Goal: Task Accomplishment & Management: Manage account settings

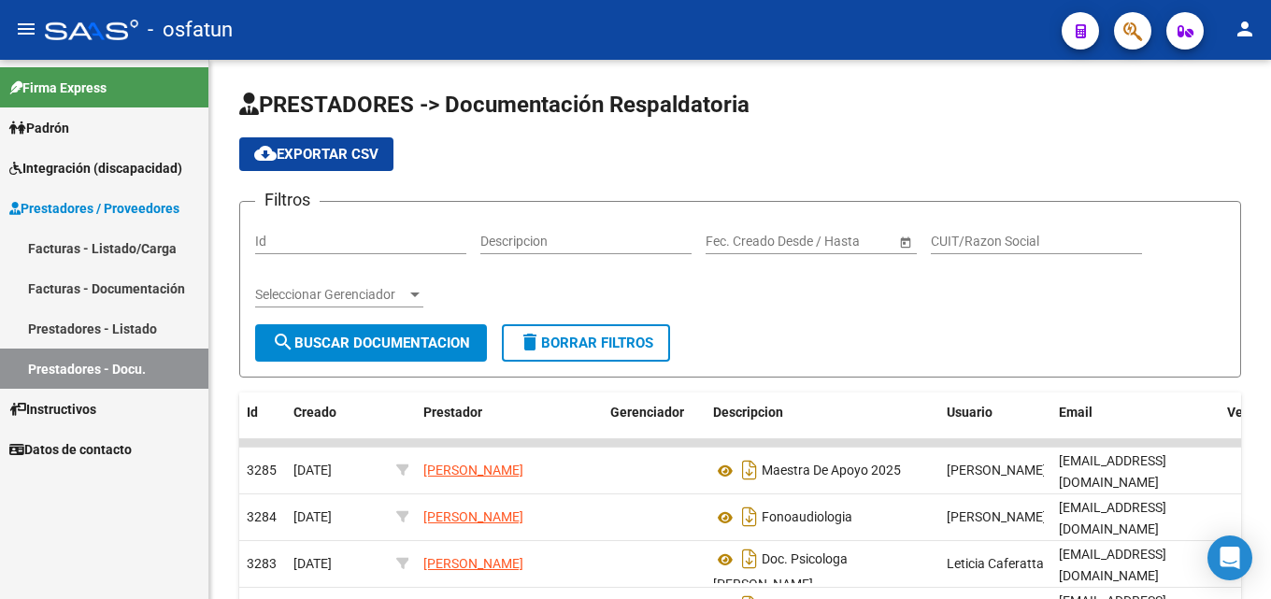
click at [103, 287] on link "Facturas - Documentación" at bounding box center [104, 288] width 208 height 40
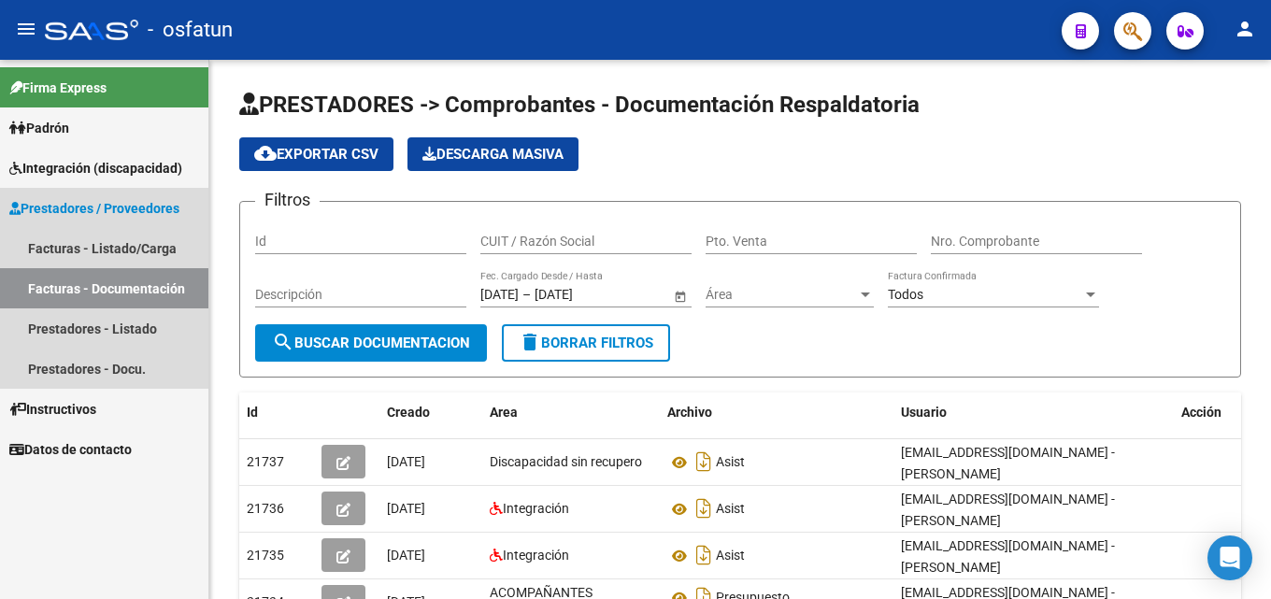
click at [69, 195] on link "Prestadores / Proveedores" at bounding box center [104, 208] width 208 height 40
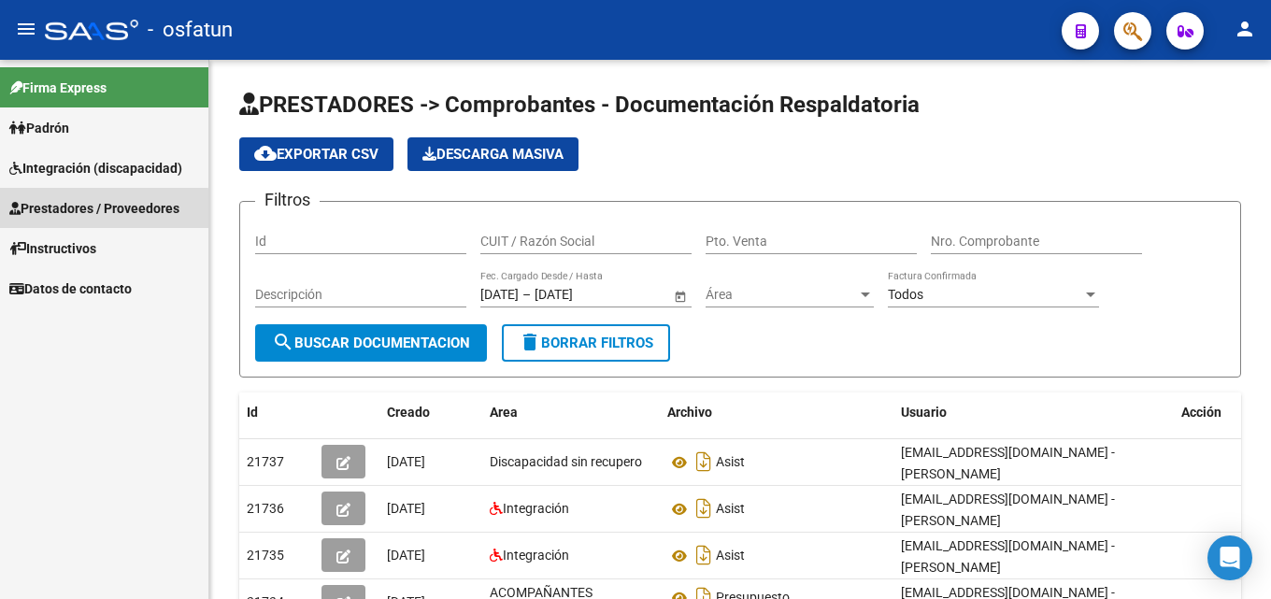
click at [83, 210] on span "Prestadores / Proveedores" at bounding box center [94, 208] width 170 height 21
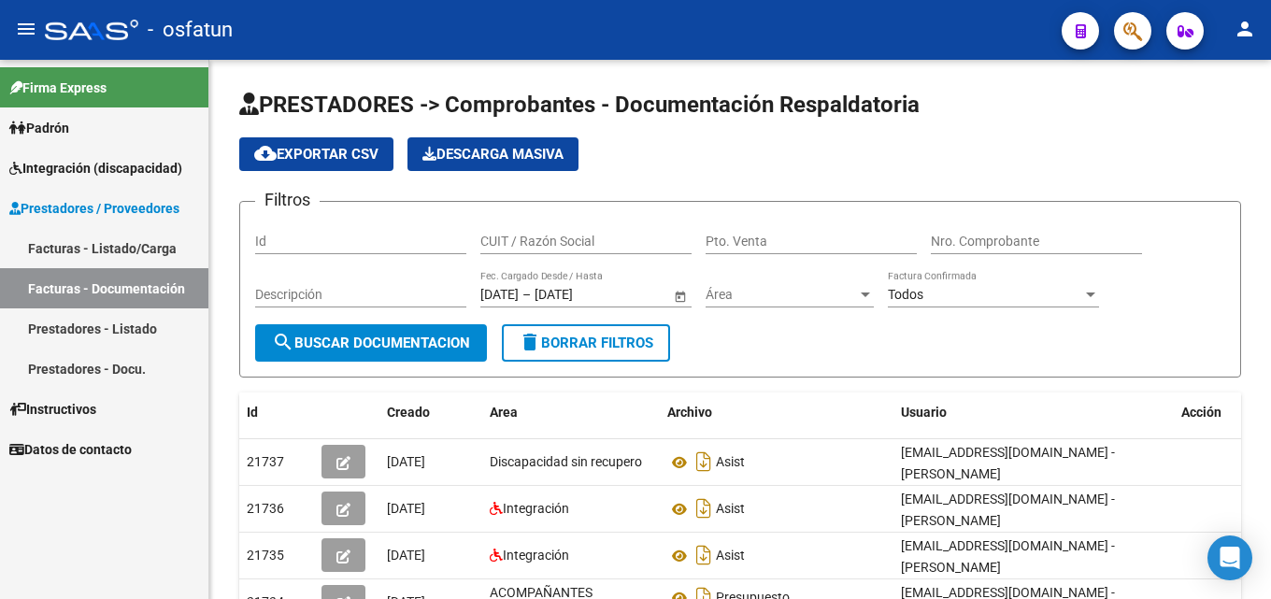
click at [106, 368] on link "Prestadores - Docu." at bounding box center [104, 369] width 208 height 40
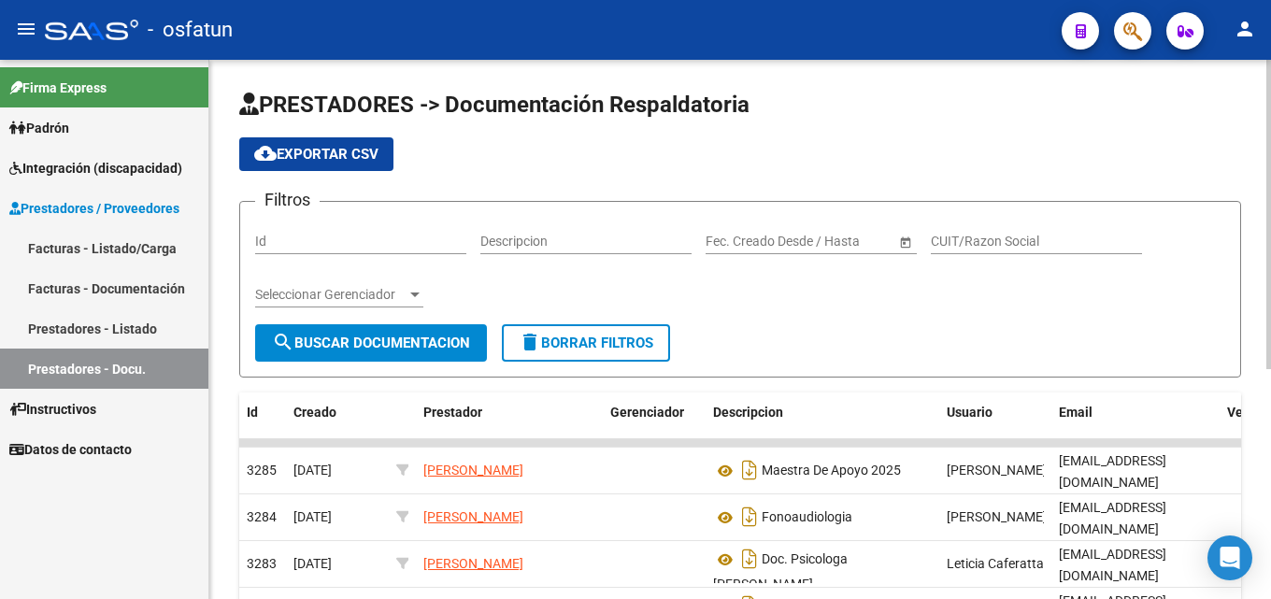
click at [923, 241] on span "Open calendar" at bounding box center [905, 242] width 45 height 45
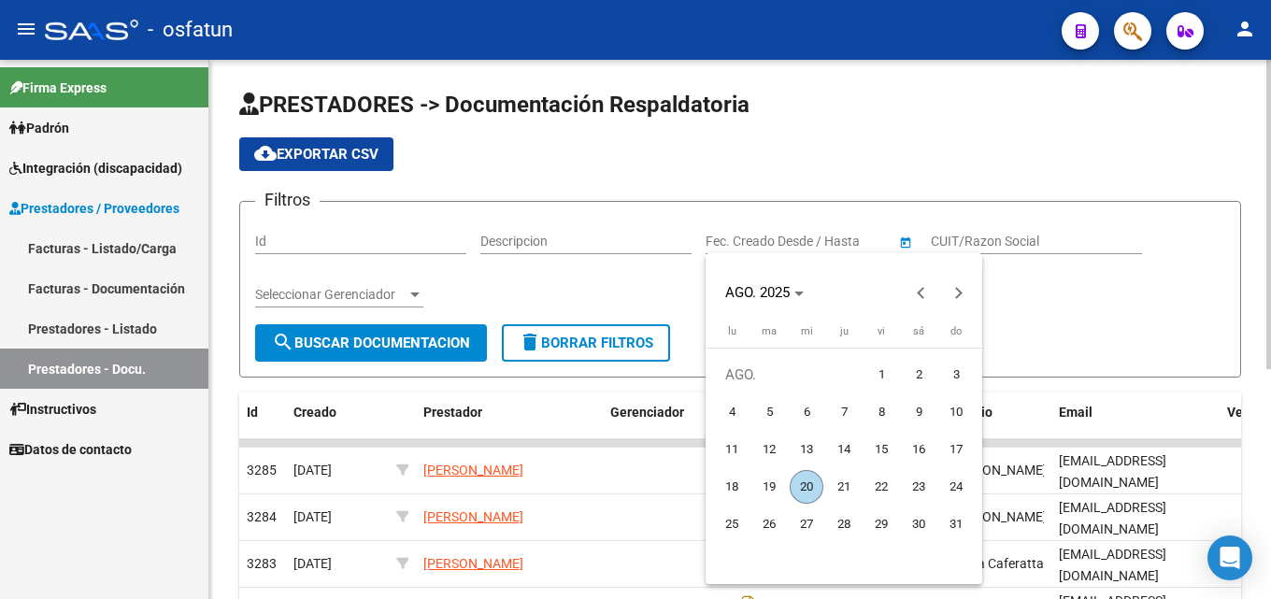
click at [985, 232] on div at bounding box center [635, 299] width 1271 height 599
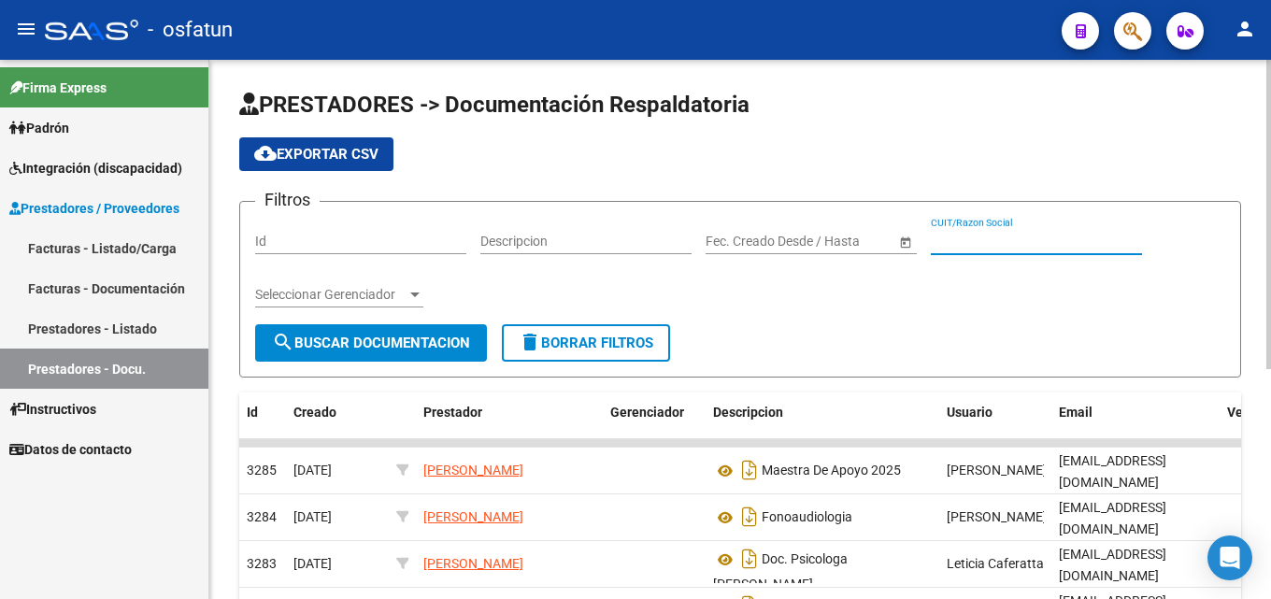
click at [996, 239] on input "CUIT/Razon Social" at bounding box center [1036, 242] width 211 height 16
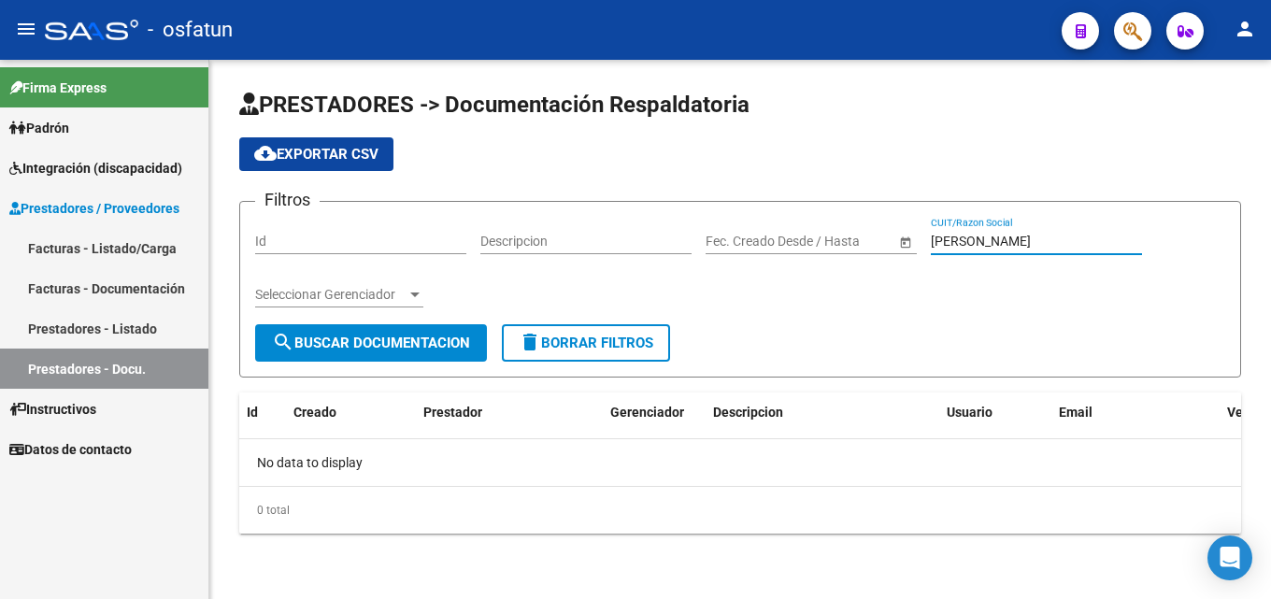
click at [1030, 247] on input "[PERSON_NAME]" at bounding box center [1036, 242] width 211 height 16
type input "[PERSON_NAME]"
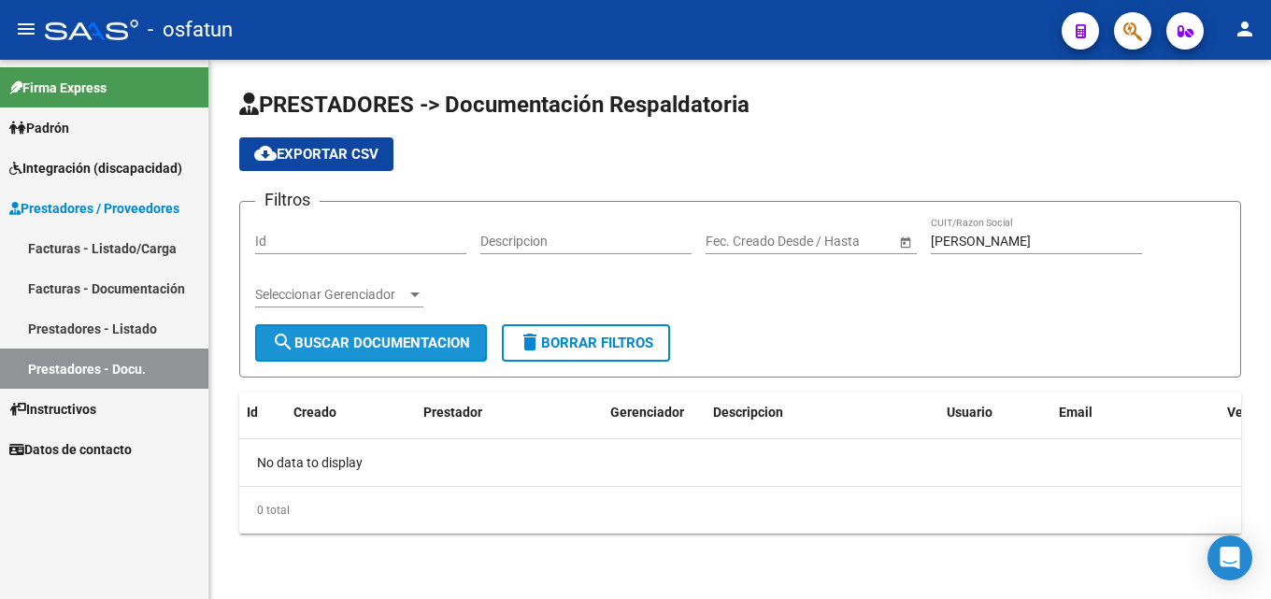
click at [321, 348] on span "search Buscar Documentacion" at bounding box center [371, 343] width 198 height 17
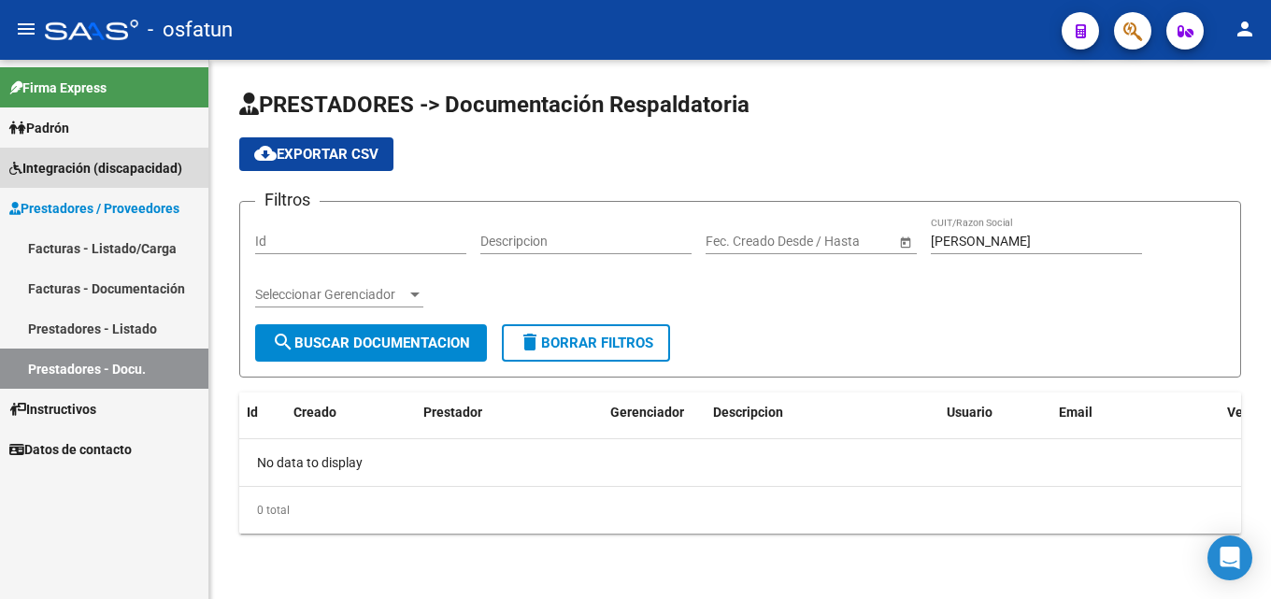
click at [72, 176] on span "Integración (discapacidad)" at bounding box center [95, 168] width 173 height 21
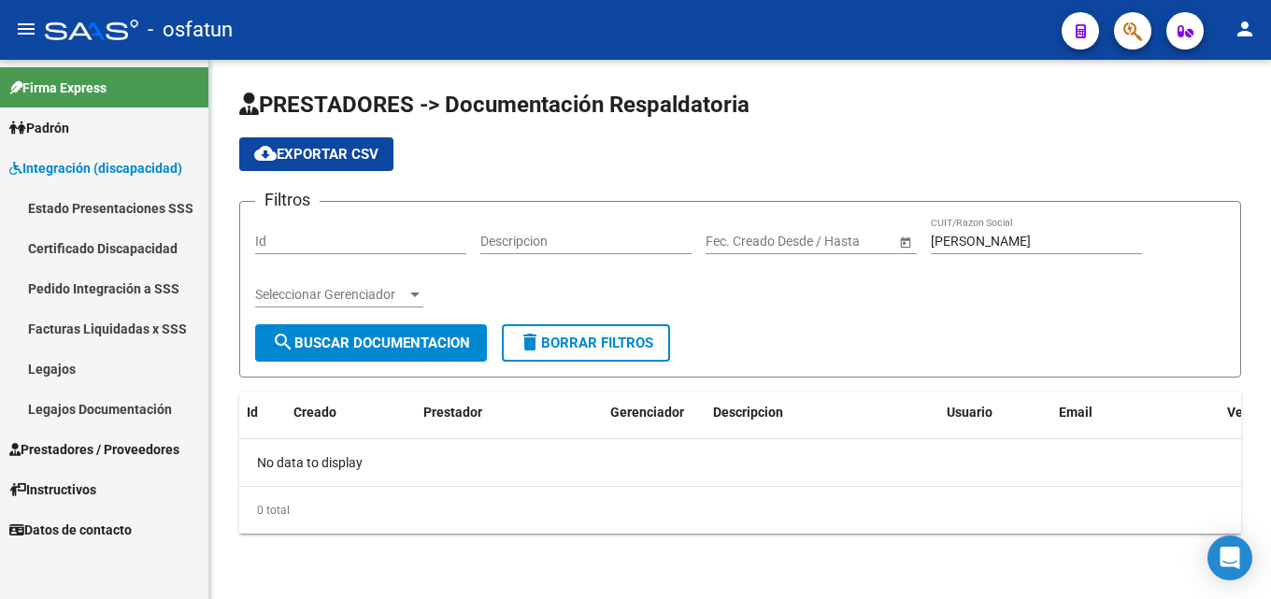
click at [58, 369] on link "Legajos" at bounding box center [104, 369] width 208 height 40
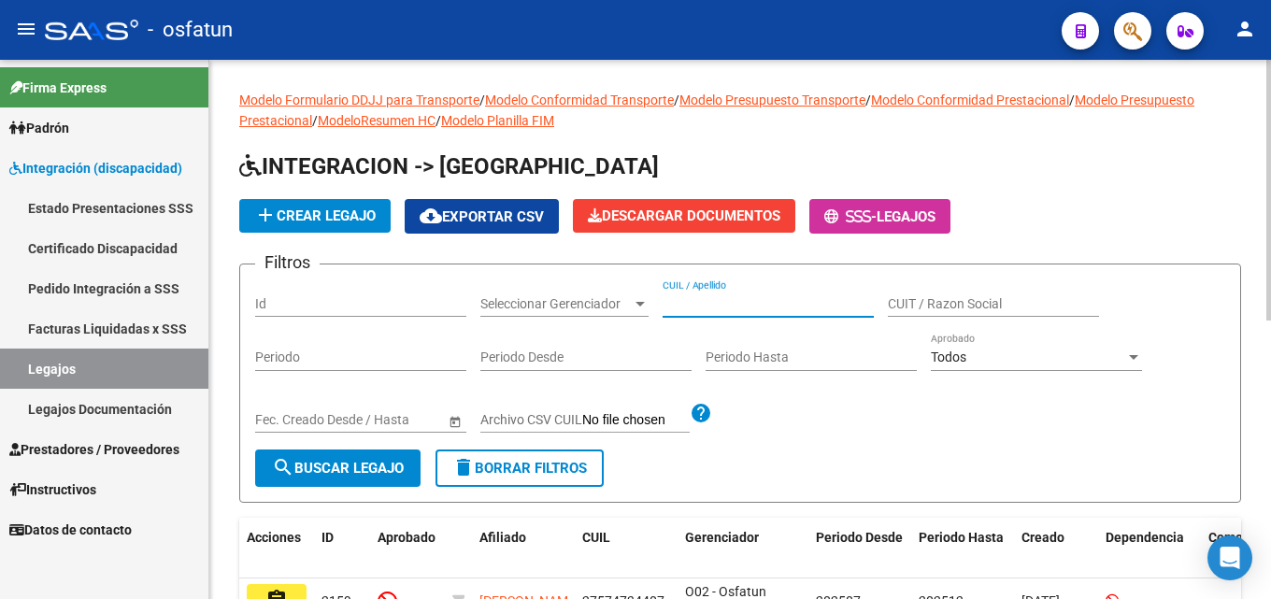
click at [725, 308] on input "CUIL / Apellido" at bounding box center [767, 304] width 211 height 16
type input "m"
type input "[PERSON_NAME]"
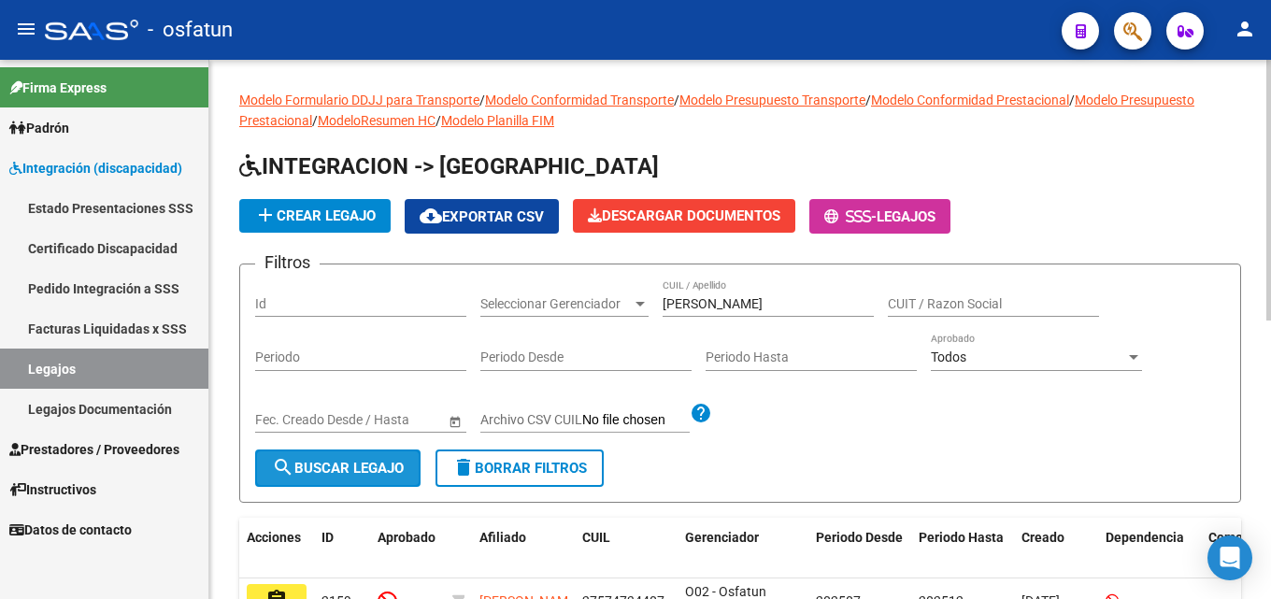
click at [357, 462] on span "search Buscar Legajo" at bounding box center [338, 468] width 132 height 17
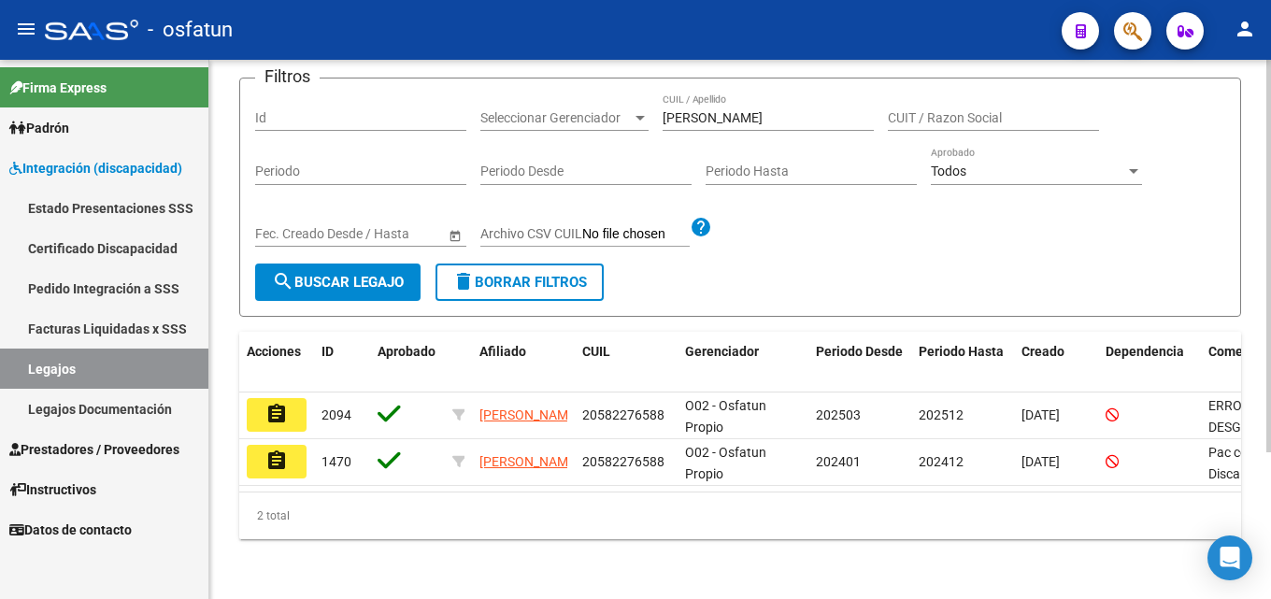
scroll to position [194, 0]
click at [1268, 340] on div at bounding box center [1268, 402] width 5 height 392
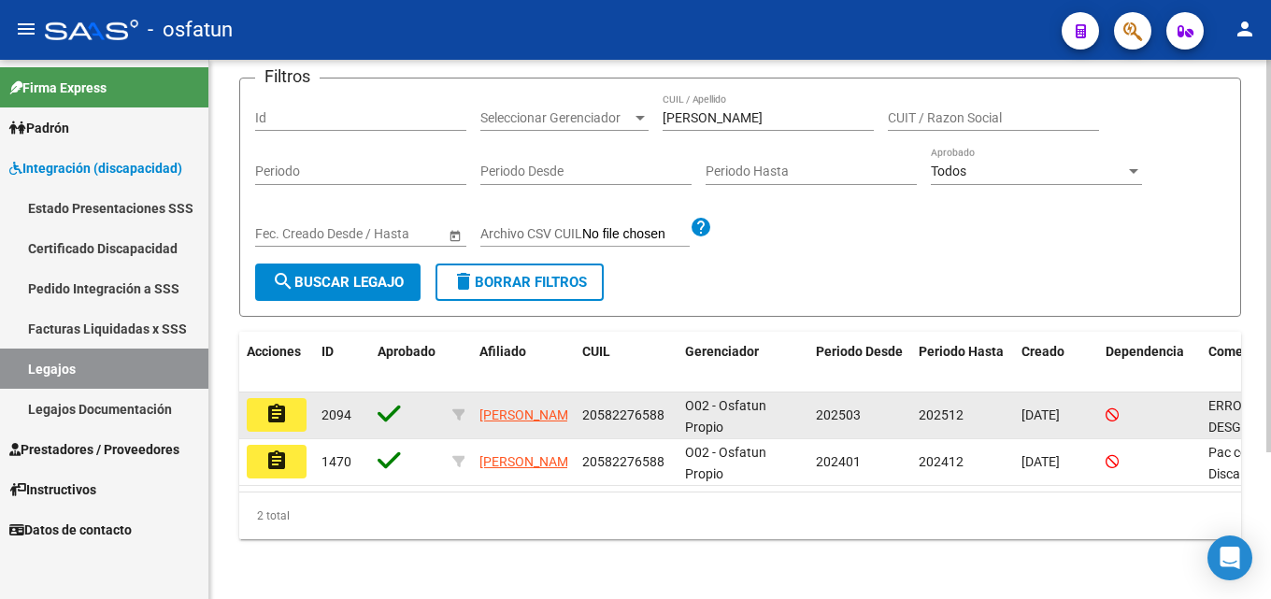
click at [289, 409] on button "assignment" at bounding box center [277, 415] width 60 height 34
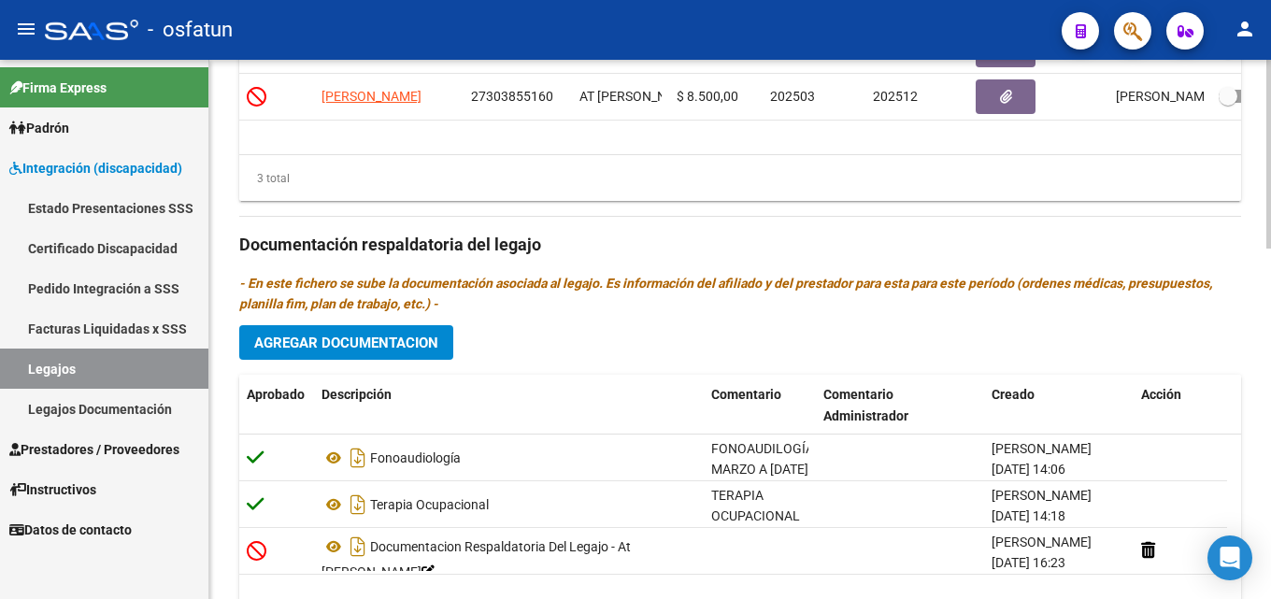
scroll to position [999, 0]
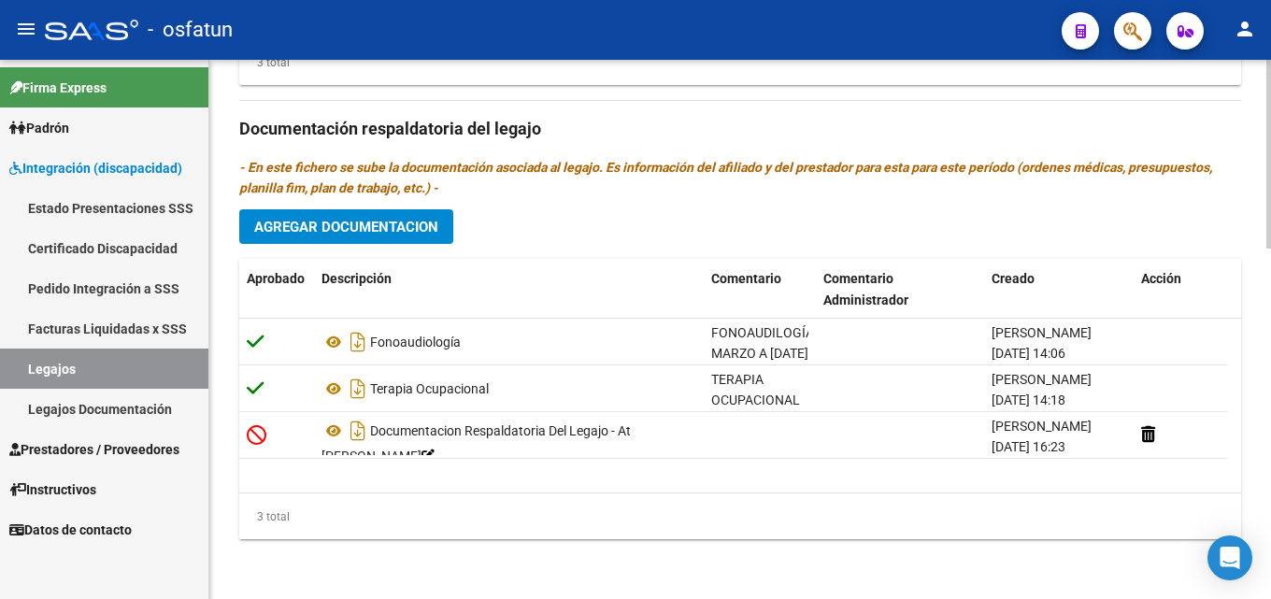
click at [1266, 471] on div at bounding box center [1268, 504] width 5 height 189
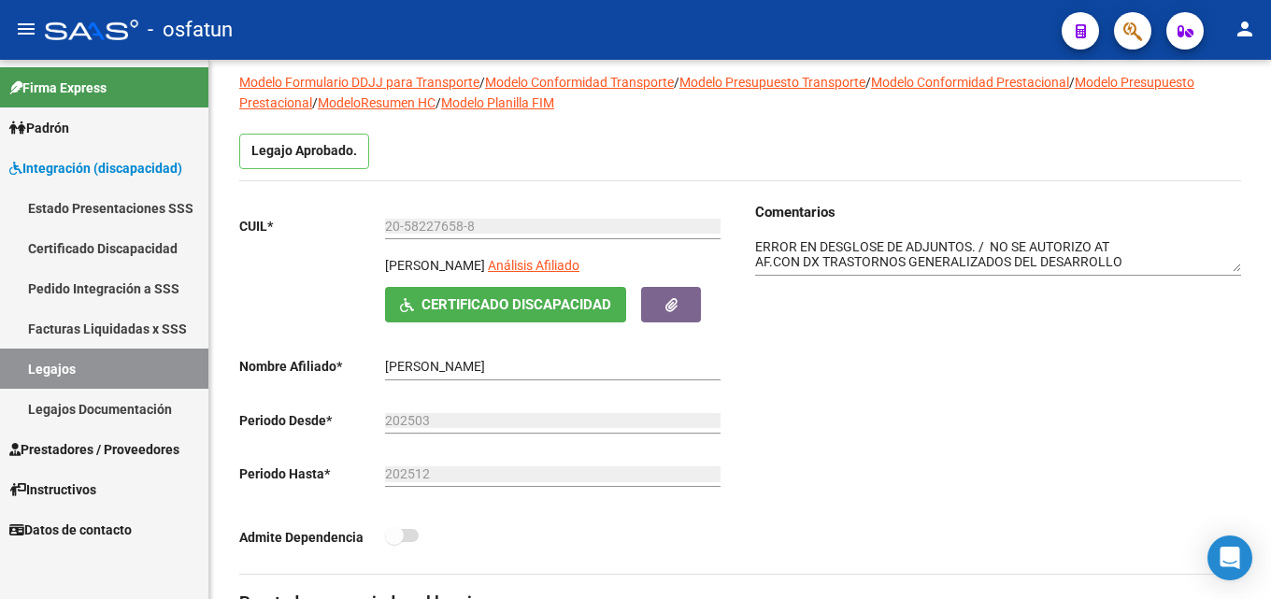
scroll to position [125, 0]
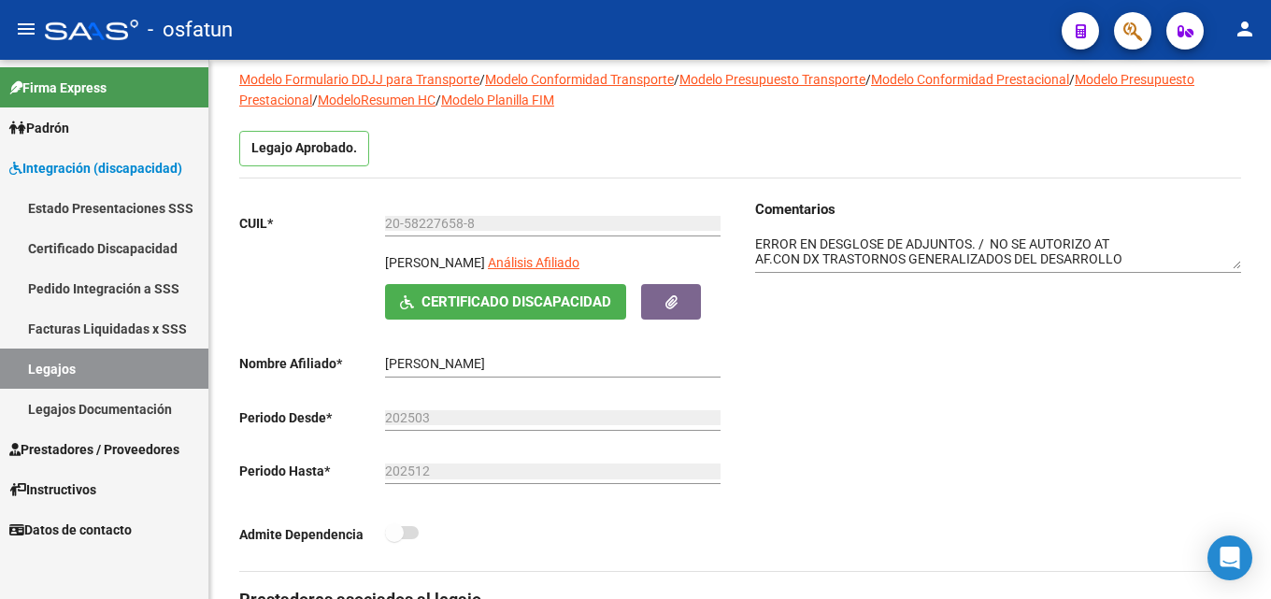
click at [1270, 152] on div at bounding box center [1268, 198] width 5 height 189
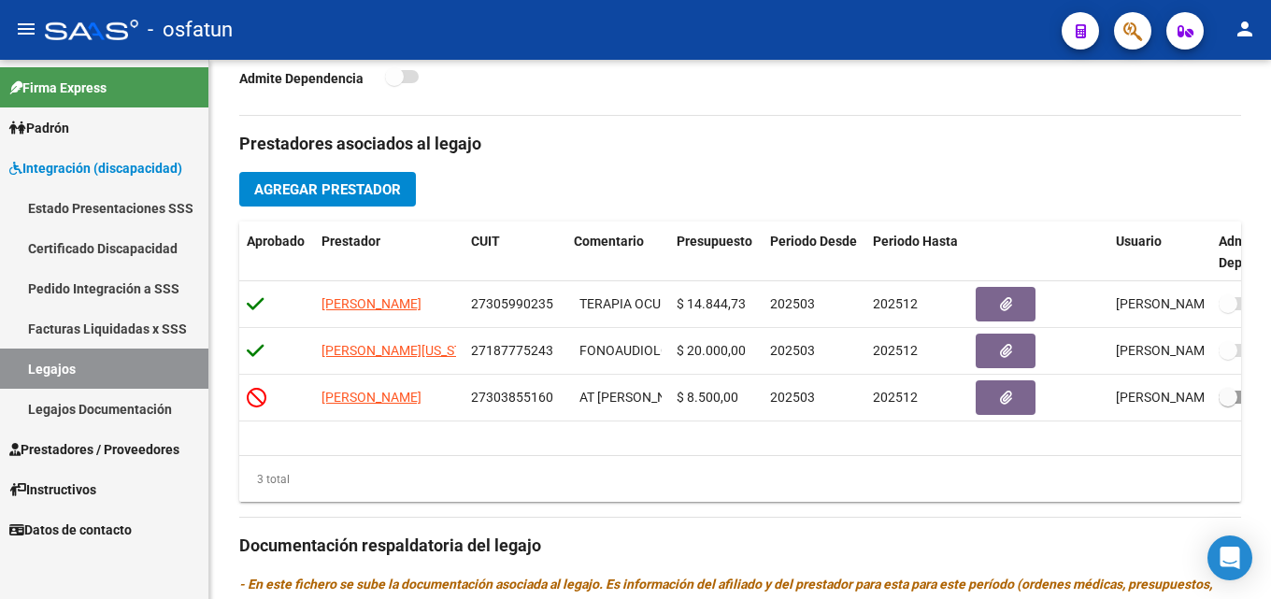
scroll to position [584, 0]
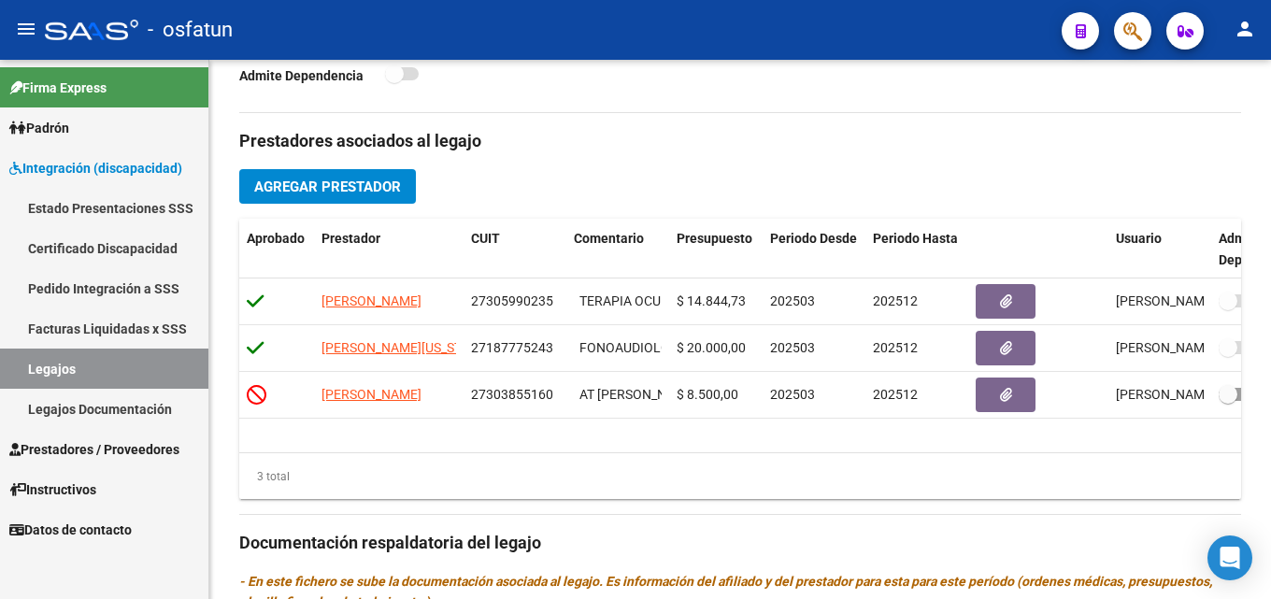
click at [1270, 406] on div at bounding box center [1268, 358] width 5 height 189
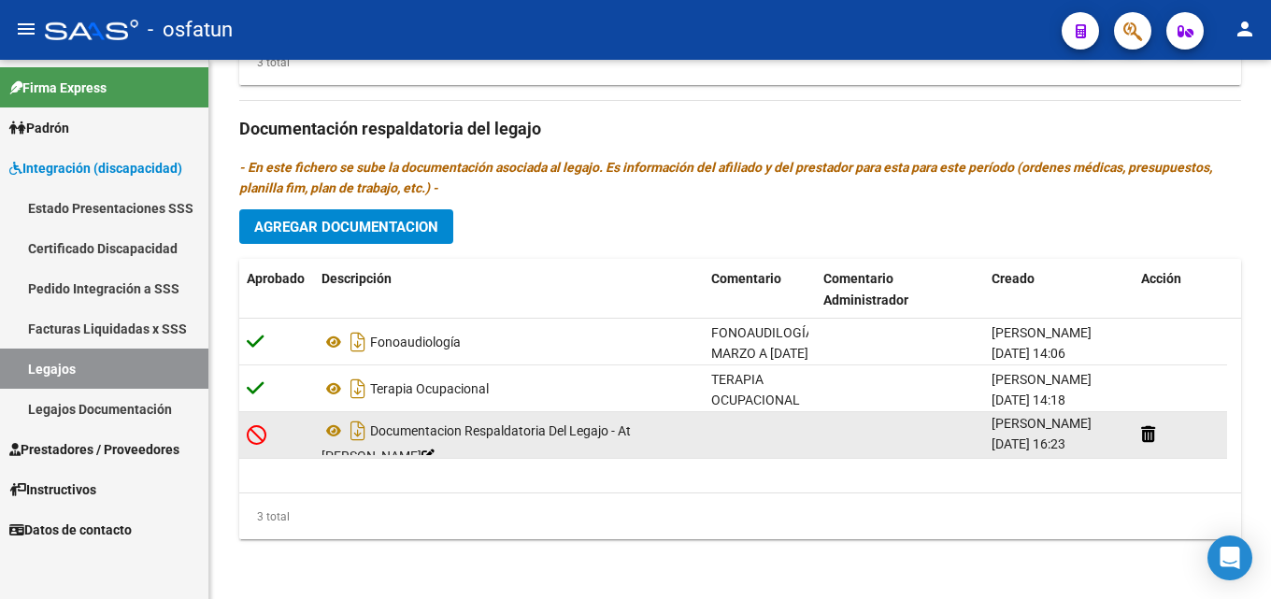
click at [252, 434] on icon at bounding box center [257, 434] width 20 height 21
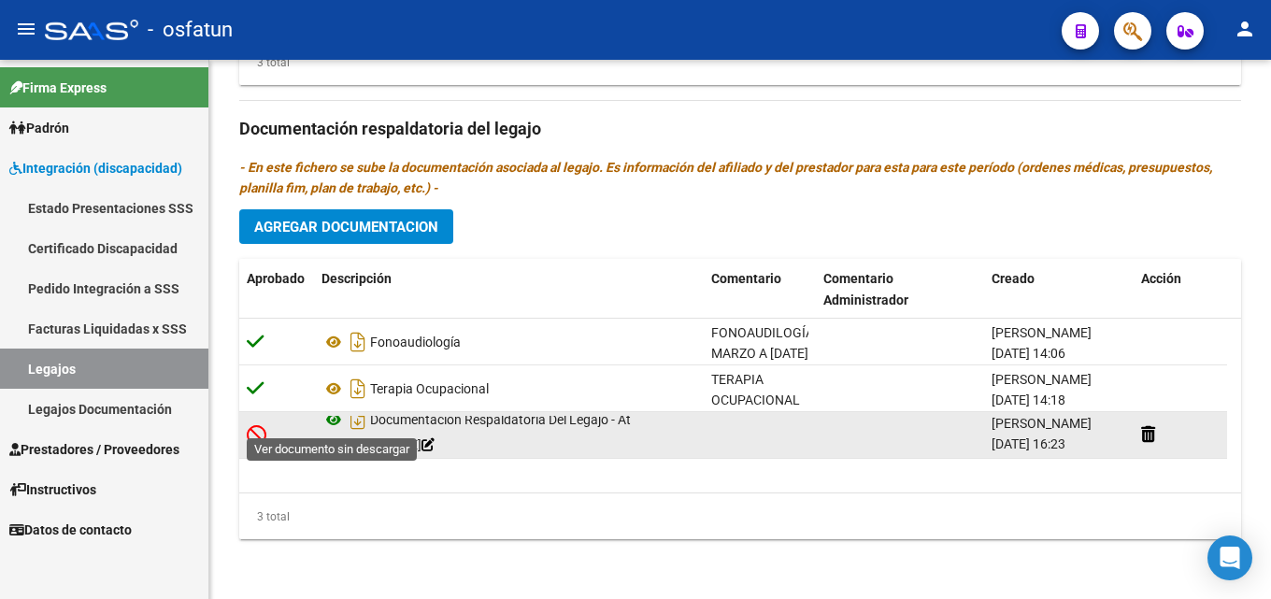
click at [330, 422] on icon at bounding box center [333, 419] width 24 height 22
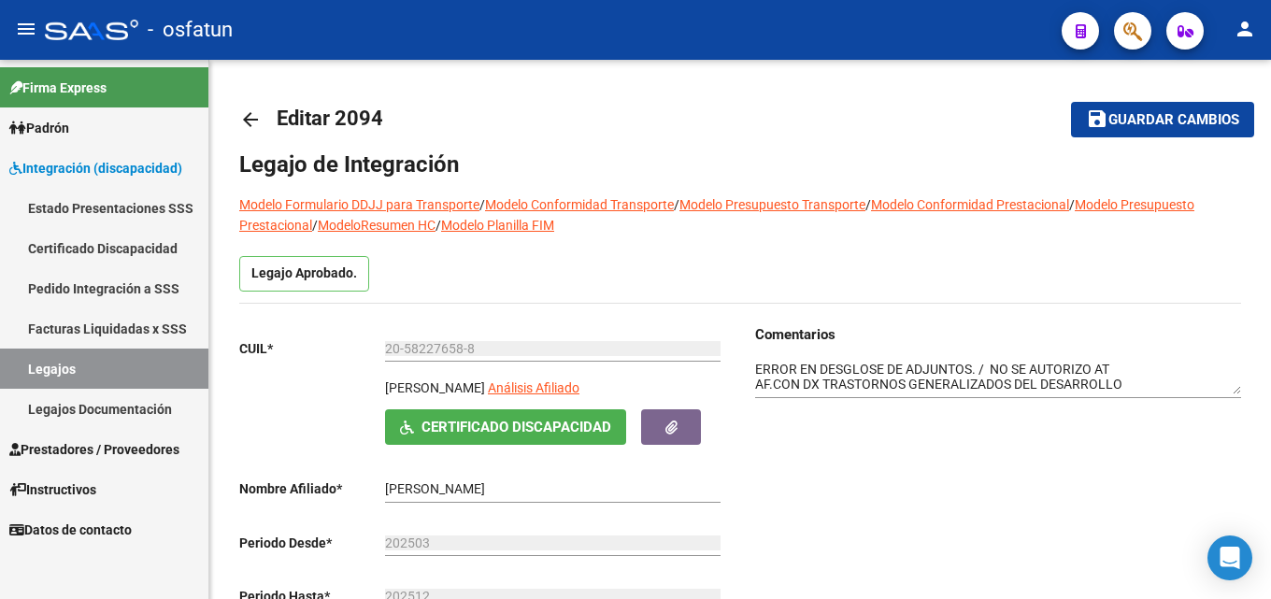
scroll to position [999, 0]
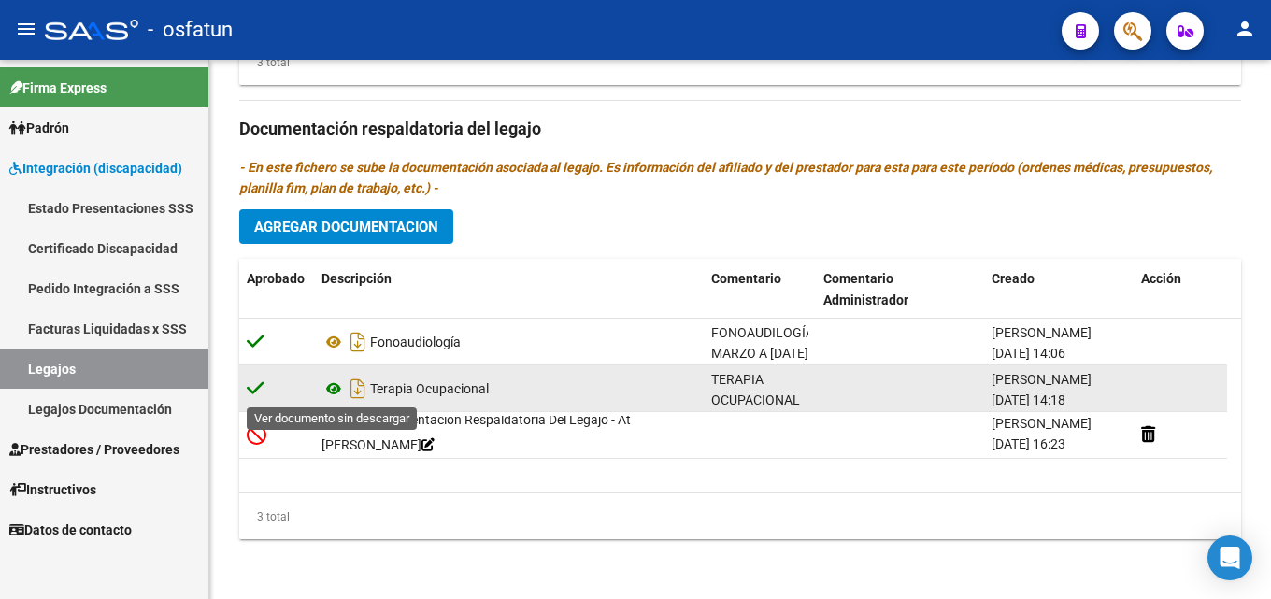
click at [332, 387] on icon at bounding box center [333, 388] width 24 height 22
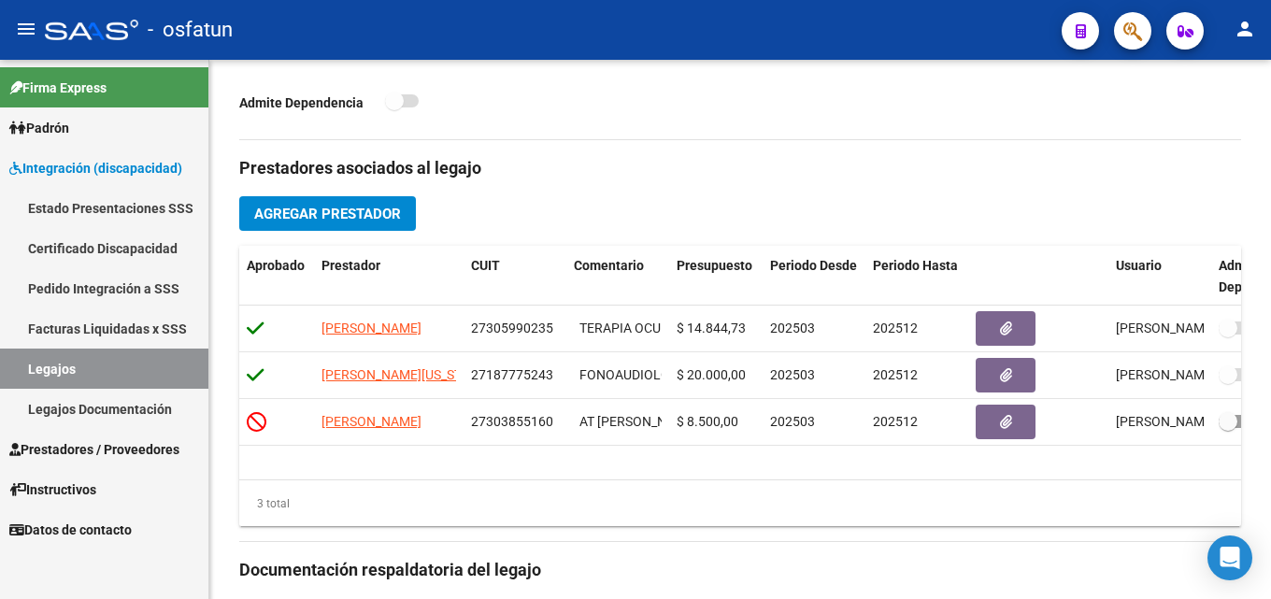
scroll to position [560, 0]
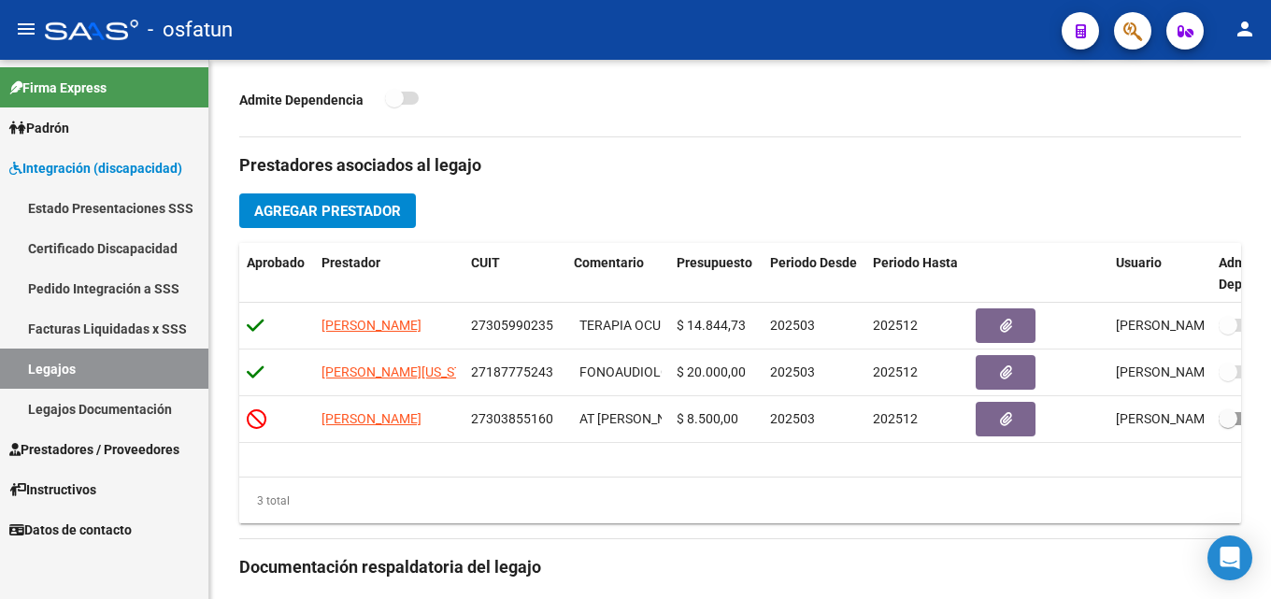
click at [1245, 320] on div "arrow_back Editar 2094 save Guardar cambios Legajo de Integración Modelo Formul…" at bounding box center [742, 268] width 1066 height 1537
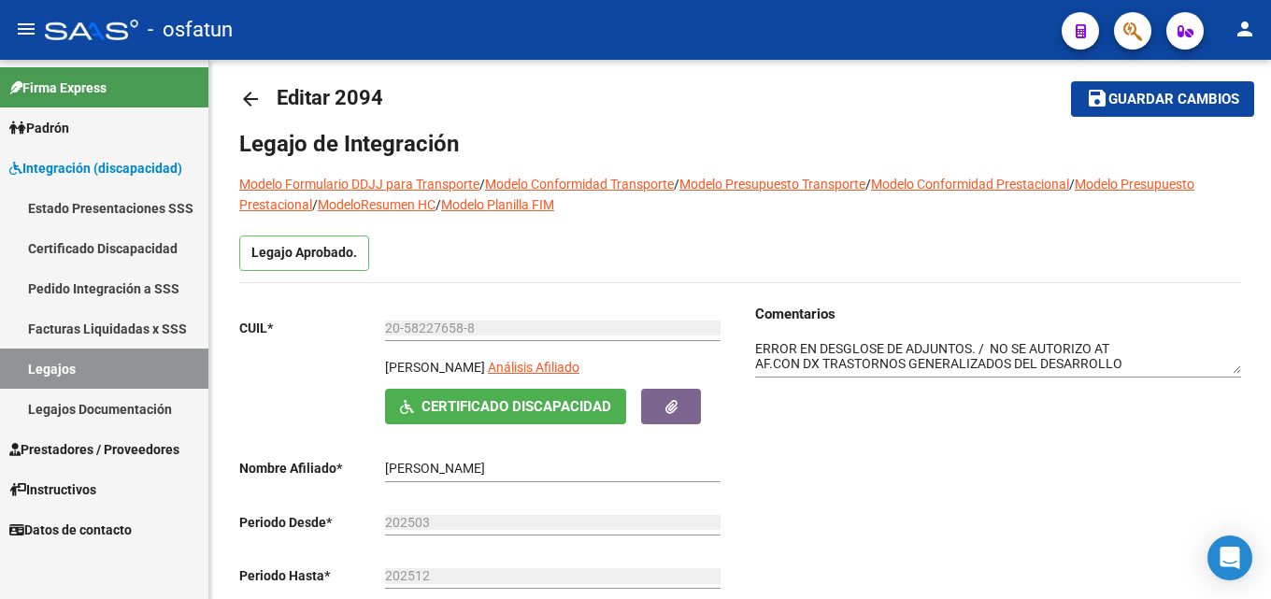
scroll to position [0, 0]
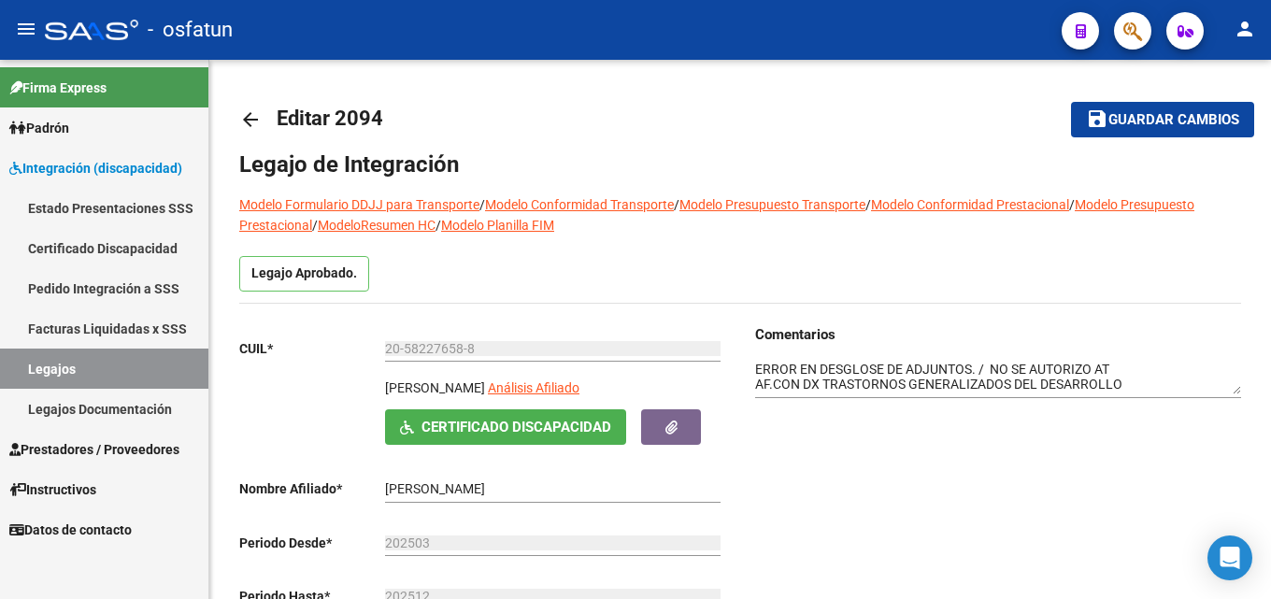
click at [88, 374] on link "Legajos" at bounding box center [104, 369] width 208 height 40
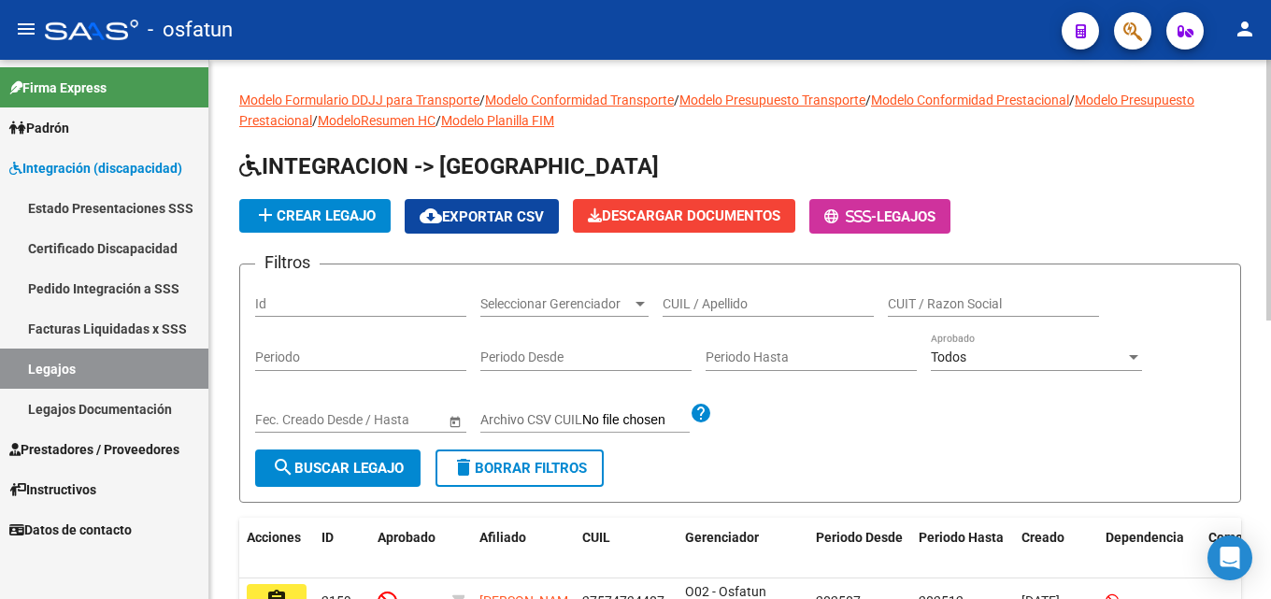
click at [762, 307] on input "CUIL / Apellido" at bounding box center [767, 304] width 211 height 16
type input "[PERSON_NAME]"
click at [309, 464] on span "search Buscar Legajo" at bounding box center [338, 468] width 132 height 17
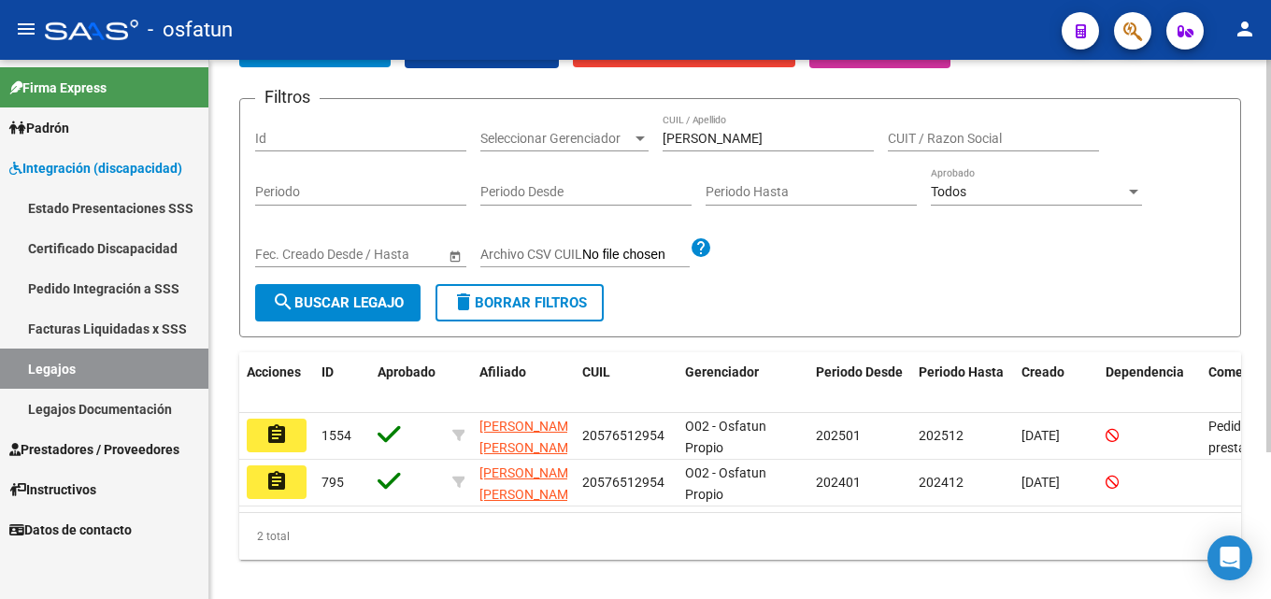
scroll to position [202, 0]
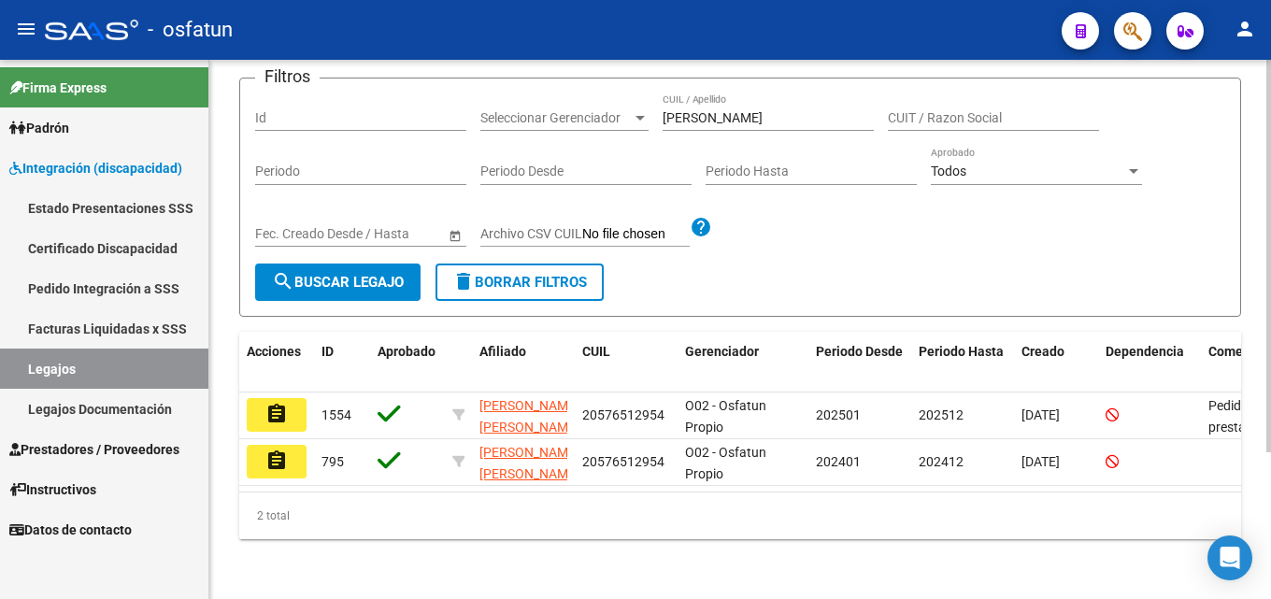
click at [1270, 329] on div at bounding box center [1268, 402] width 5 height 392
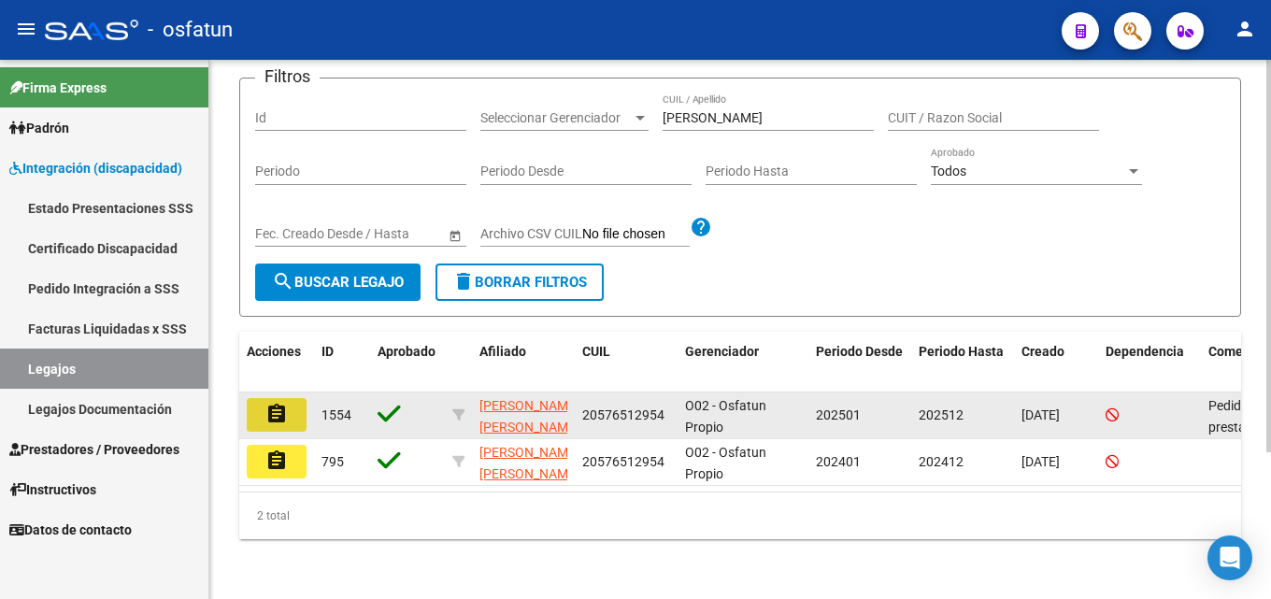
click at [280, 403] on mat-icon "assignment" at bounding box center [276, 414] width 22 height 22
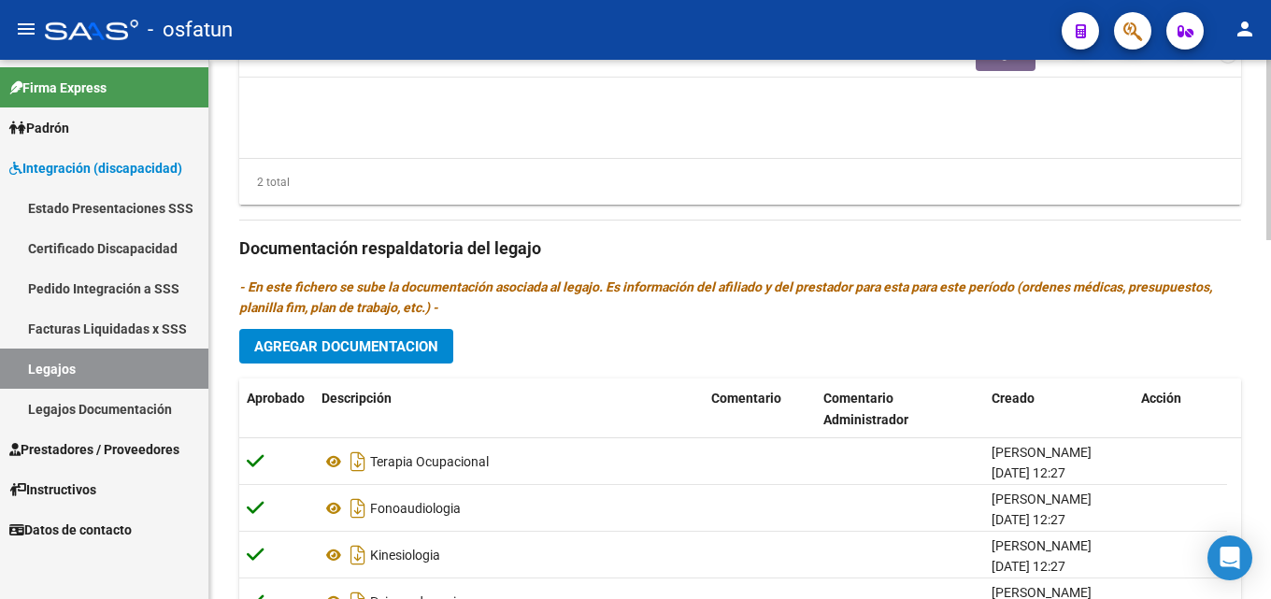
scroll to position [1069, 0]
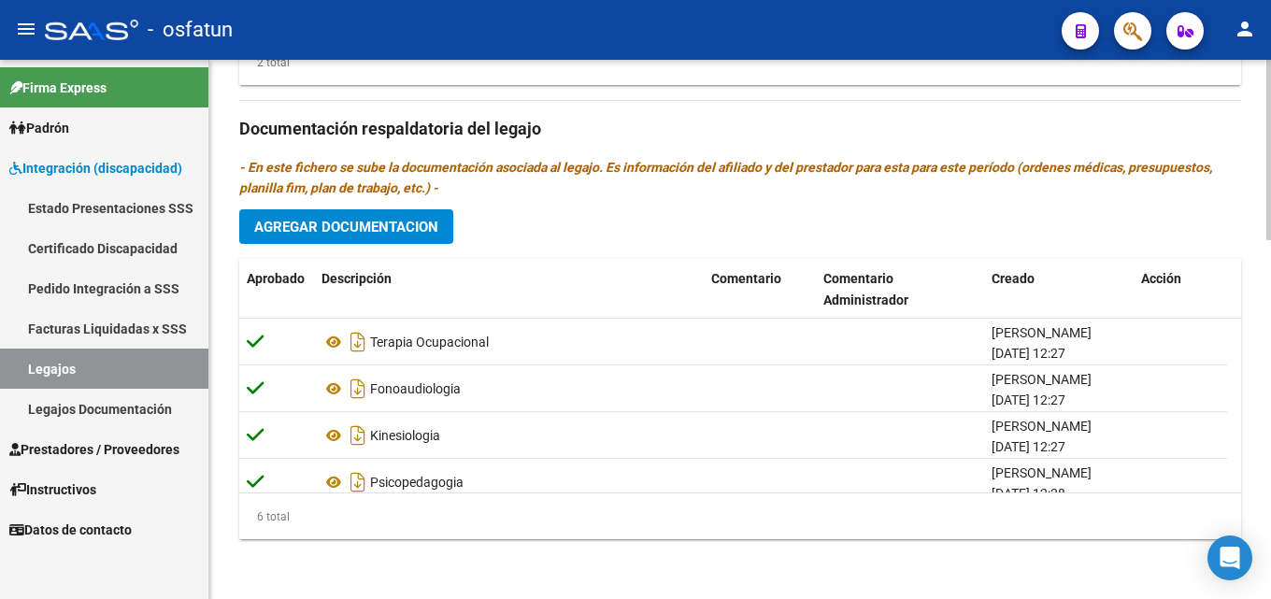
click at [1270, 509] on div at bounding box center [1268, 509] width 5 height 180
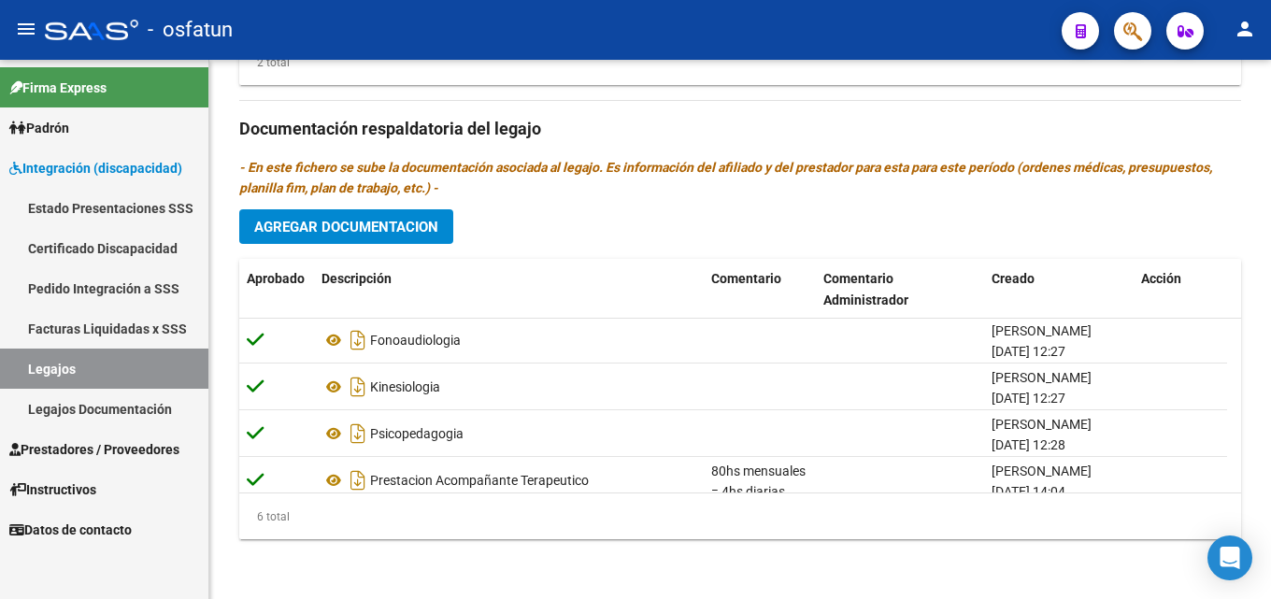
scroll to position [113, 0]
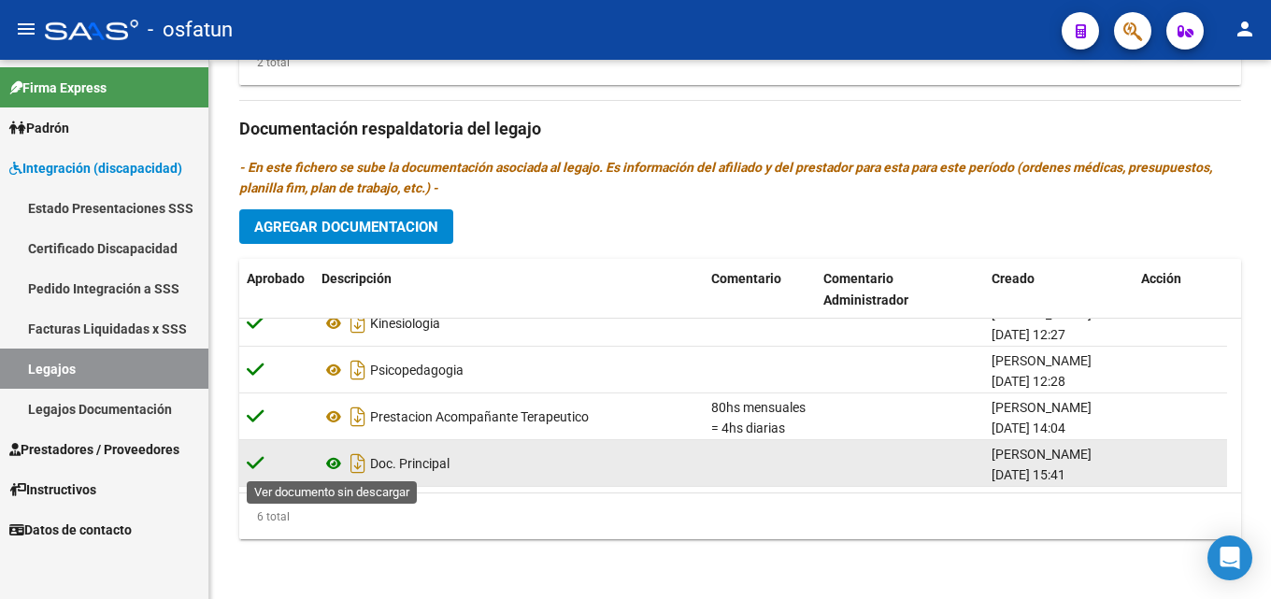
click at [334, 463] on icon at bounding box center [333, 463] width 24 height 22
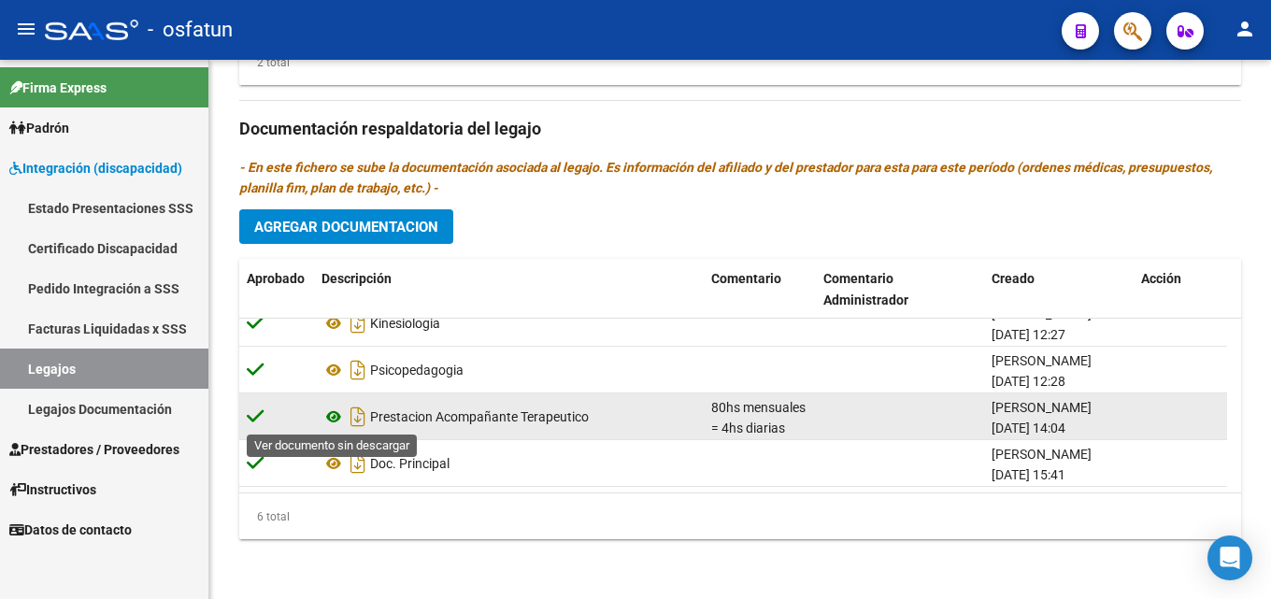
click at [336, 417] on icon at bounding box center [333, 417] width 24 height 22
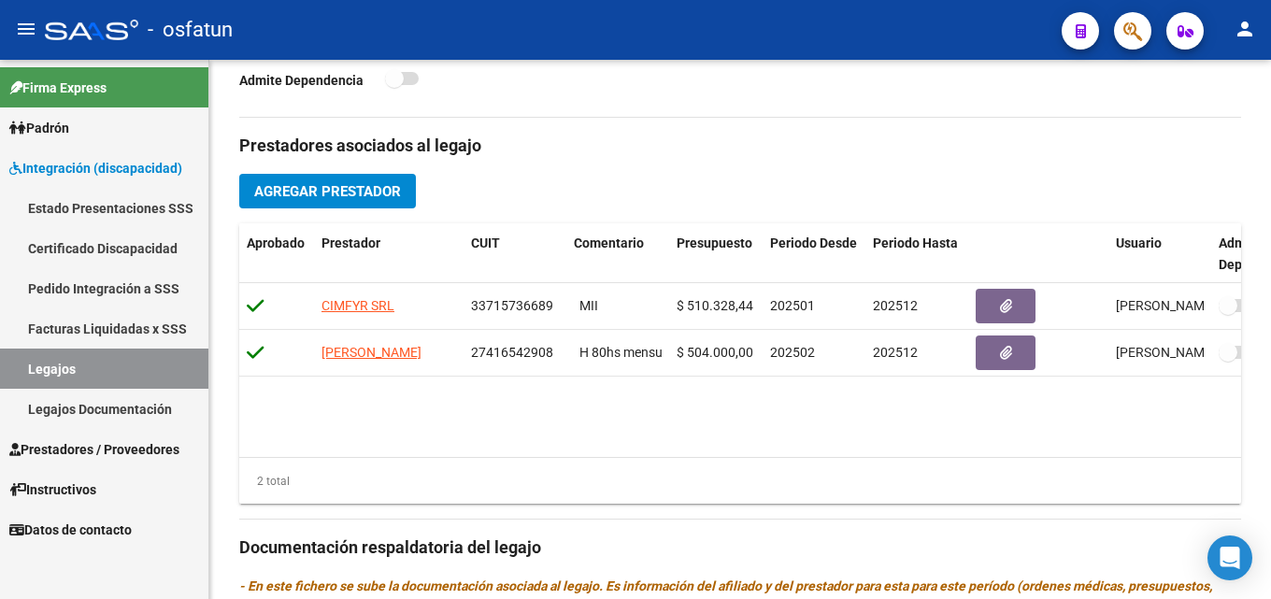
click at [1260, 328] on div "arrow_back Editar 1554 save Guardar cambios Legajo de Integración Modelo Formul…" at bounding box center [742, 224] width 1066 height 1587
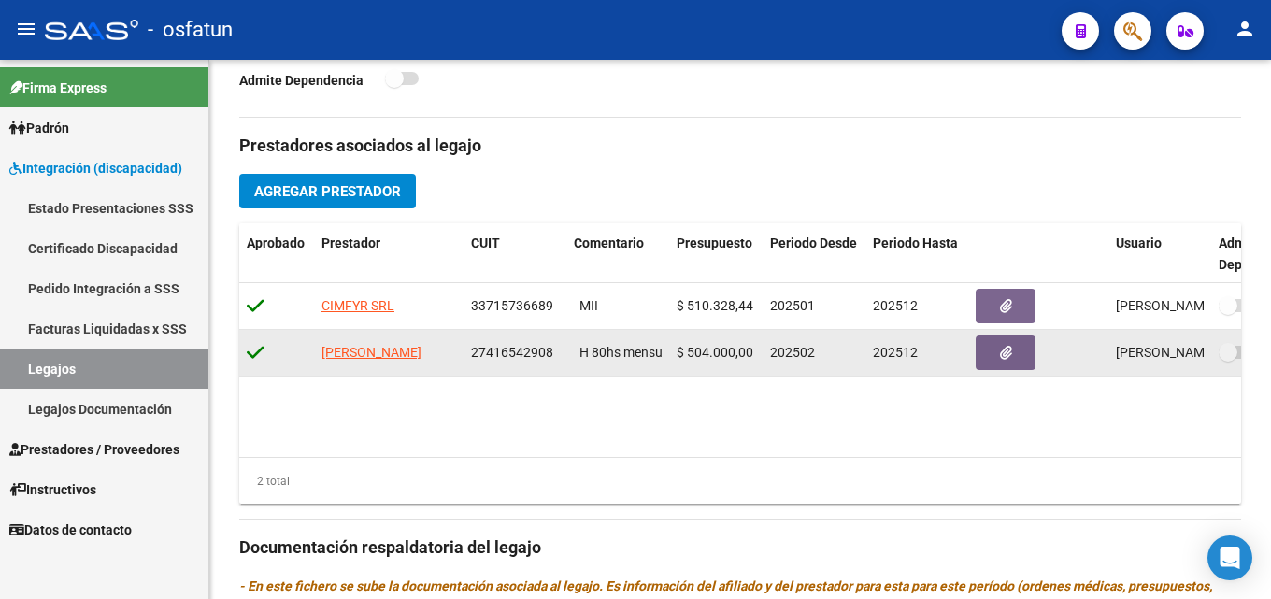
scroll to position [634, 0]
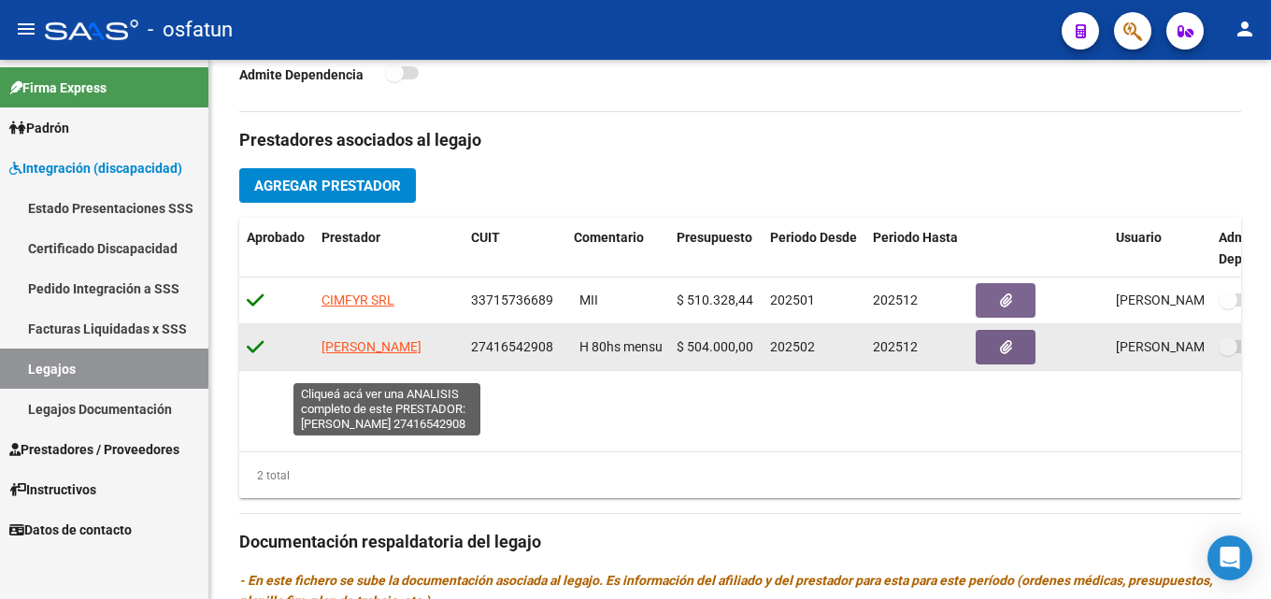
click at [383, 354] on span "[PERSON_NAME]" at bounding box center [371, 346] width 100 height 15
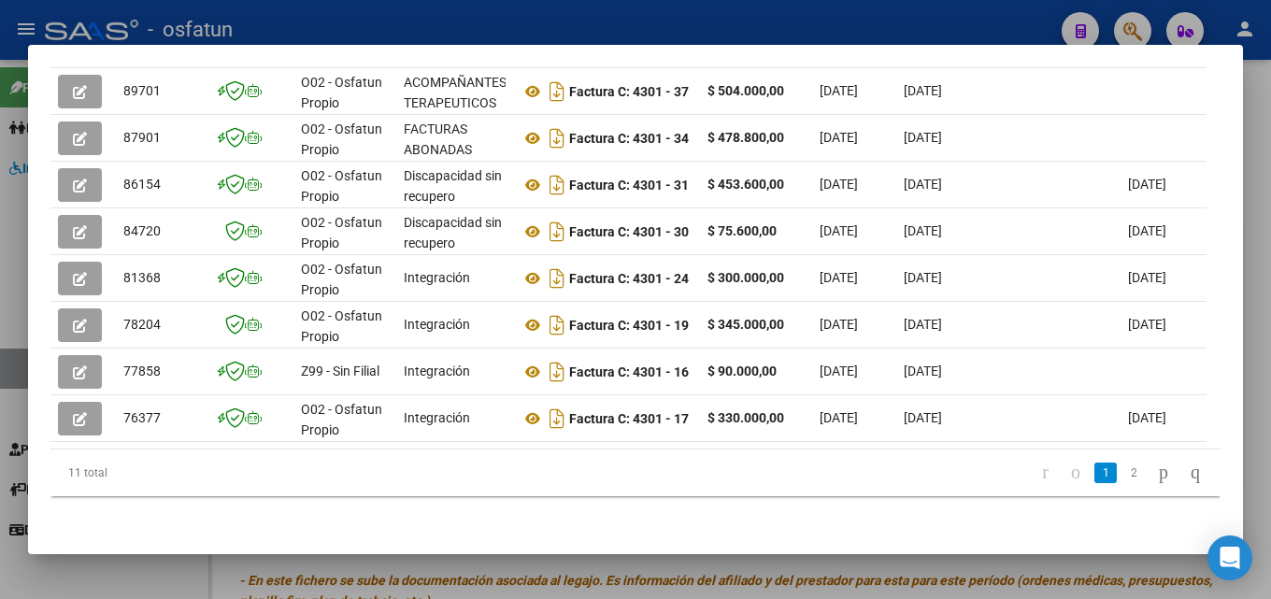
scroll to position [0, 0]
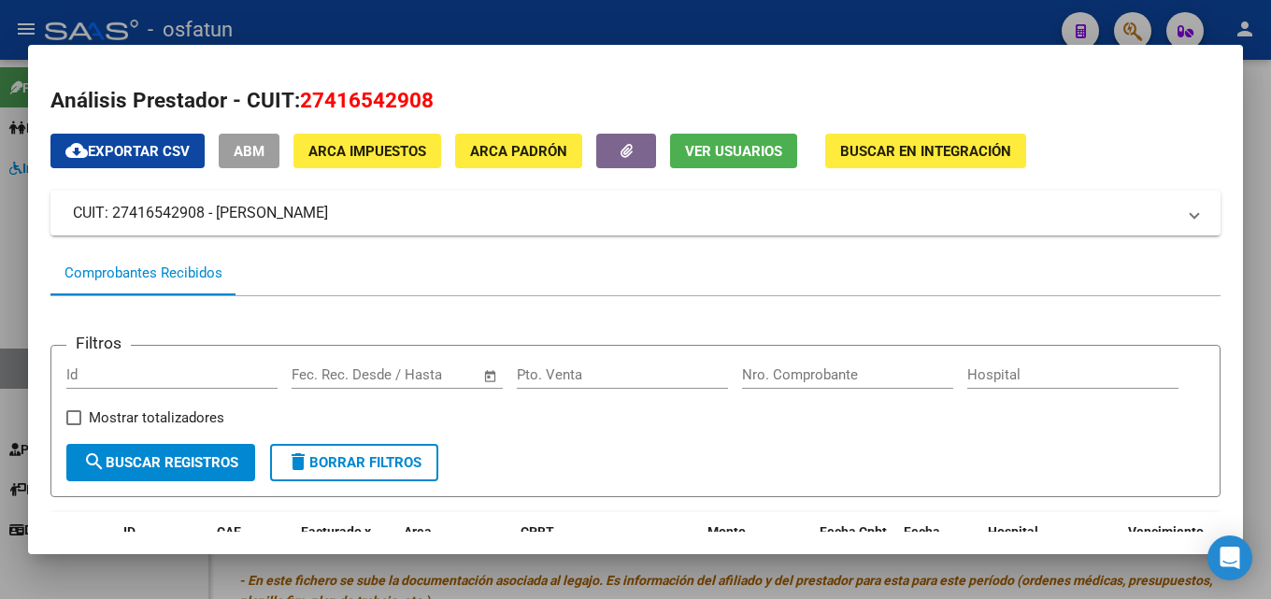
click at [1262, 103] on div at bounding box center [635, 299] width 1271 height 599
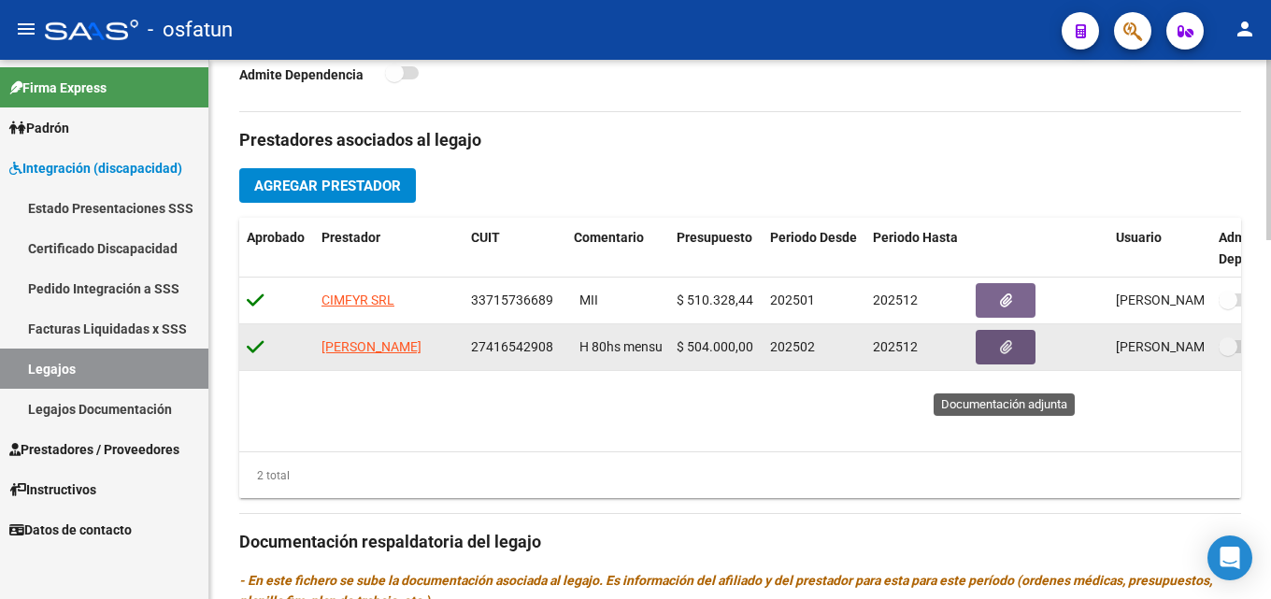
click at [1017, 364] on button "button" at bounding box center [1005, 347] width 60 height 35
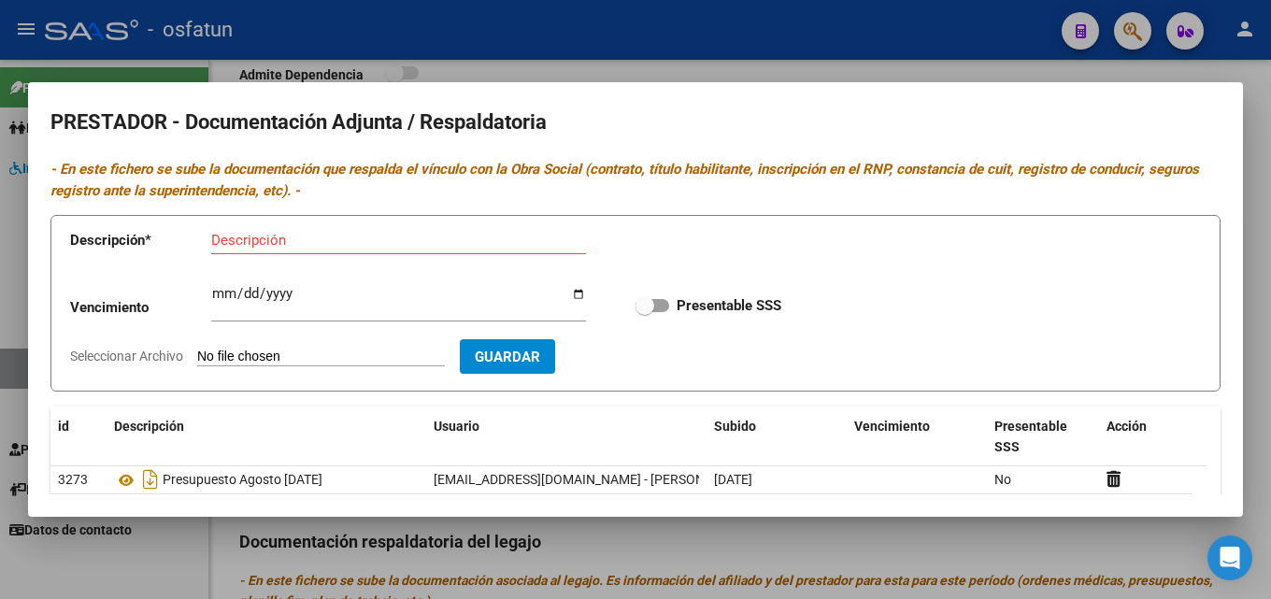
scroll to position [126, 0]
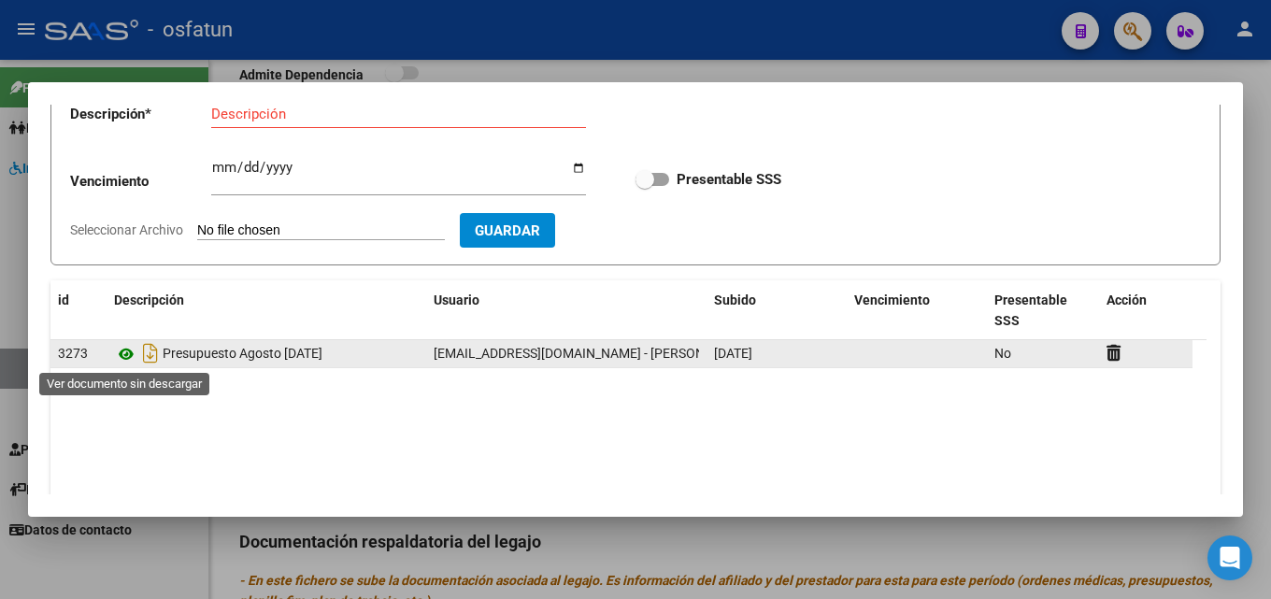
click at [119, 349] on icon at bounding box center [126, 354] width 24 height 22
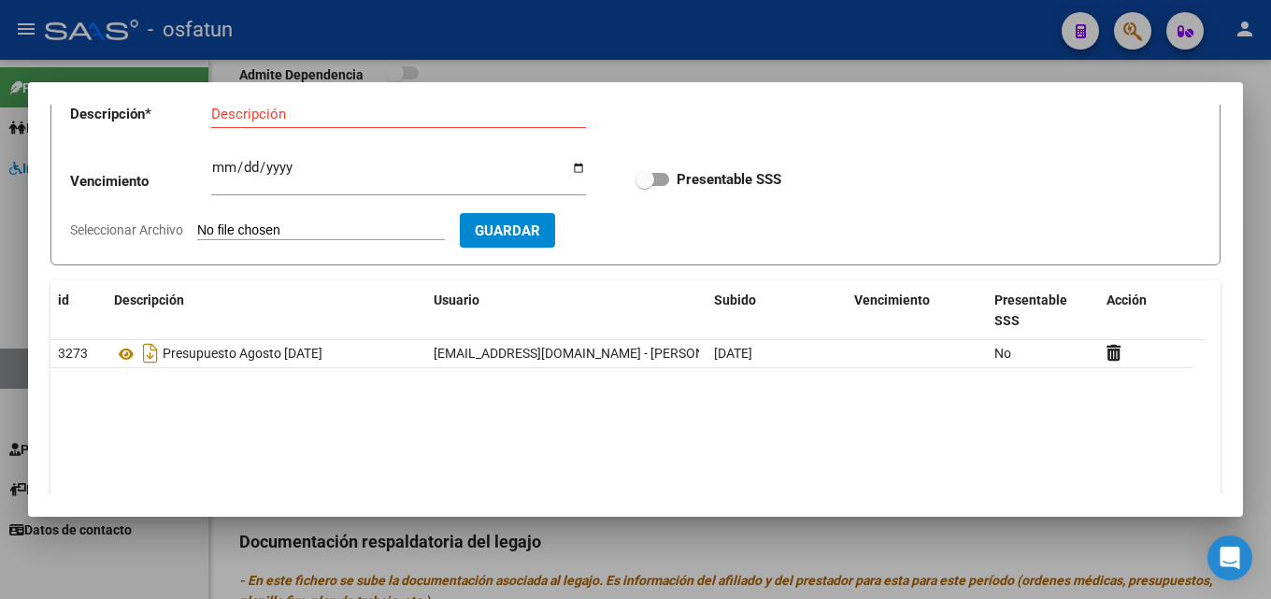
click at [1270, 120] on div at bounding box center [635, 299] width 1271 height 599
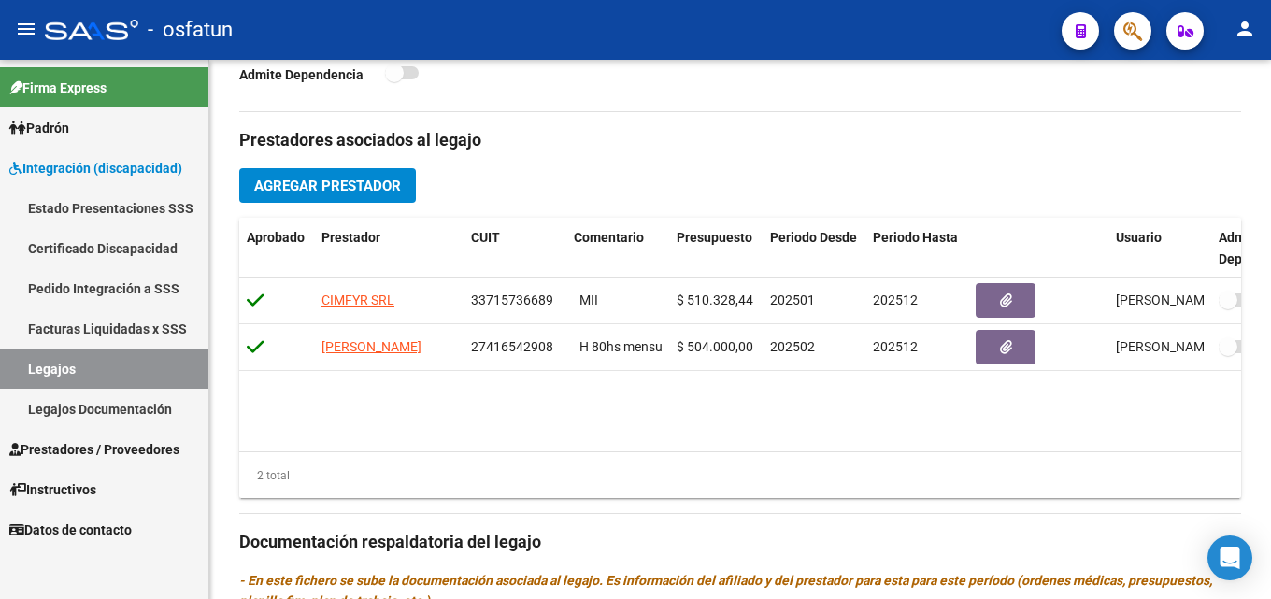
click at [88, 359] on link "Legajos" at bounding box center [104, 369] width 208 height 40
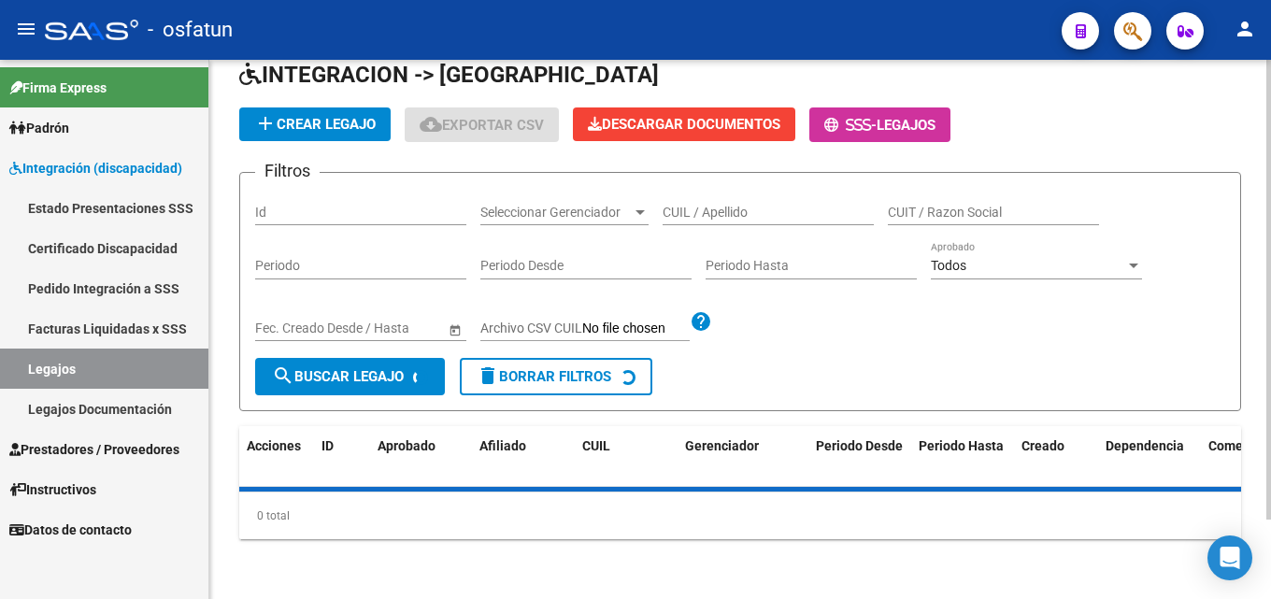
scroll to position [576, 0]
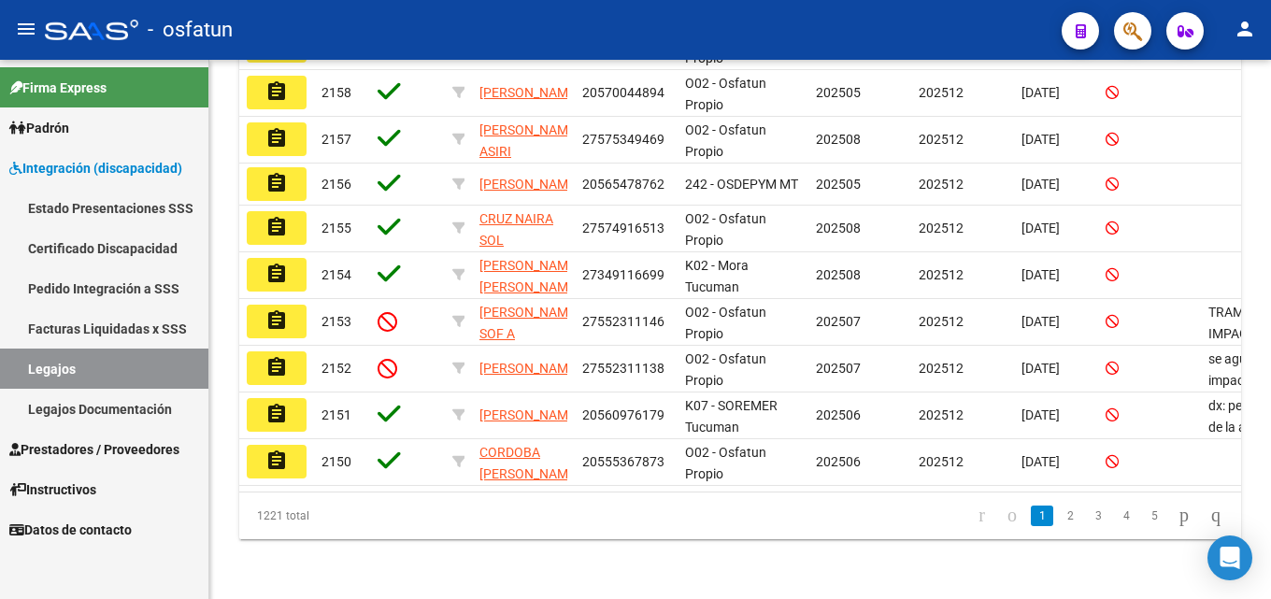
click at [119, 359] on link "Legajos" at bounding box center [104, 369] width 208 height 40
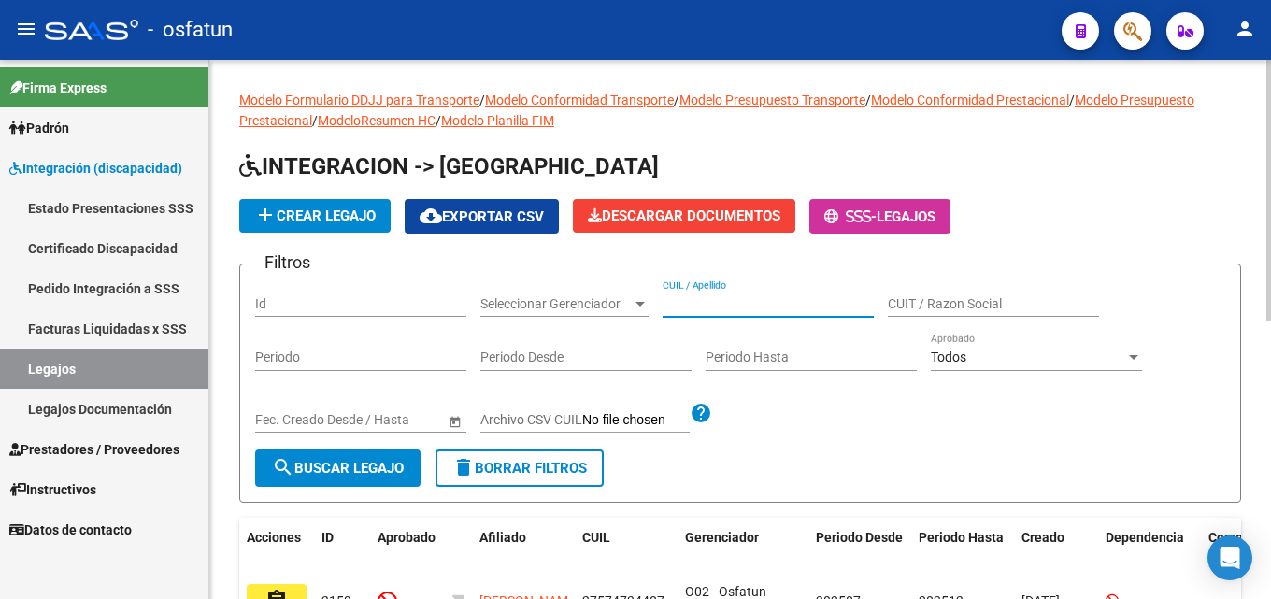
click at [753, 307] on input "CUIL / Apellido" at bounding box center [767, 304] width 211 height 16
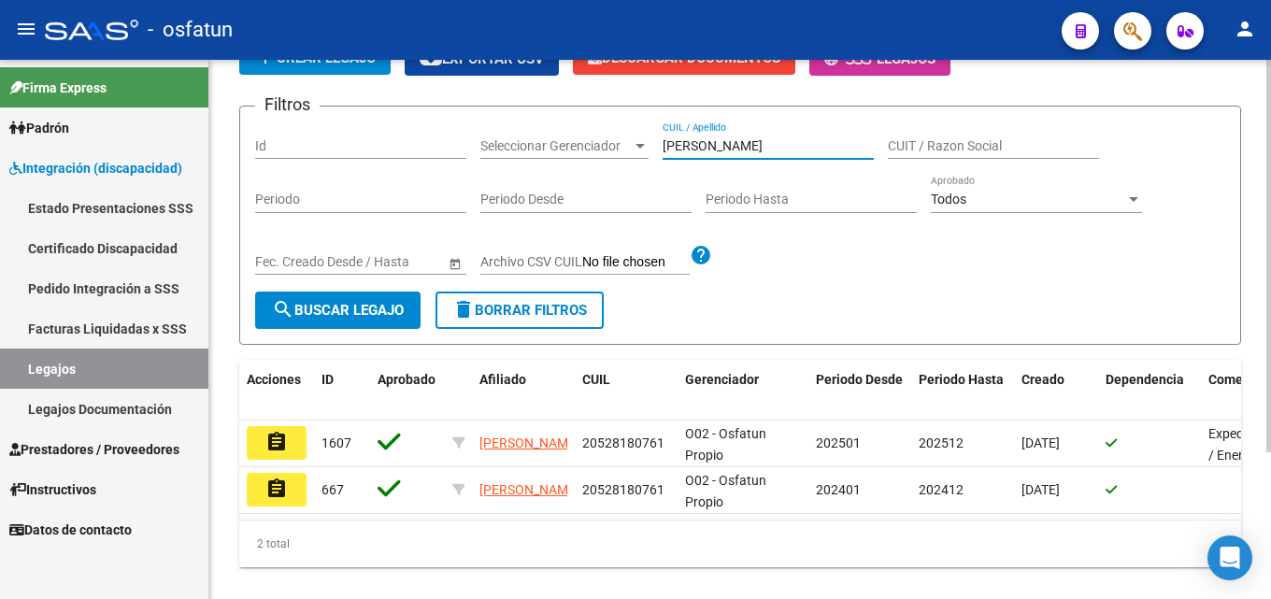
click at [1270, 242] on div at bounding box center [1268, 380] width 5 height 392
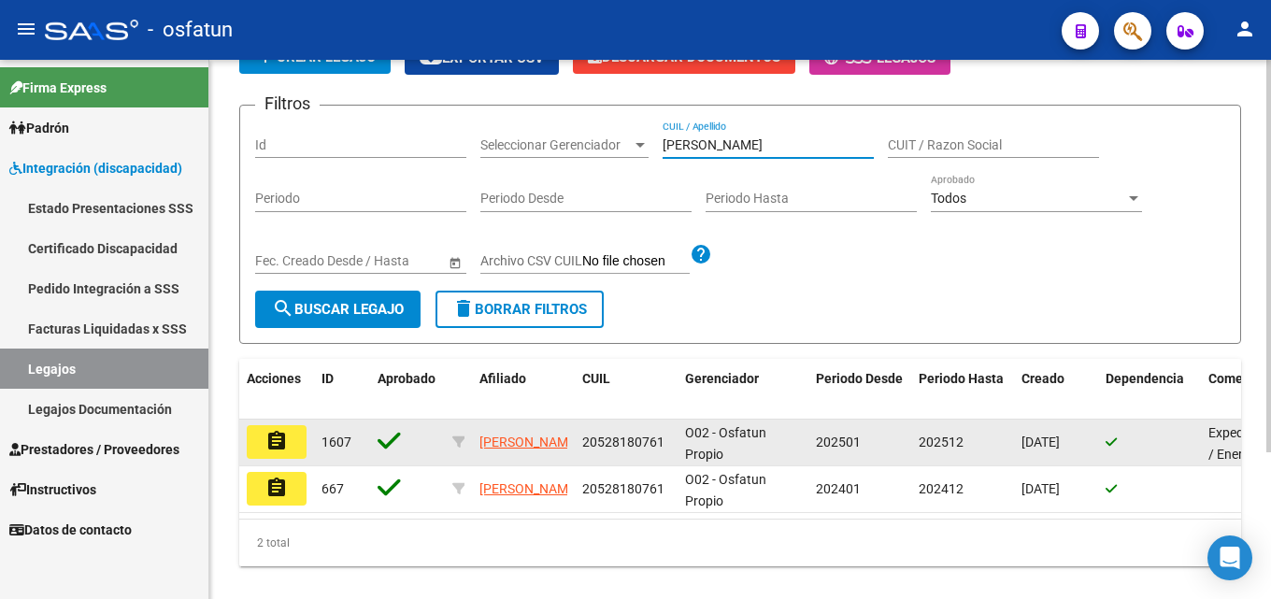
type input "[PERSON_NAME]"
click at [266, 433] on mat-icon "assignment" at bounding box center [276, 441] width 22 height 22
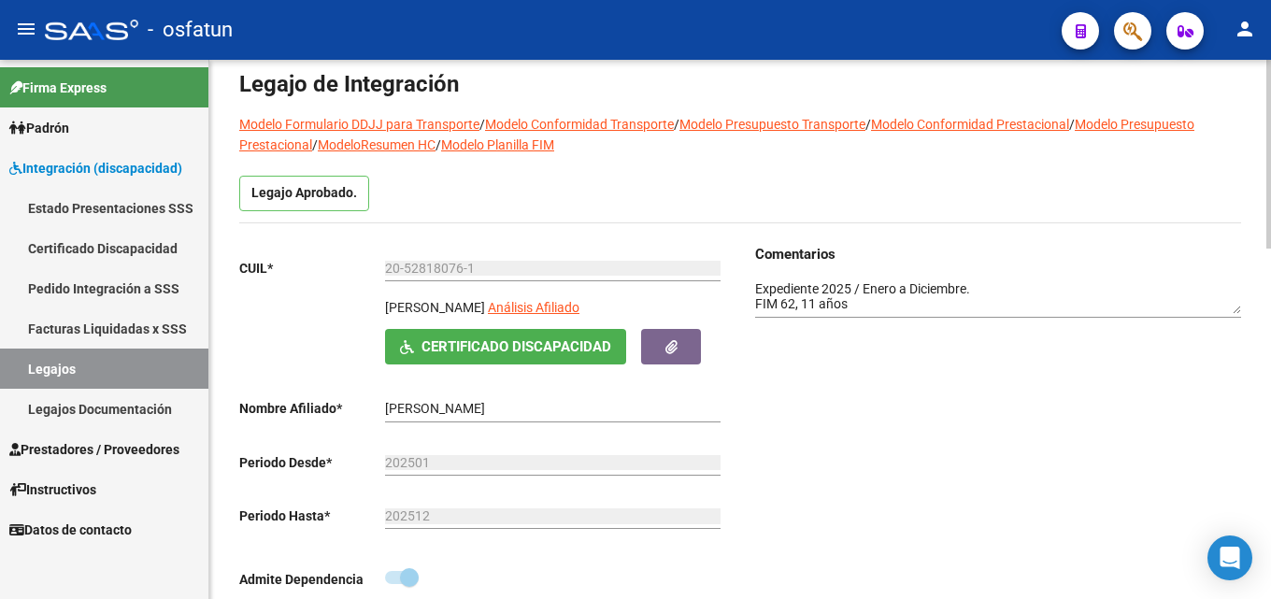
scroll to position [99, 0]
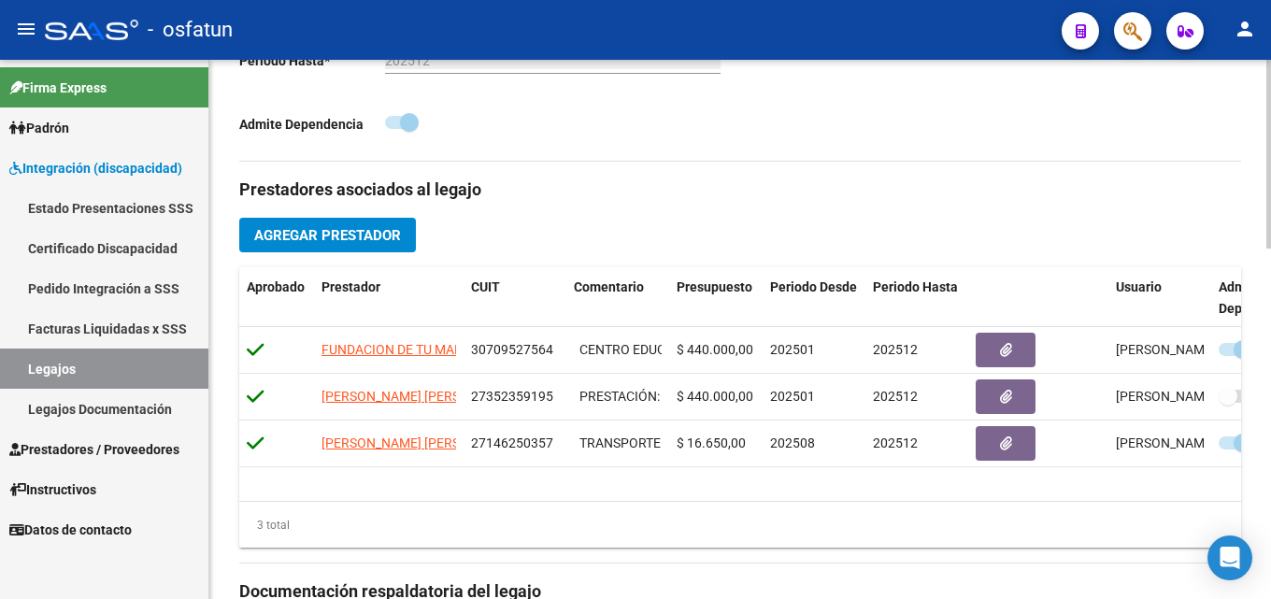
click at [1270, 287] on div at bounding box center [1268, 342] width 5 height 189
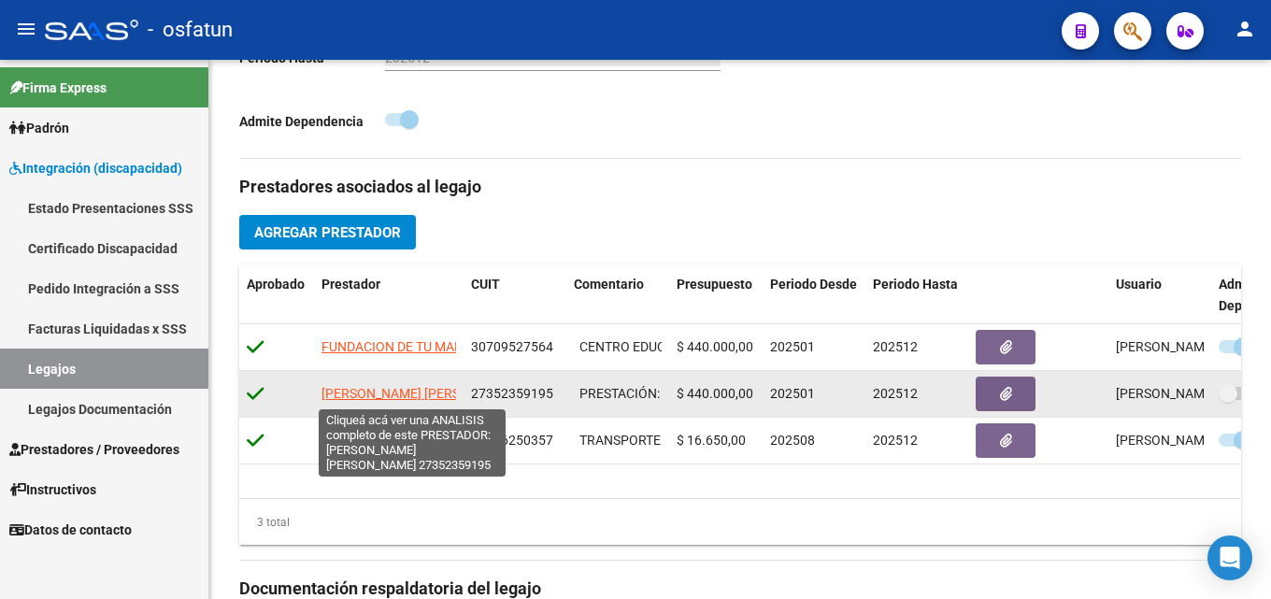
click at [375, 395] on span "[PERSON_NAME] [PERSON_NAME]" at bounding box center [422, 393] width 203 height 15
type textarea "27352359195"
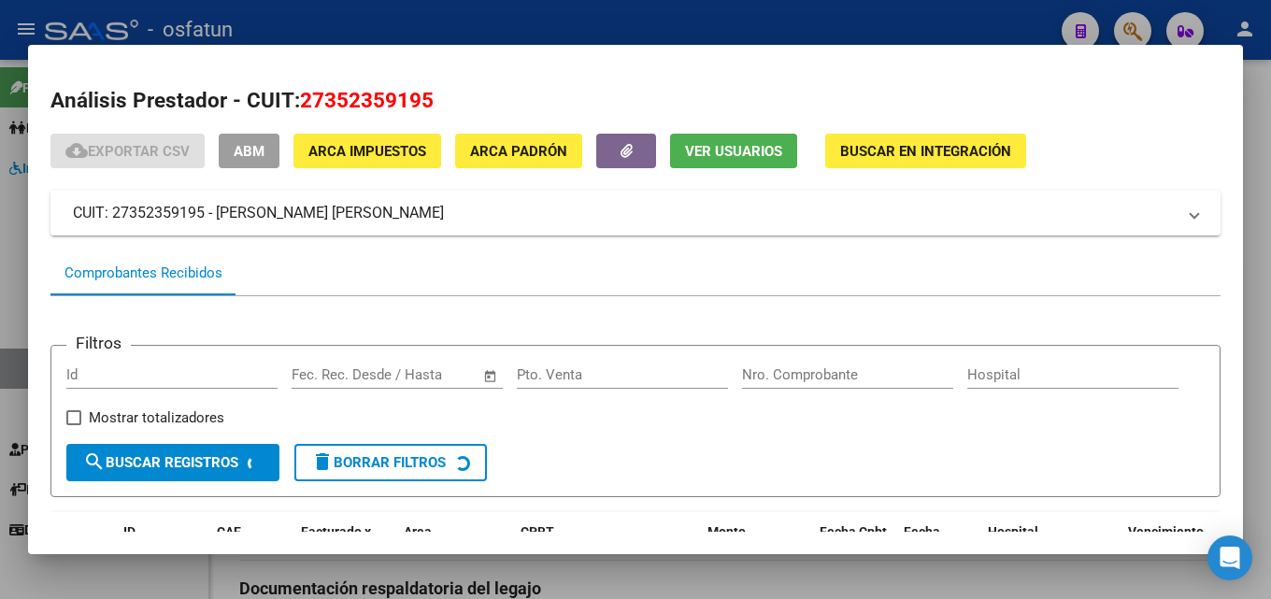
click at [1243, 91] on div at bounding box center [635, 299] width 1271 height 599
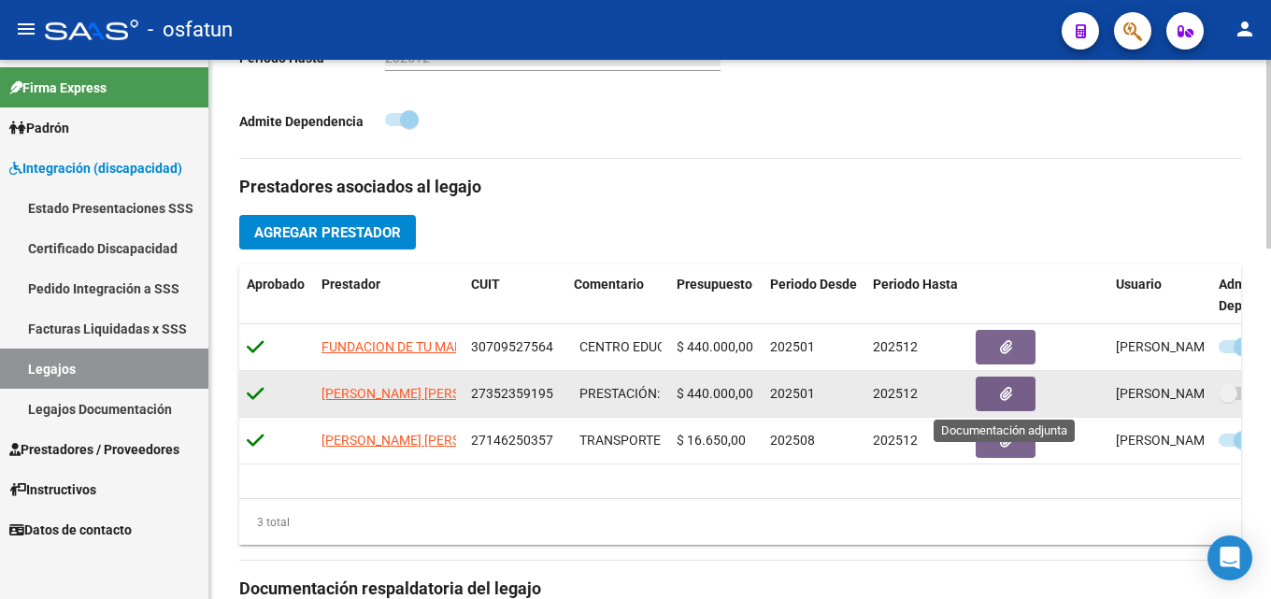
click at [992, 392] on button "button" at bounding box center [1005, 394] width 60 height 35
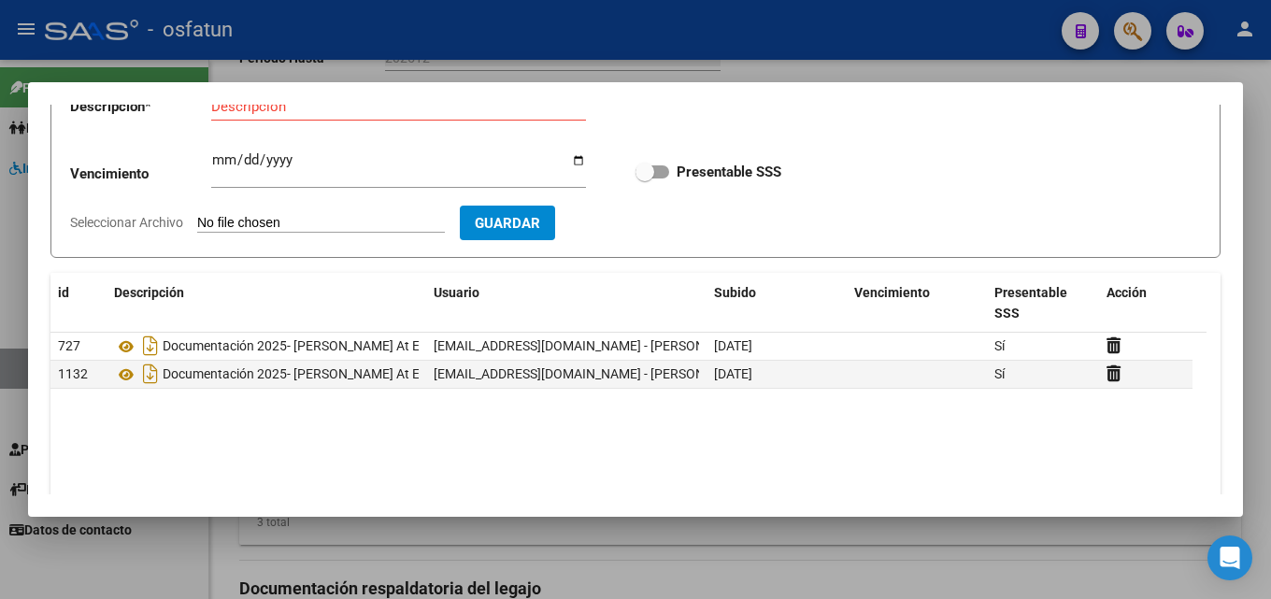
scroll to position [136, 0]
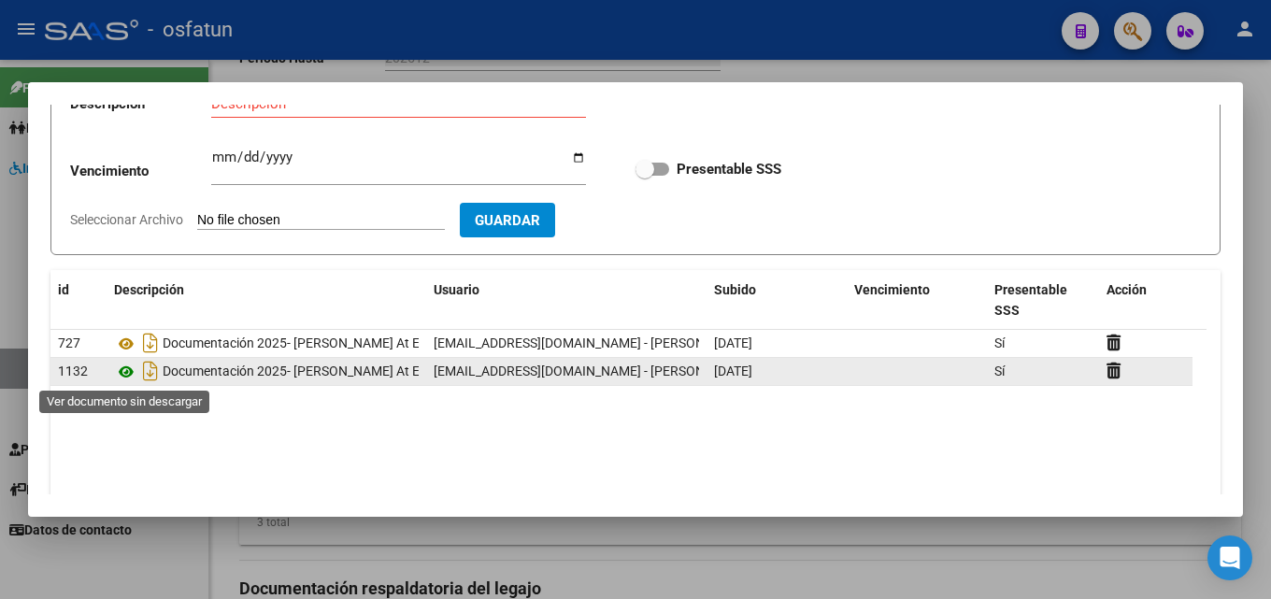
click at [119, 372] on icon at bounding box center [126, 372] width 24 height 22
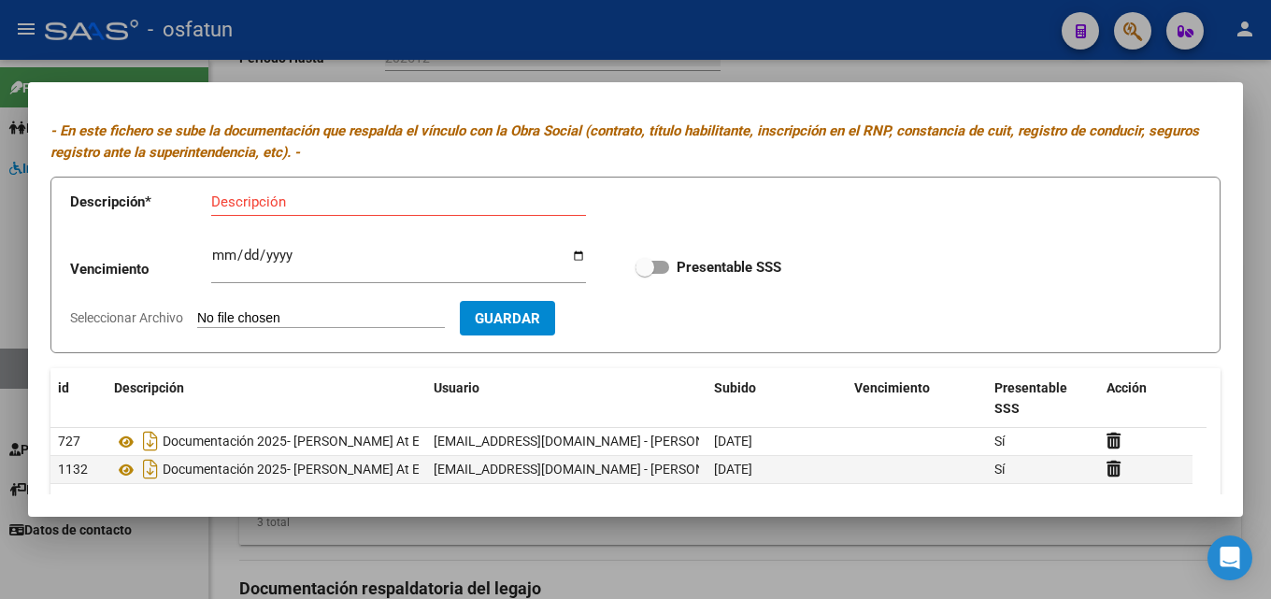
scroll to position [0, 0]
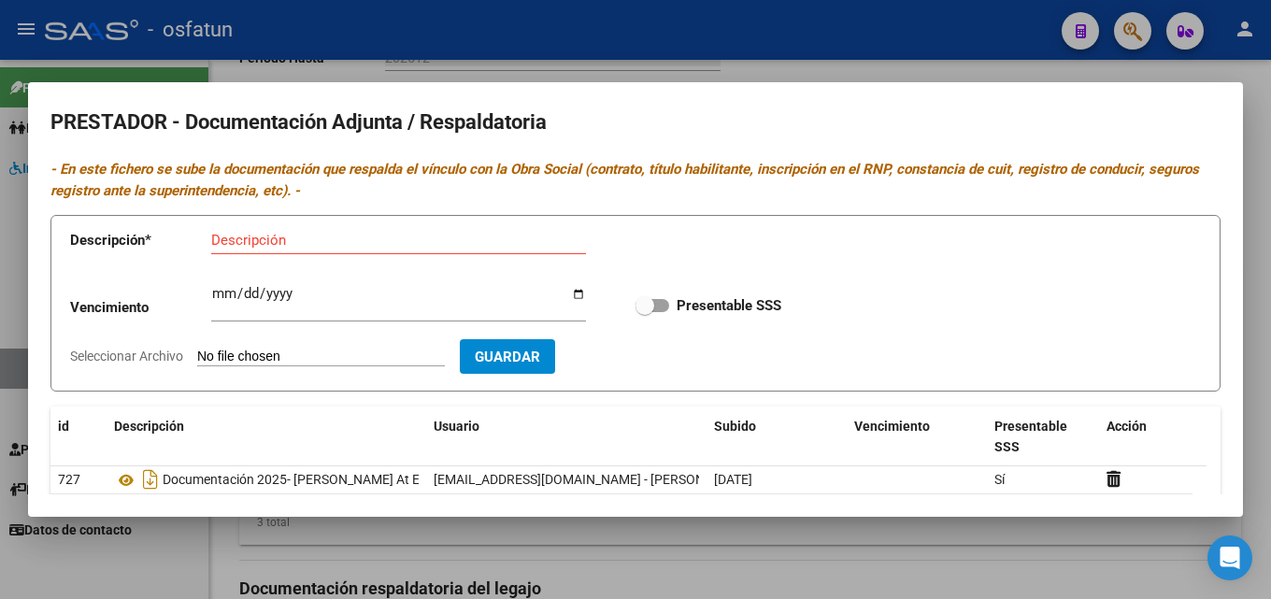
click at [1266, 206] on div at bounding box center [635, 299] width 1271 height 599
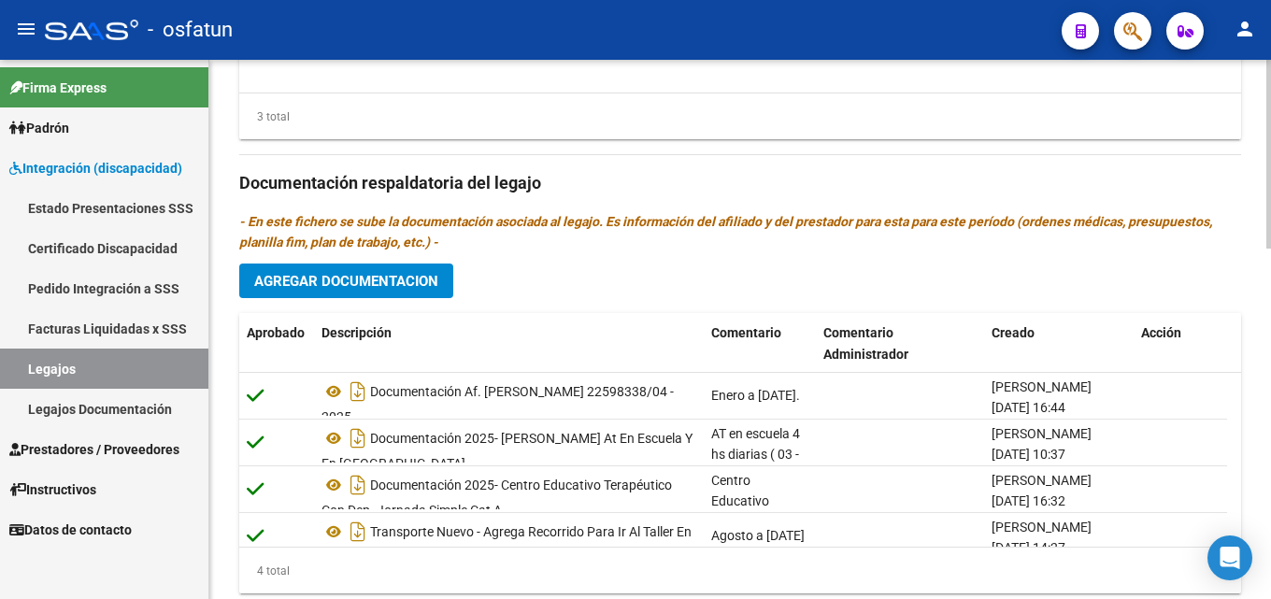
scroll to position [973, 0]
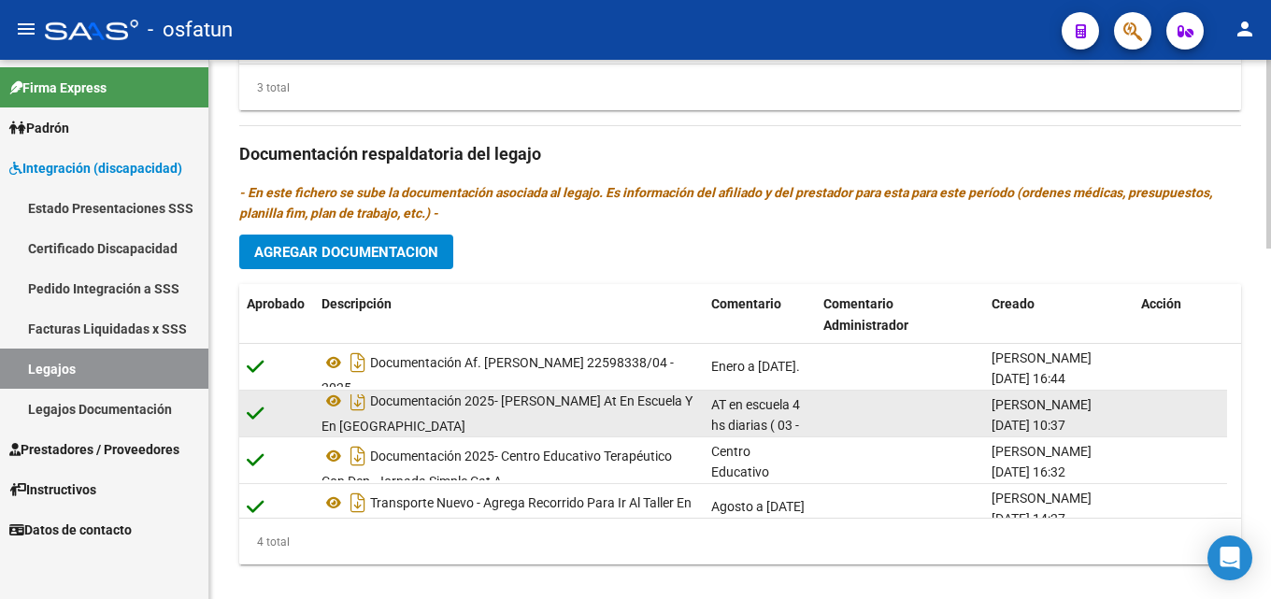
scroll to position [11, 0]
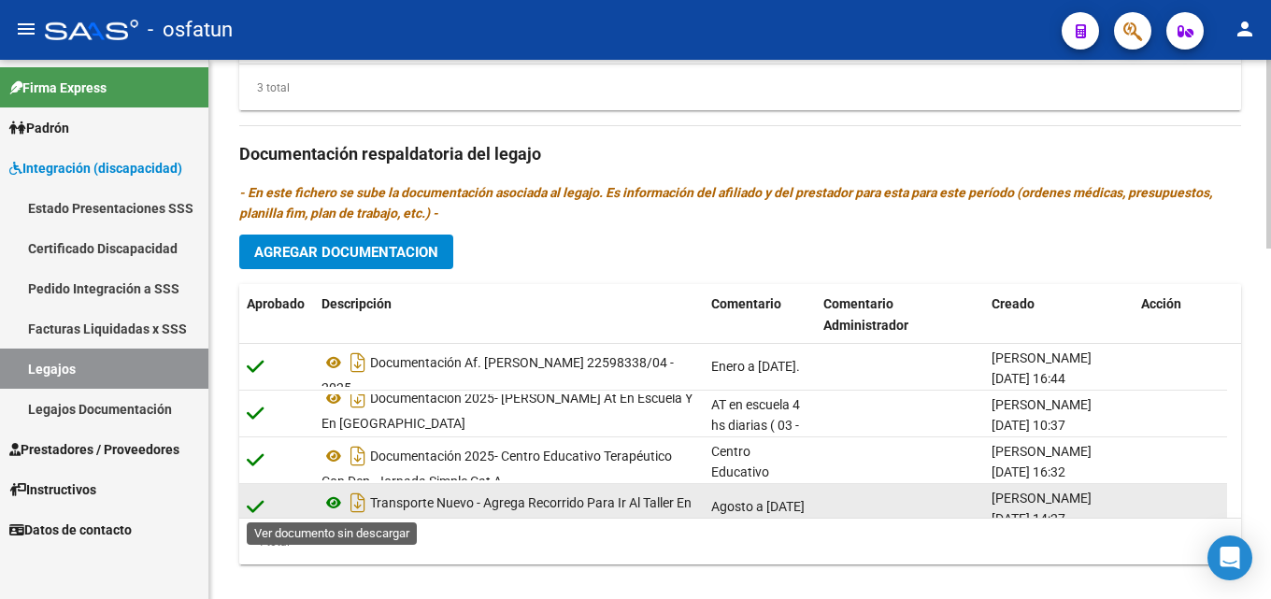
click at [328, 498] on icon at bounding box center [333, 502] width 24 height 22
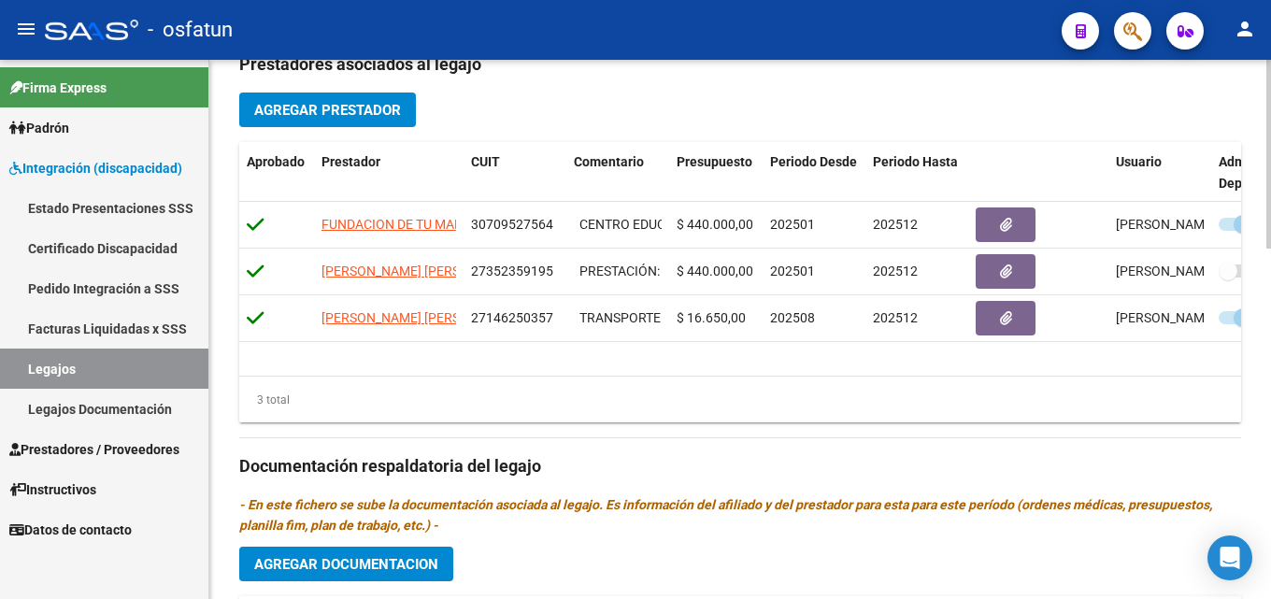
scroll to position [663, 0]
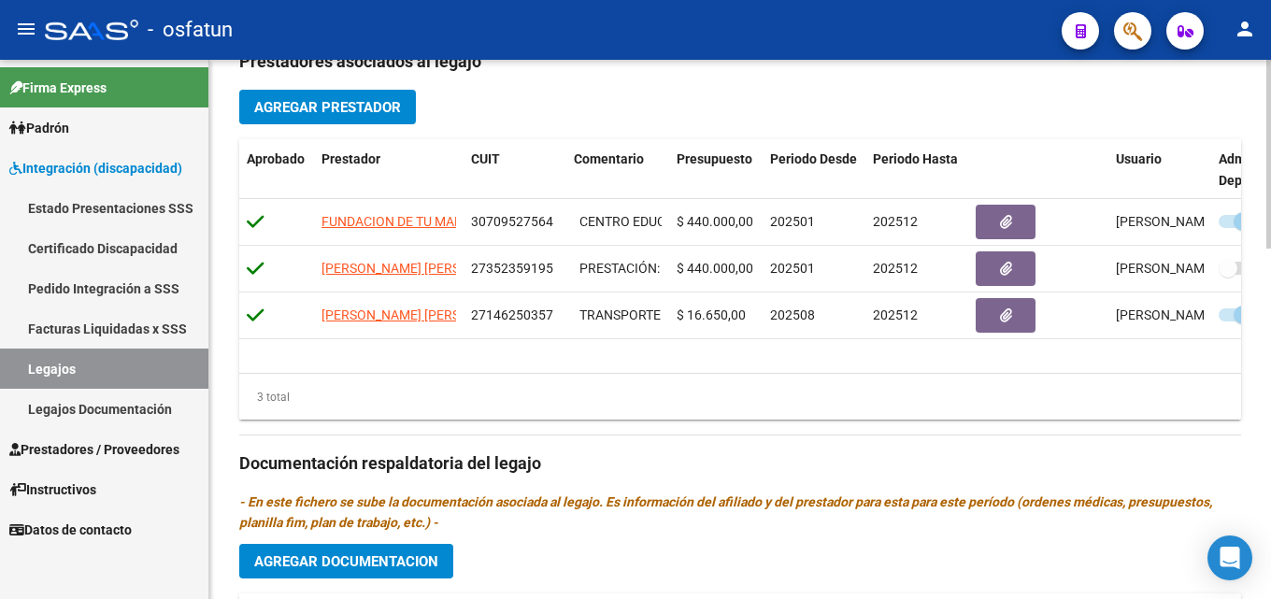
click at [1270, 345] on div at bounding box center [1268, 386] width 5 height 189
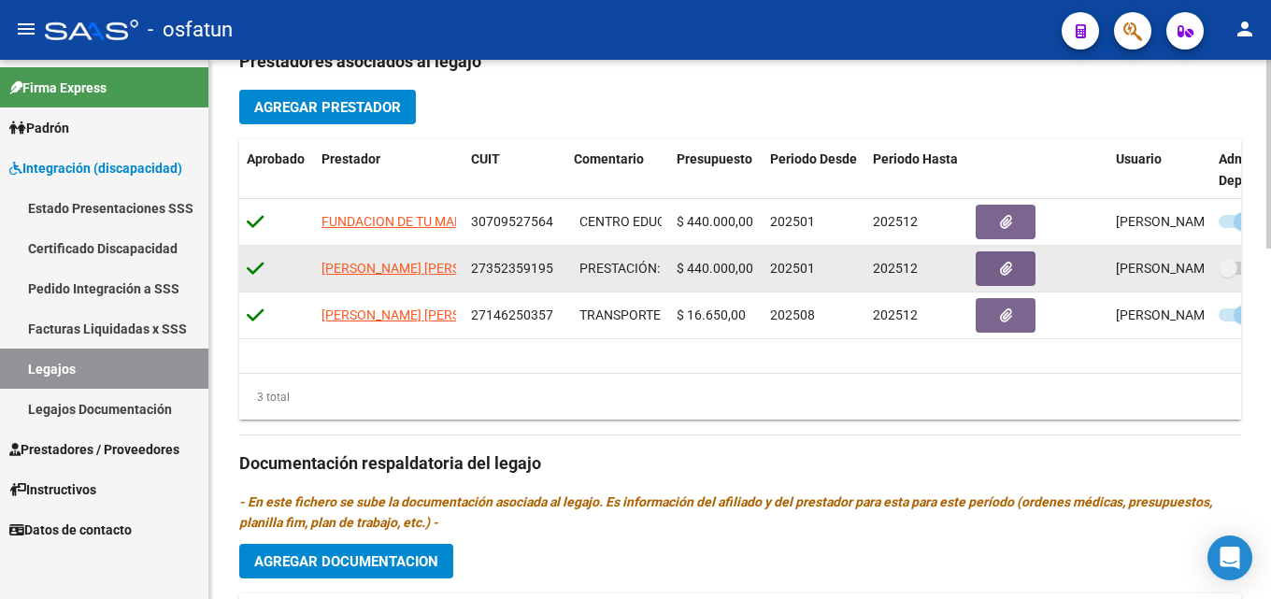
click at [351, 254] on datatable-body-cell "[PERSON_NAME] [PERSON_NAME]" at bounding box center [389, 269] width 150 height 46
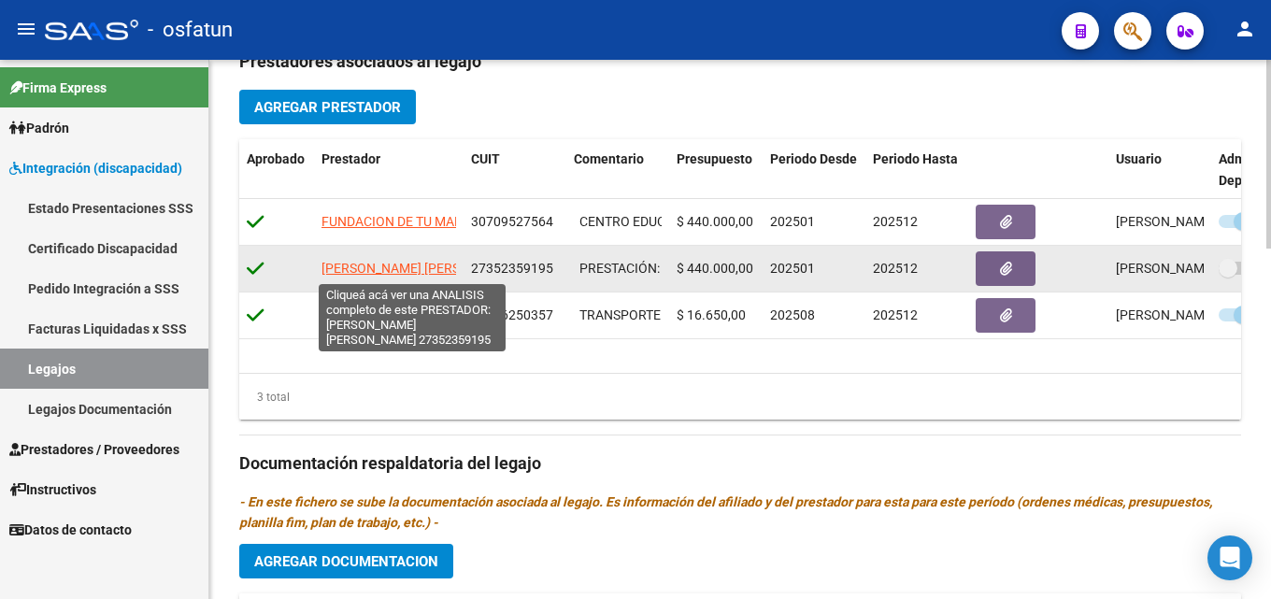
click at [354, 264] on span "[PERSON_NAME] [PERSON_NAME]" at bounding box center [422, 268] width 203 height 15
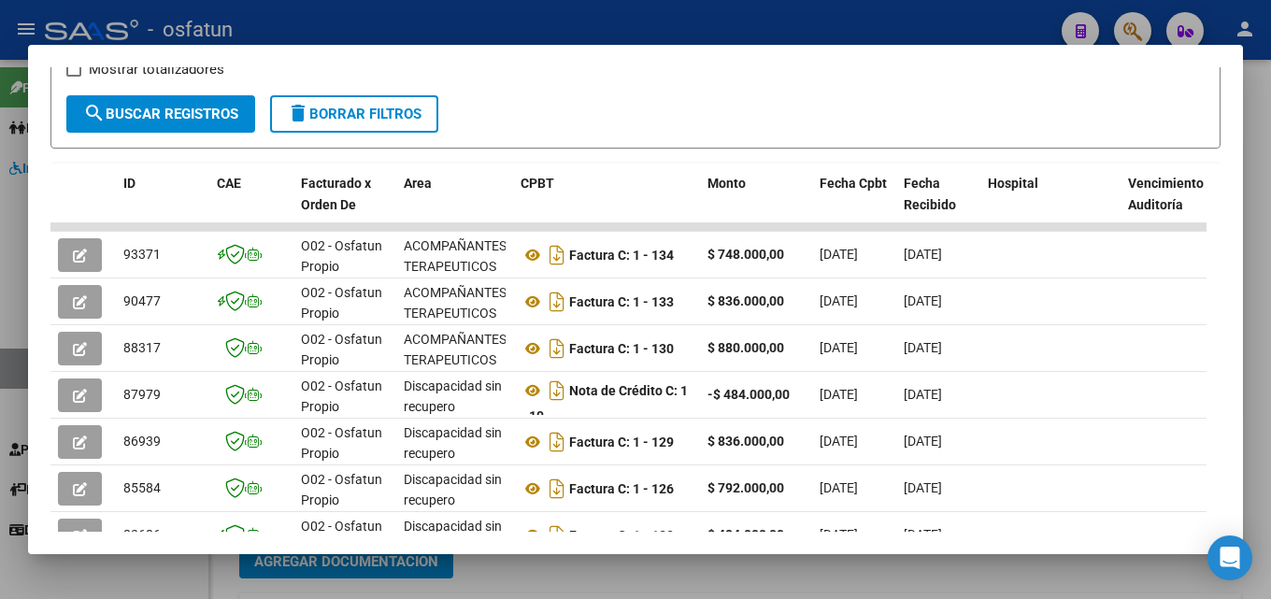
scroll to position [350, 0]
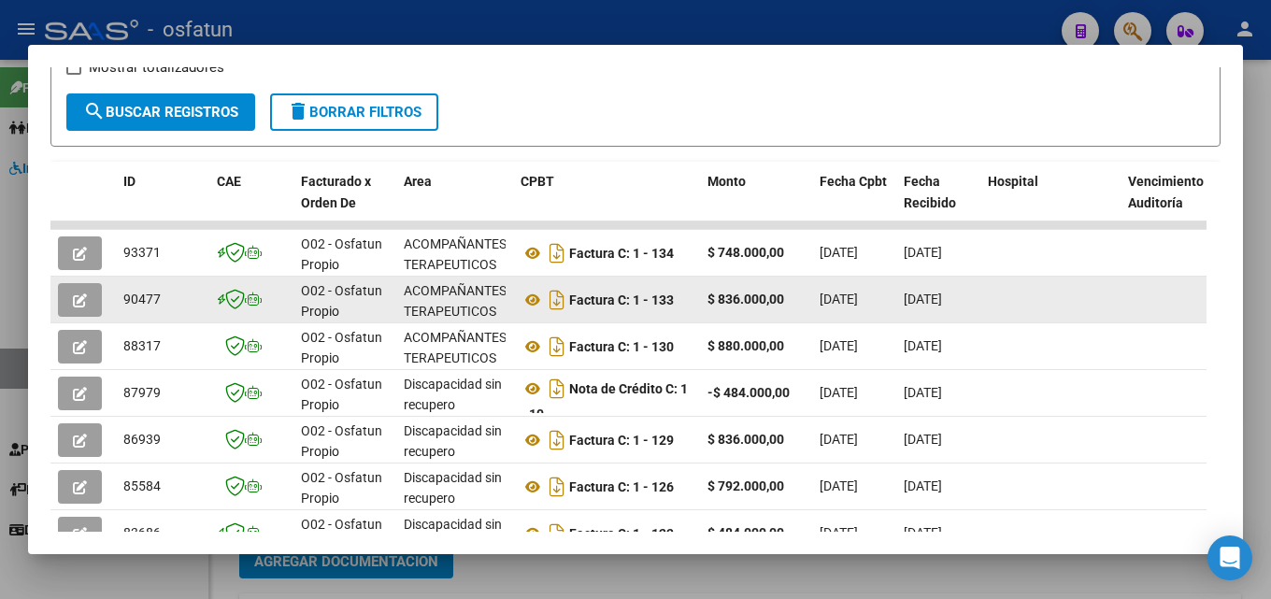
click at [82, 307] on icon "button" at bounding box center [80, 300] width 14 height 14
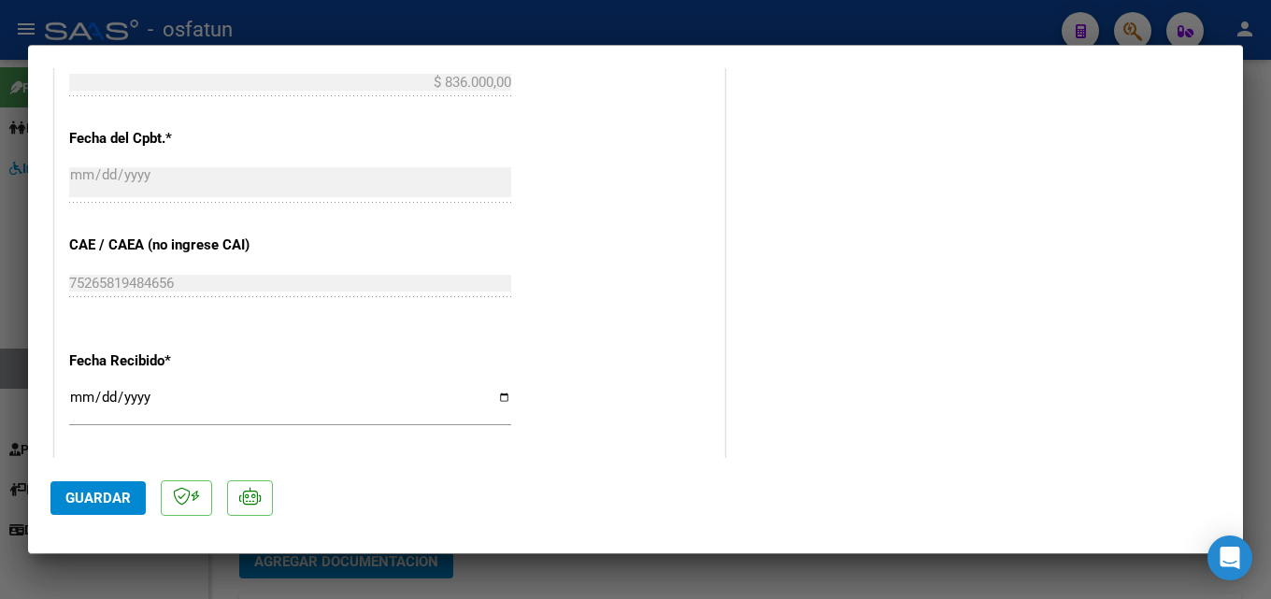
scroll to position [895, 0]
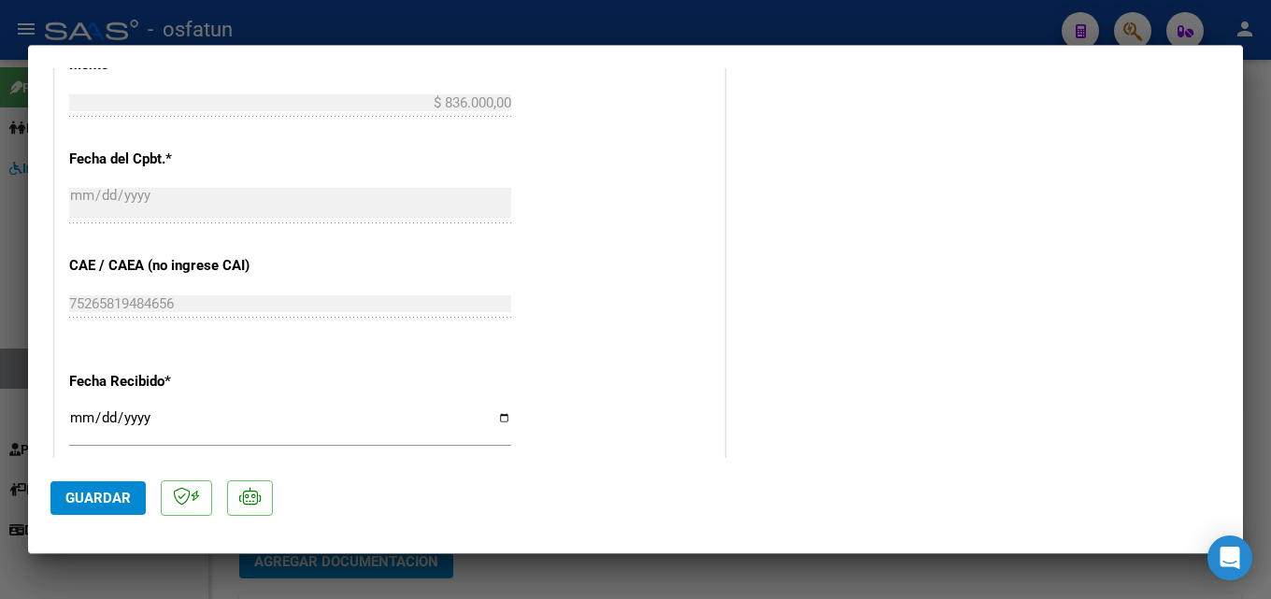
click at [1261, 265] on div at bounding box center [635, 299] width 1271 height 599
type input "$ 0,00"
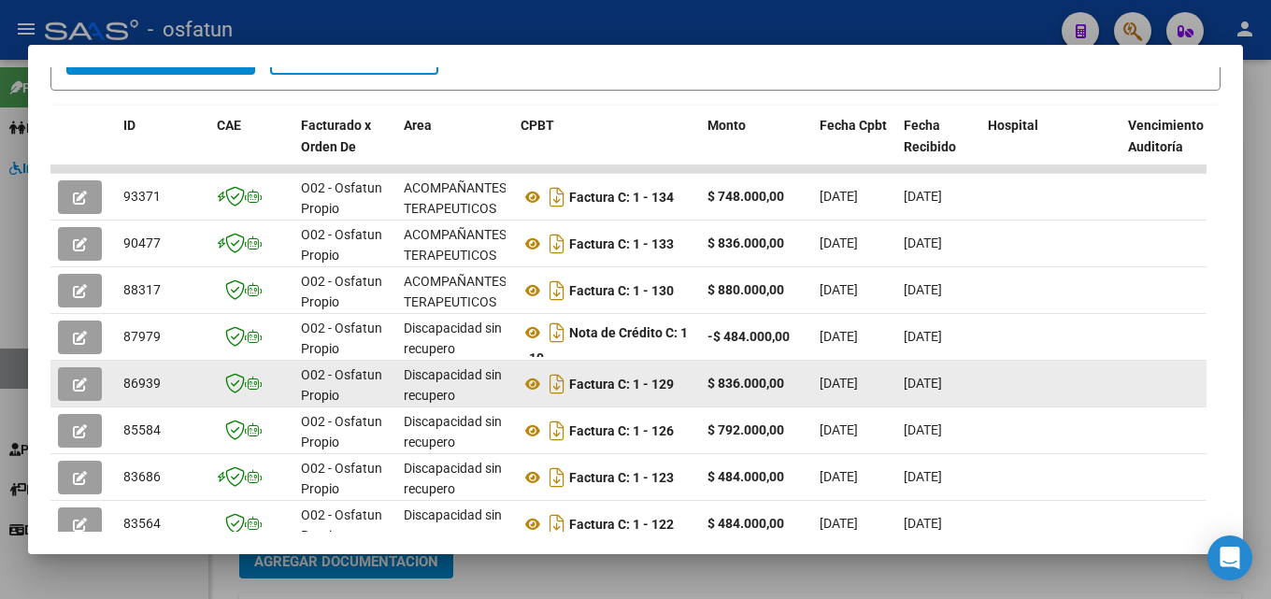
scroll to position [400, 0]
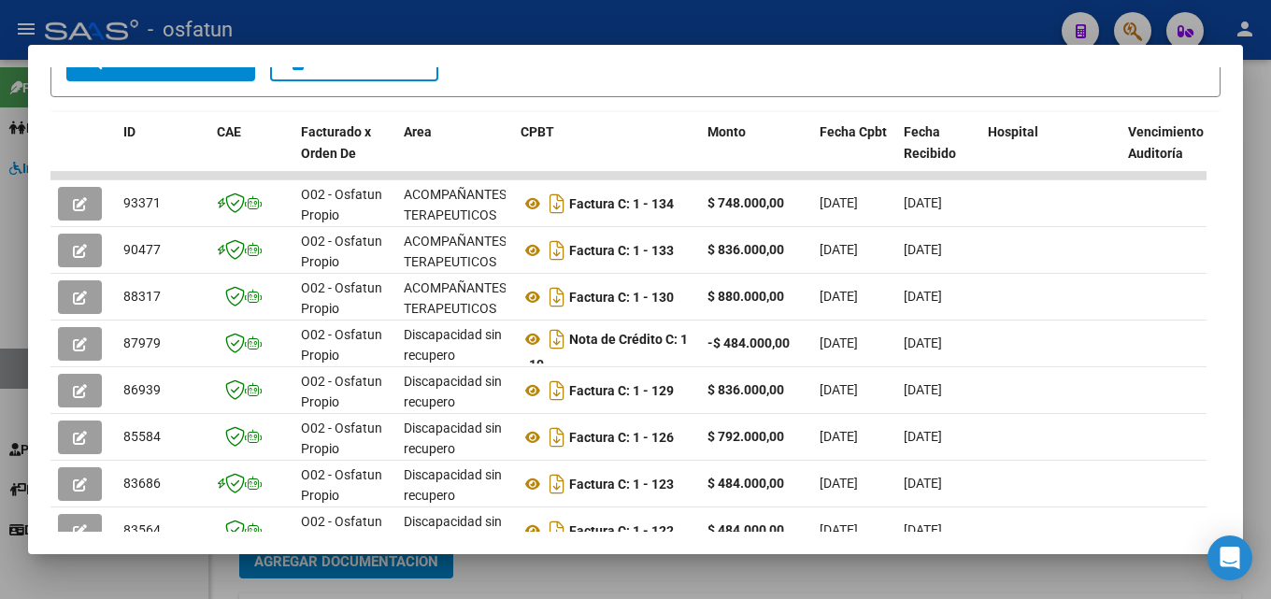
click at [1265, 185] on div at bounding box center [635, 299] width 1271 height 599
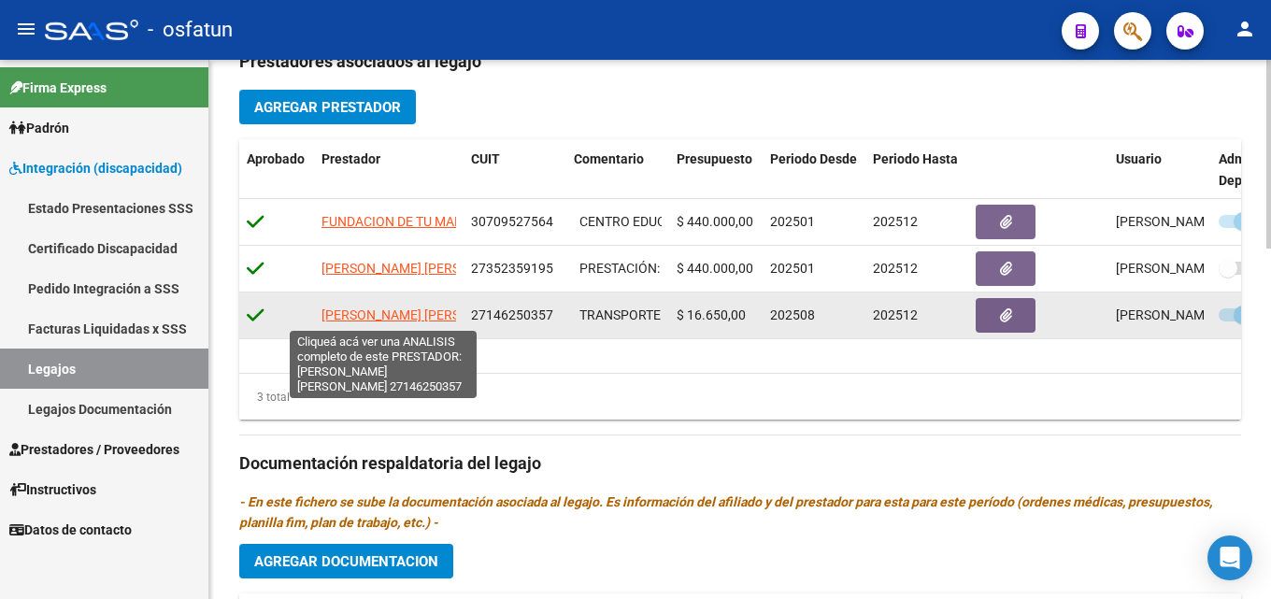
click at [360, 316] on span "[PERSON_NAME] [PERSON_NAME]" at bounding box center [422, 314] width 203 height 15
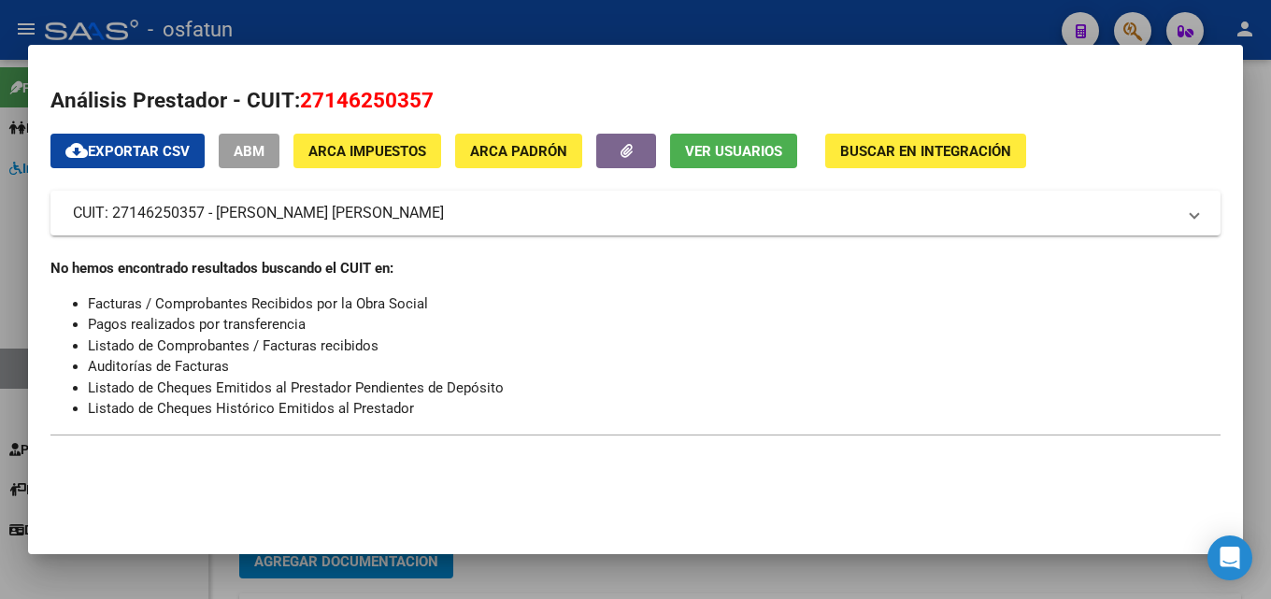
drag, startPoint x: 50, startPoint y: 264, endPoint x: 465, endPoint y: 424, distance: 445.4
click at [465, 424] on mat-dialog-content "Análisis Prestador - CUIT: 27146250357 cloud_download Exportar CSV ABM ARCA Imp…" at bounding box center [635, 261] width 1215 height 389
click at [485, 405] on li "Listado de Cheques Histórico Emitidos al Prestador" at bounding box center [654, 408] width 1132 height 21
click at [1268, 205] on div at bounding box center [635, 299] width 1271 height 599
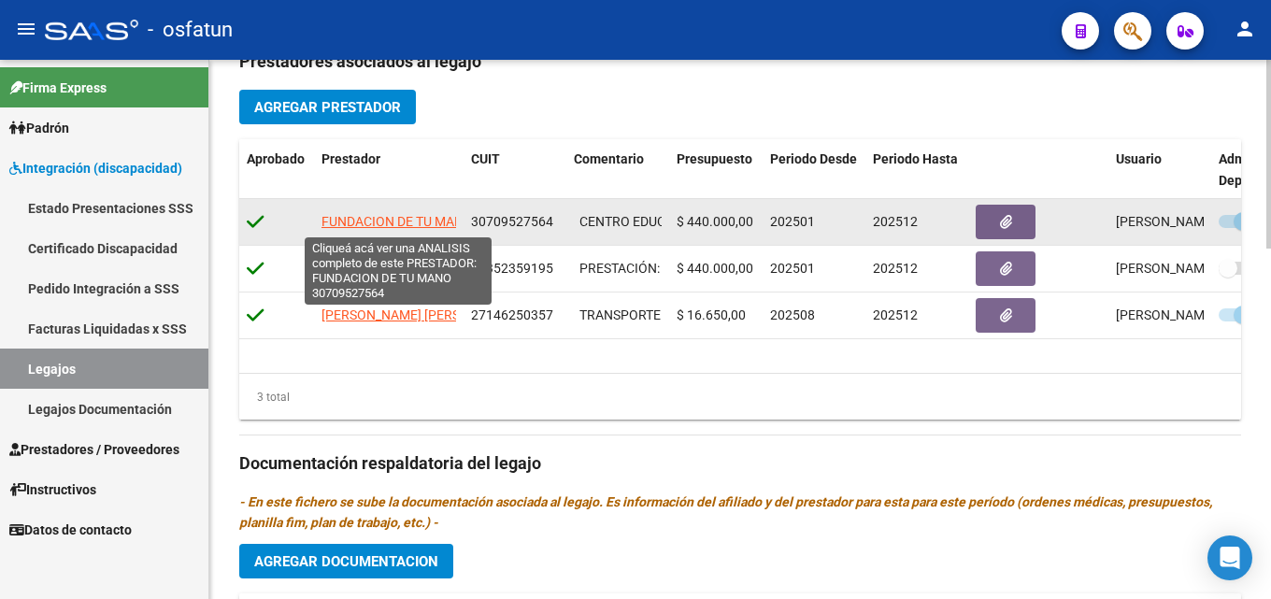
click at [411, 224] on span "FUNDACION DE TU MANO" at bounding box center [396, 221] width 151 height 15
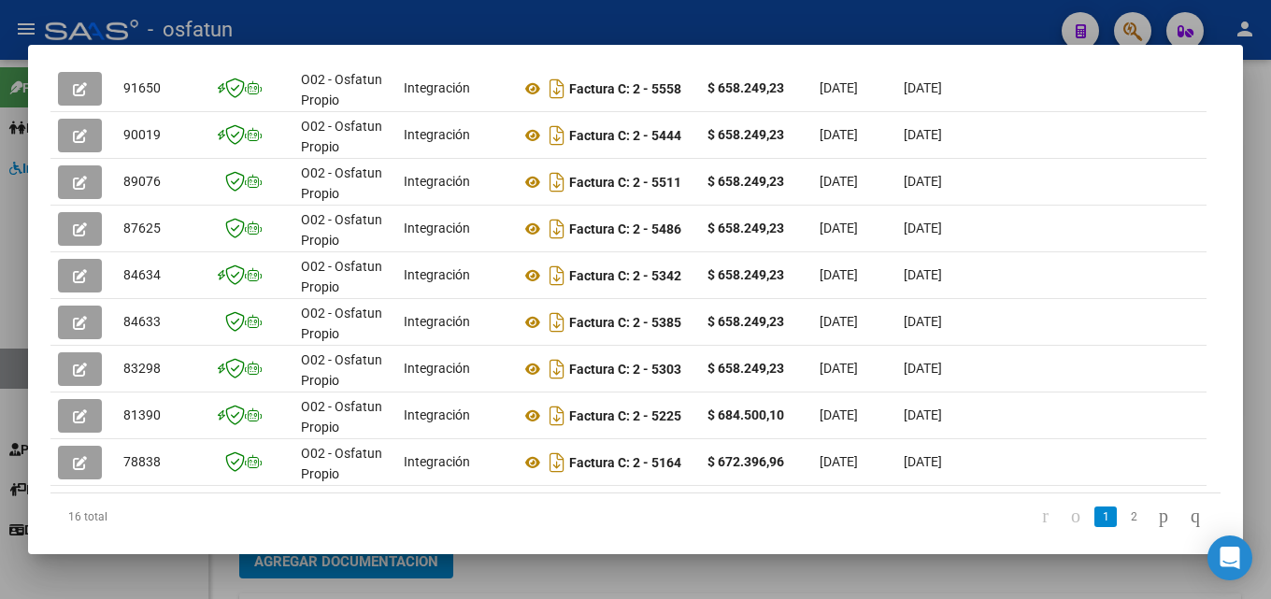
scroll to position [628, 0]
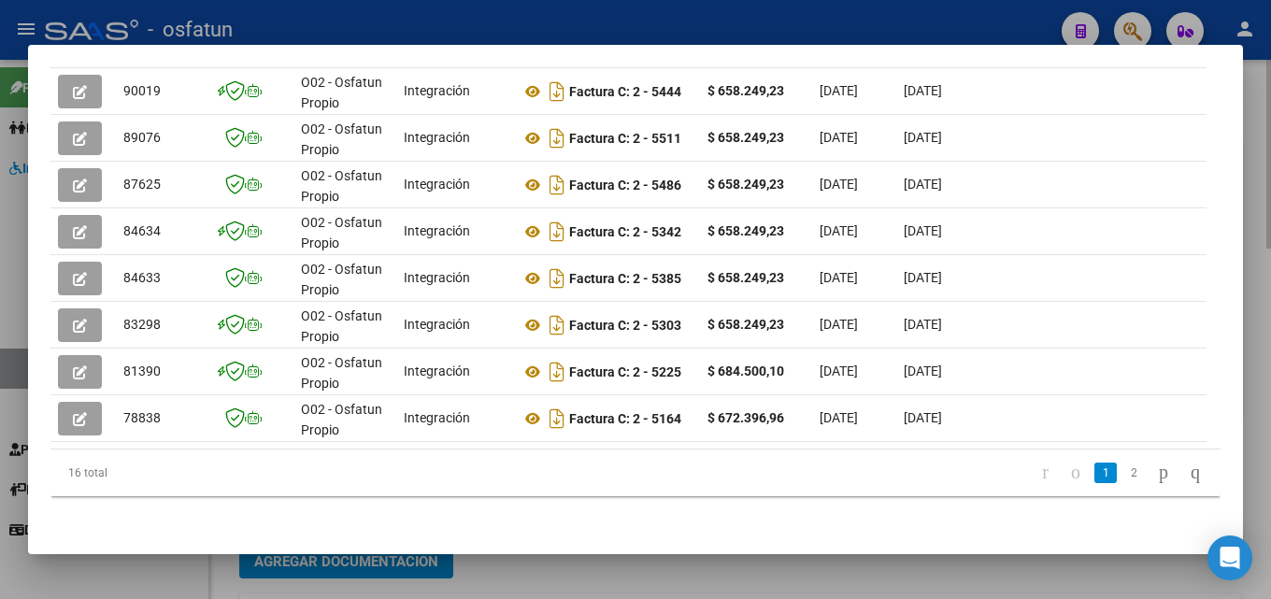
drag, startPoint x: 1236, startPoint y: 148, endPoint x: 1270, endPoint y: 314, distance: 169.7
click at [1270, 312] on div at bounding box center [635, 299] width 1271 height 599
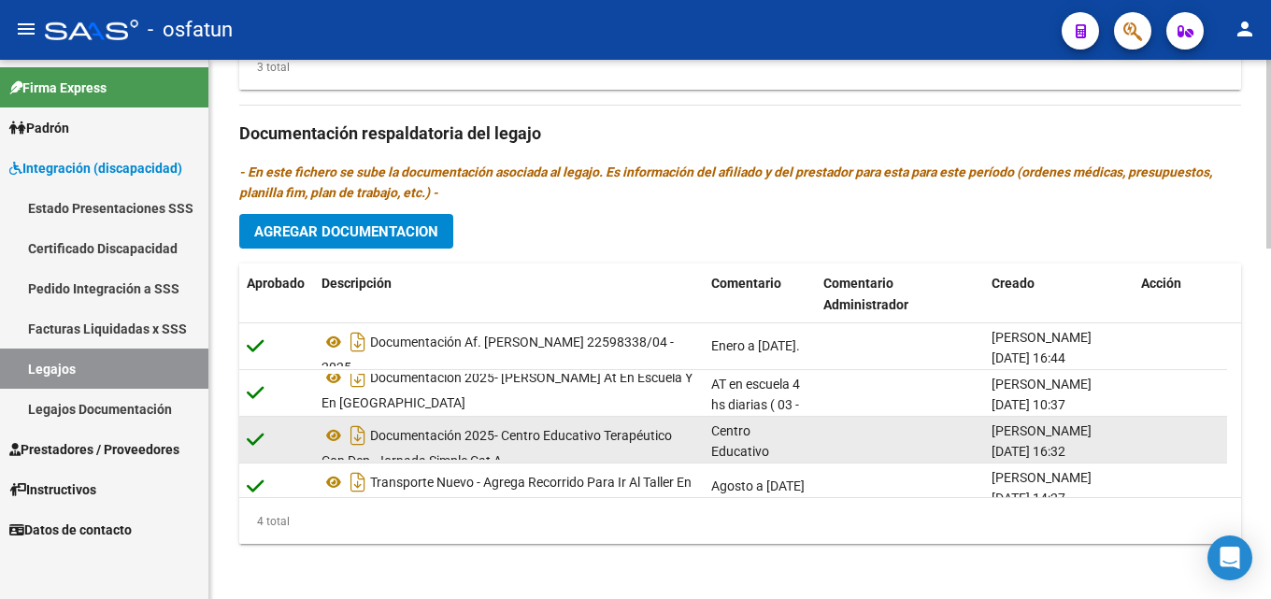
scroll to position [999, 0]
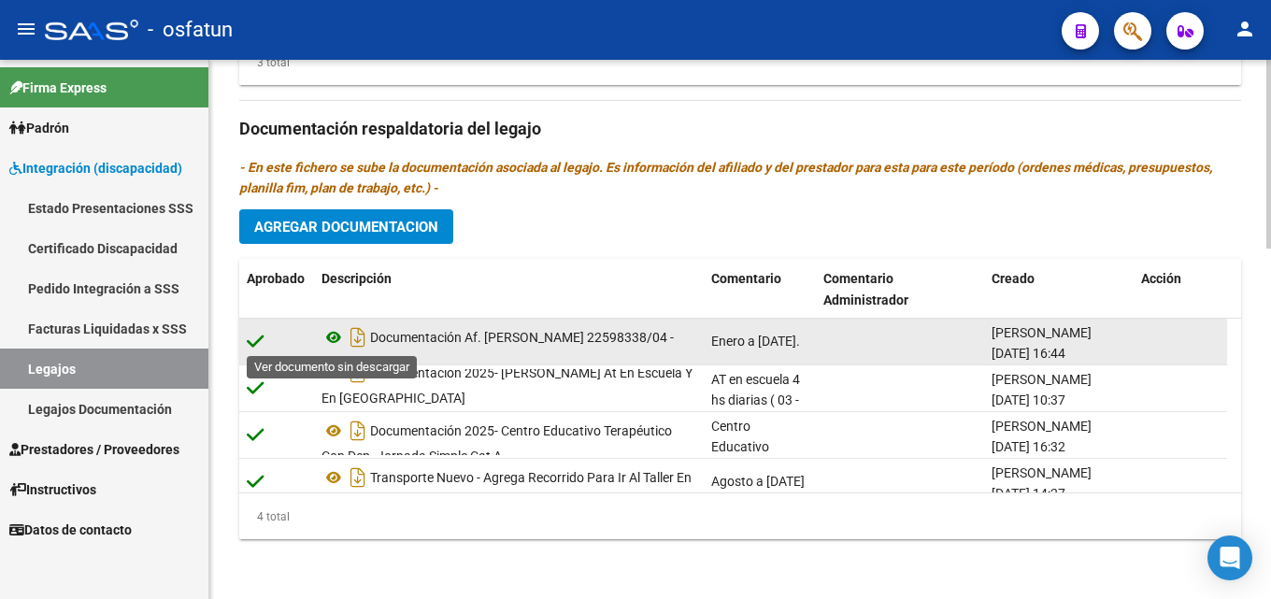
click at [329, 340] on icon at bounding box center [333, 337] width 24 height 22
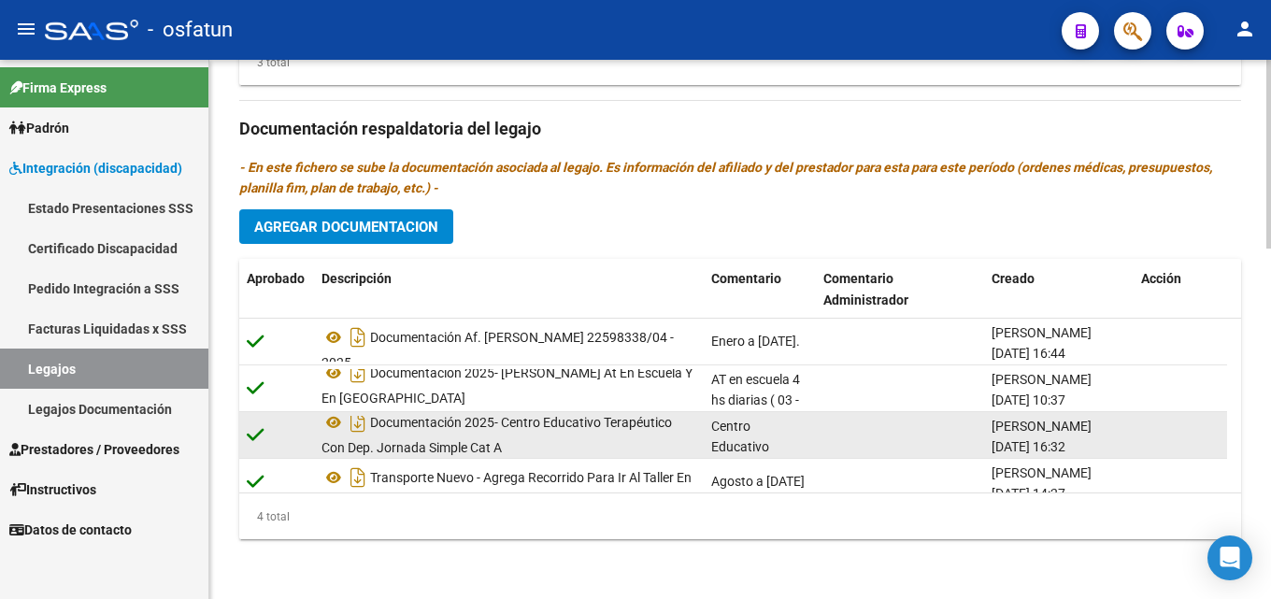
scroll to position [11, 0]
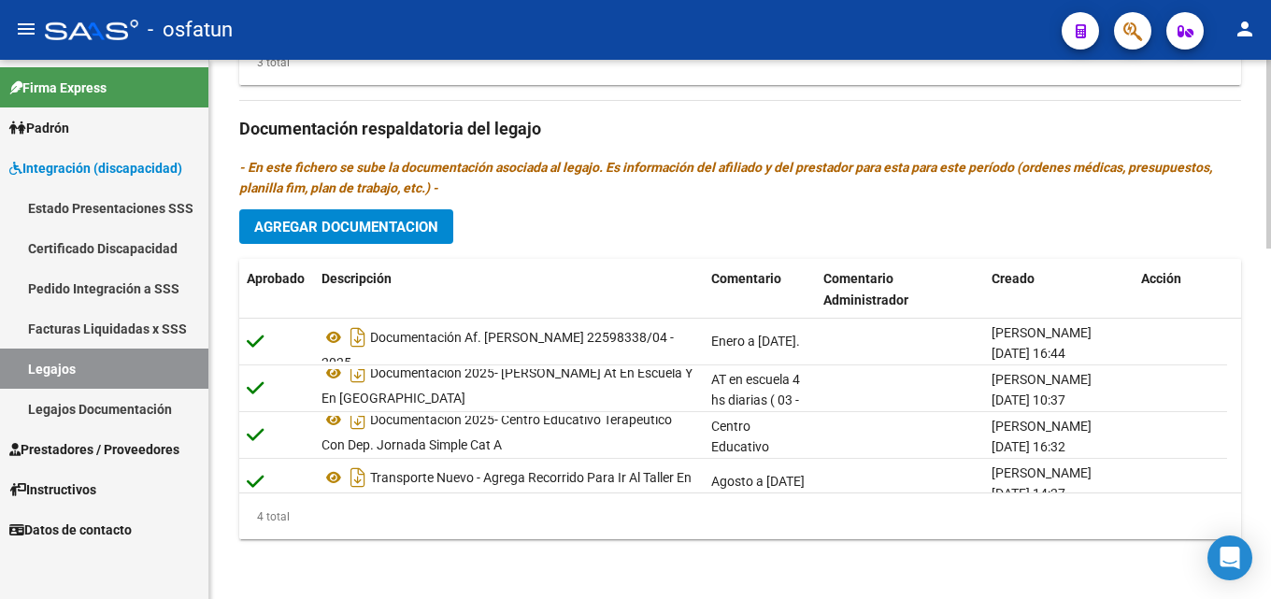
drag, startPoint x: 881, startPoint y: 169, endPoint x: 1175, endPoint y: 205, distance: 295.5
click at [1175, 205] on div "Prestadores asociados al legajo Agregar Prestador Aprobado Prestador CUIT Comen…" at bounding box center [740, 126] width 1002 height 855
click at [1127, 188] on p "- En este fichero se sube la documentación asociada al legajo. Es información d…" at bounding box center [740, 177] width 1002 height 41
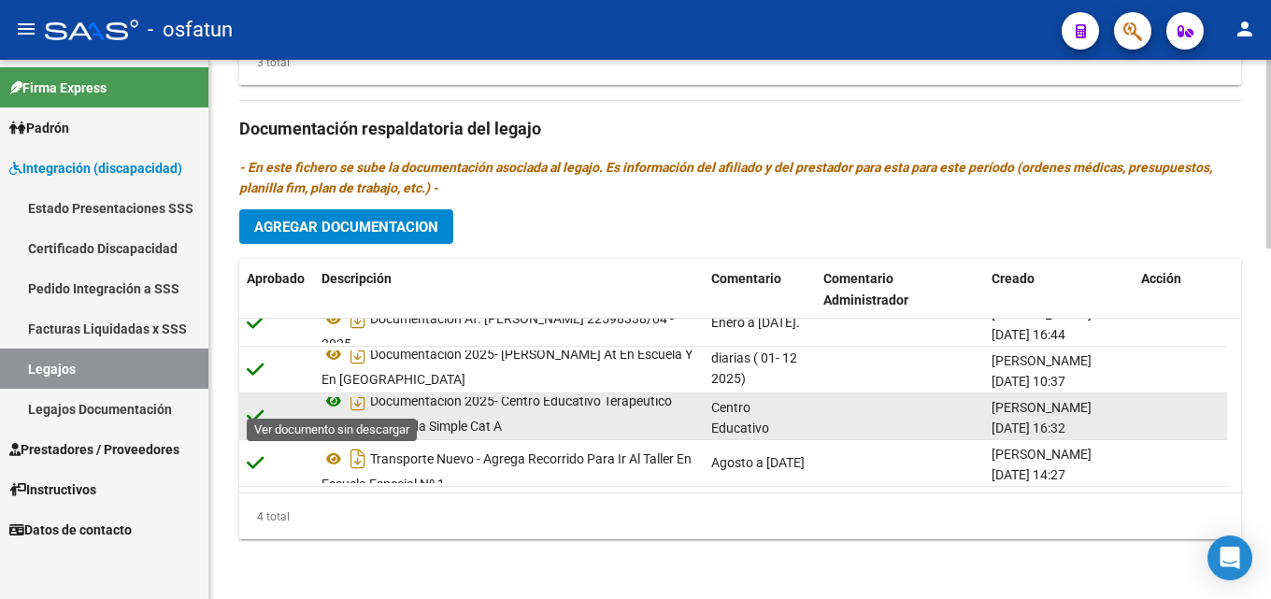
click at [333, 396] on icon at bounding box center [333, 401] width 24 height 22
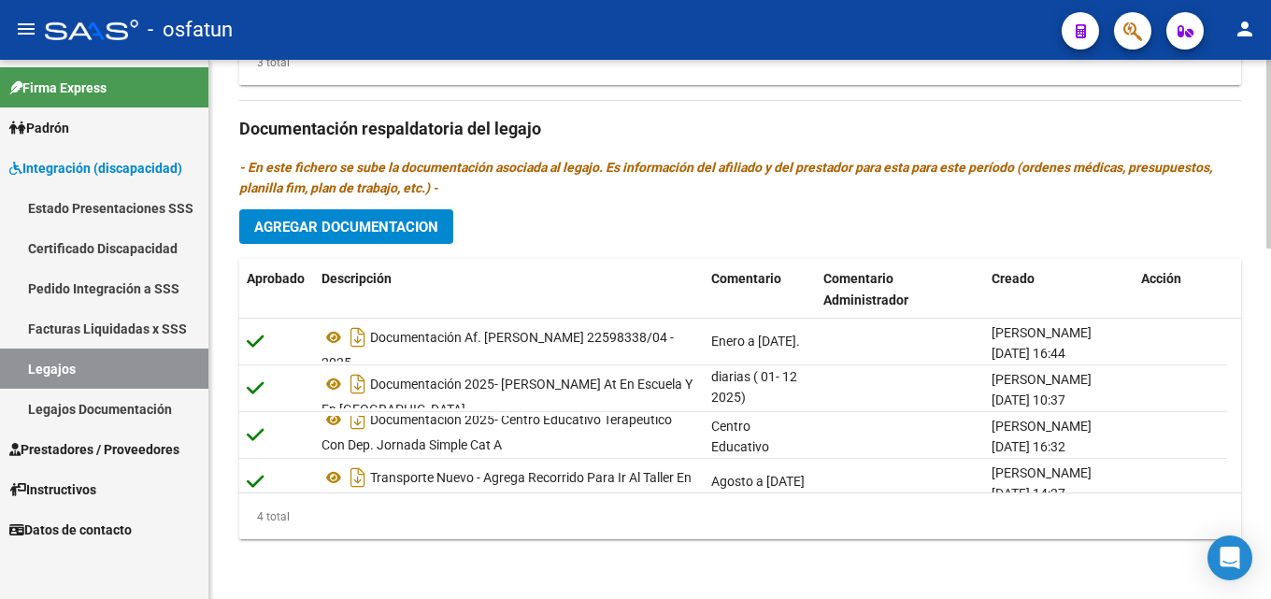
scroll to position [0, 0]
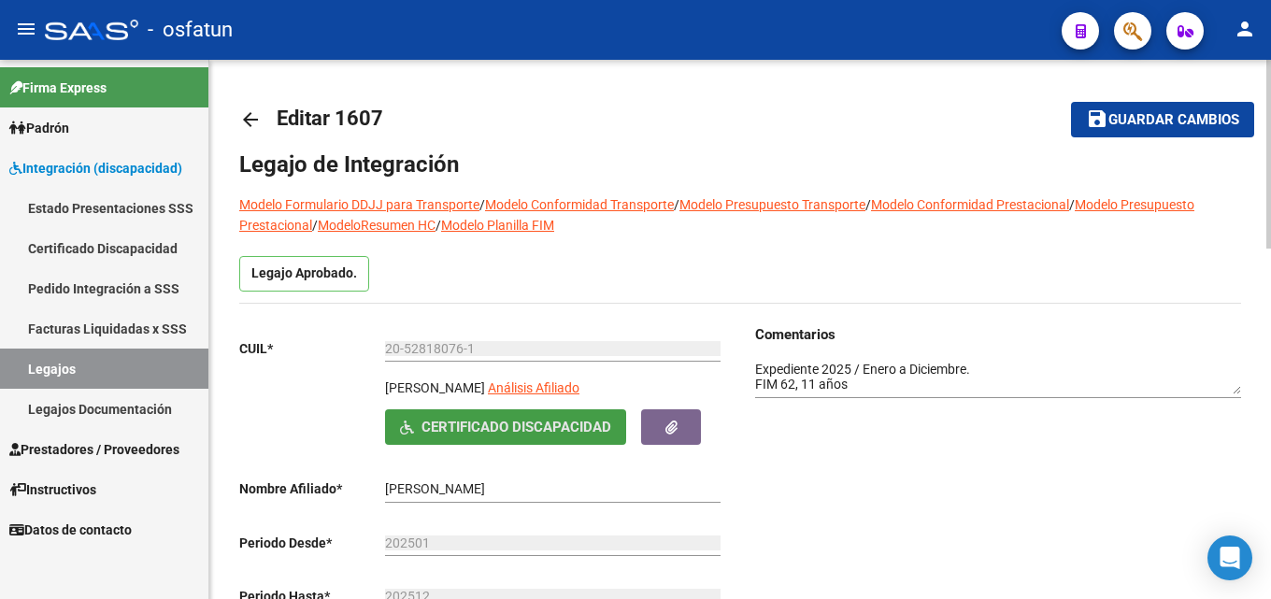
click at [504, 423] on span "Certificado Discapacidad" at bounding box center [516, 428] width 190 height 17
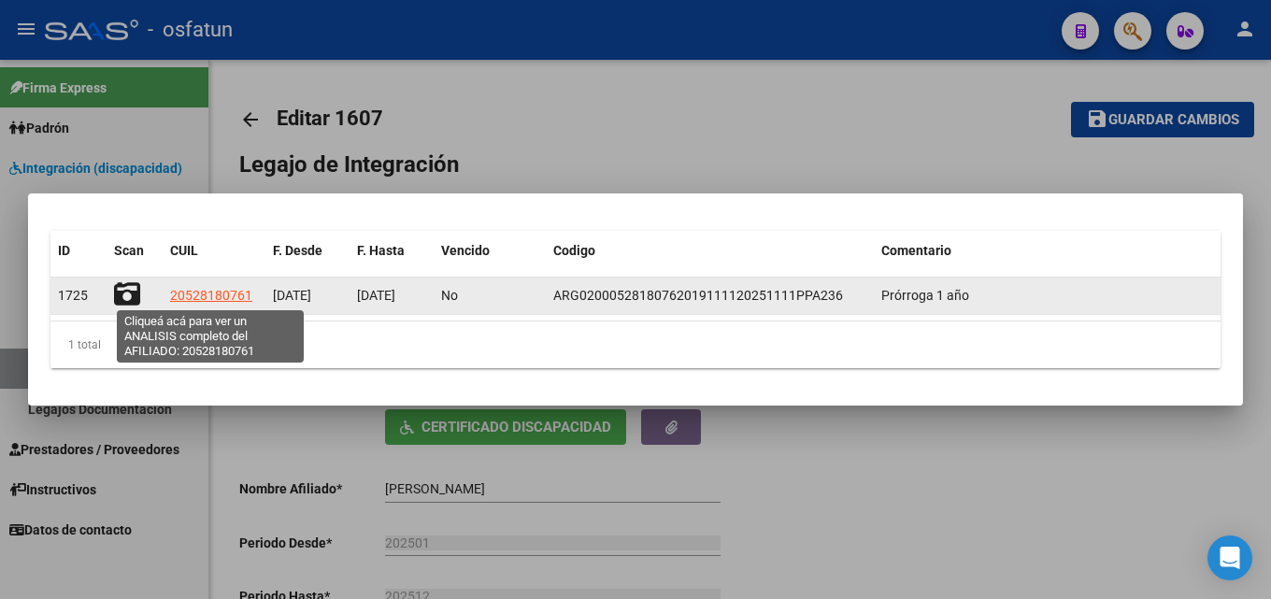
click at [215, 295] on span "20528180761" at bounding box center [211, 295] width 82 height 15
type textarea "20528180761"
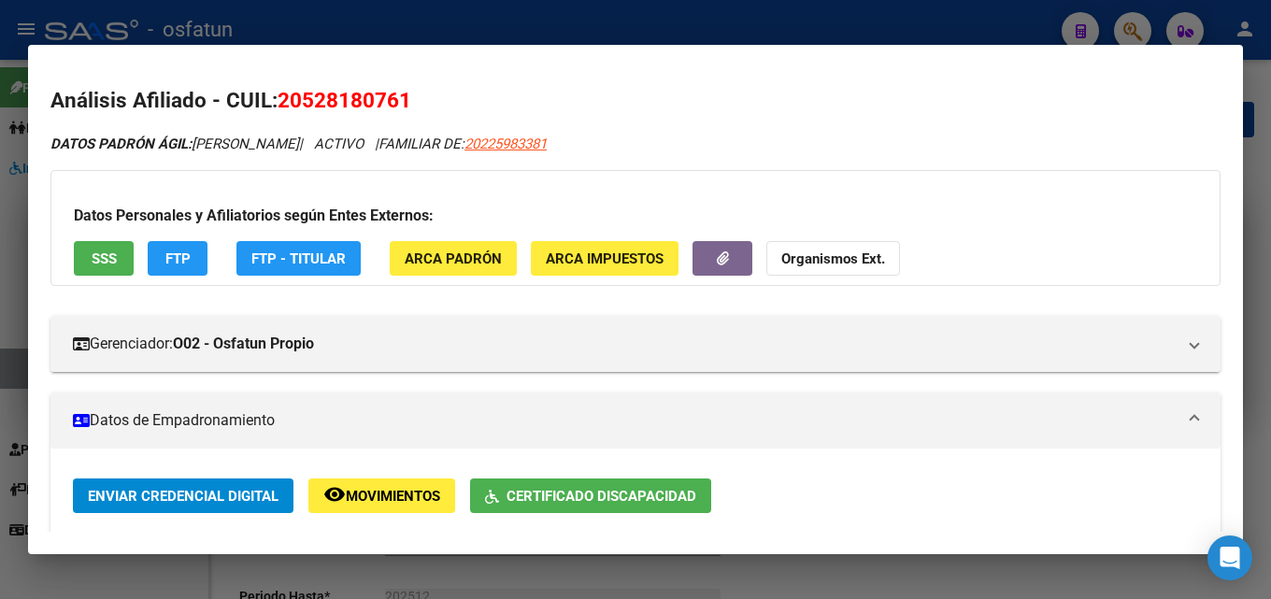
scroll to position [1125, 0]
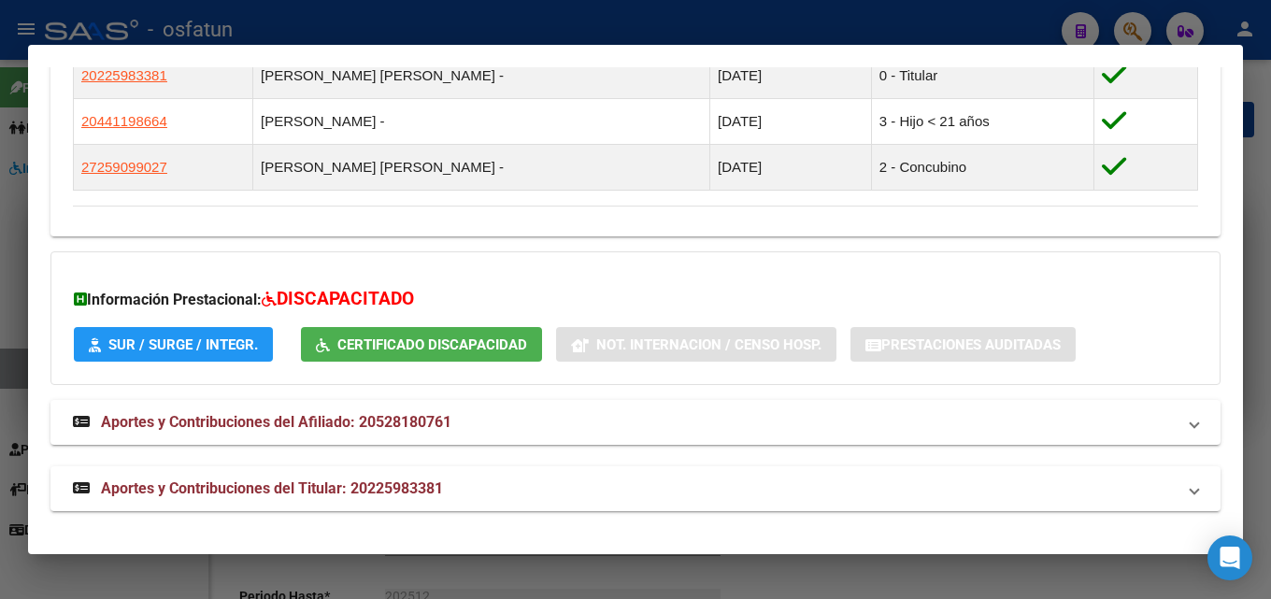
click at [1249, 267] on div at bounding box center [635, 299] width 1271 height 599
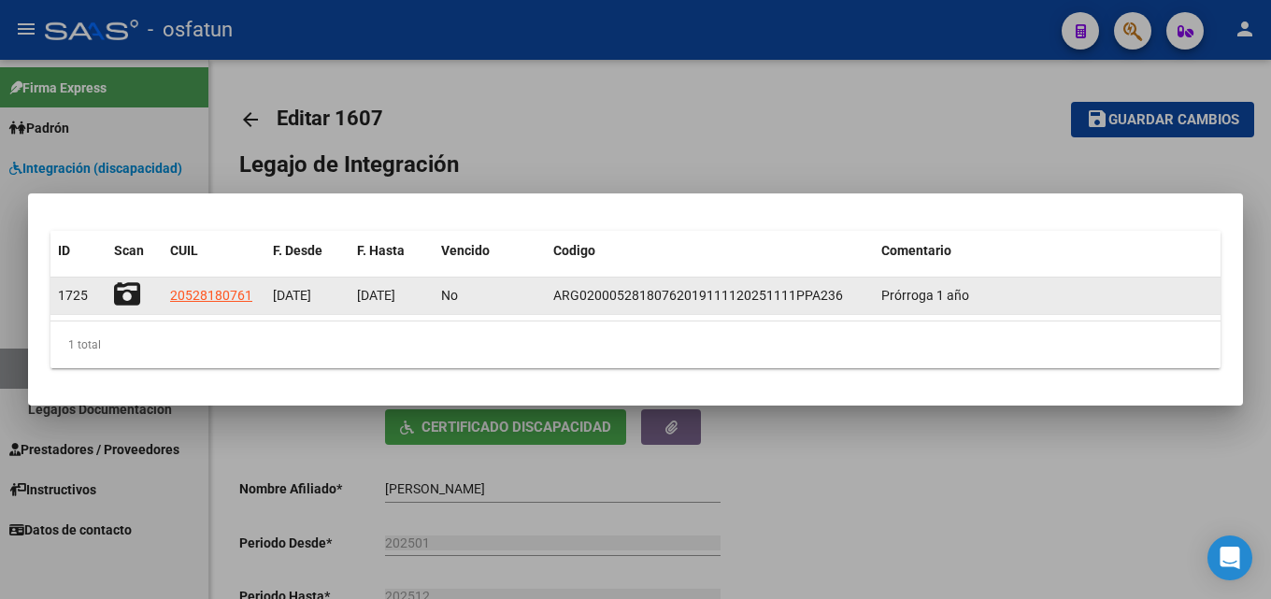
click at [128, 296] on icon at bounding box center [127, 294] width 26 height 26
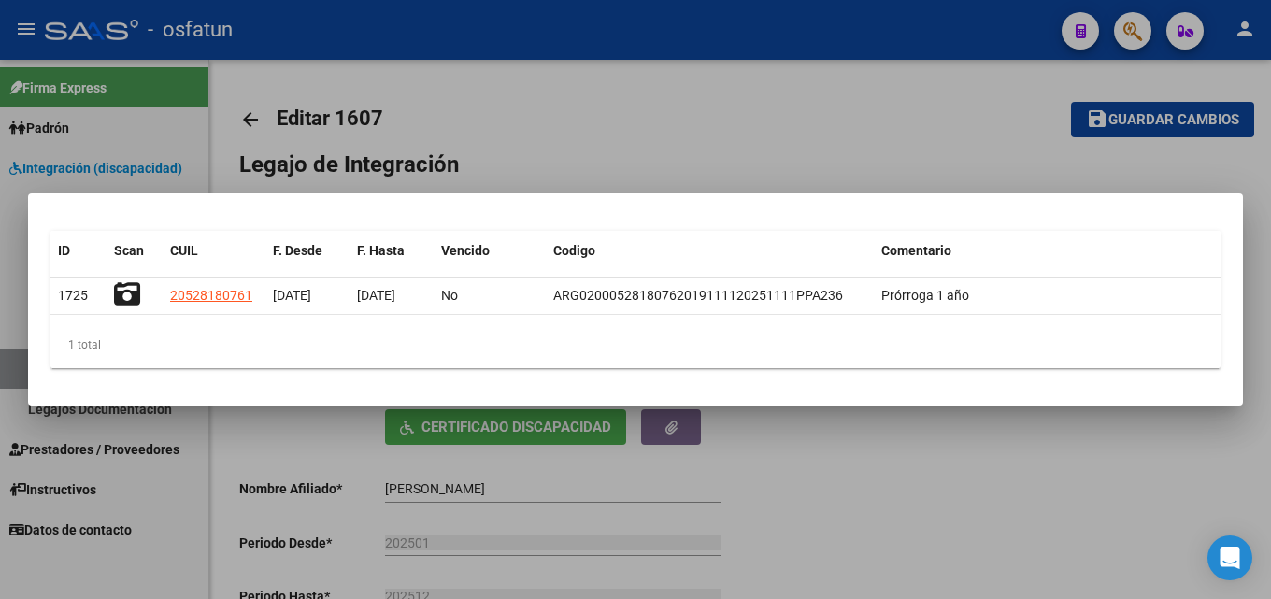
click at [1160, 477] on div at bounding box center [635, 299] width 1271 height 599
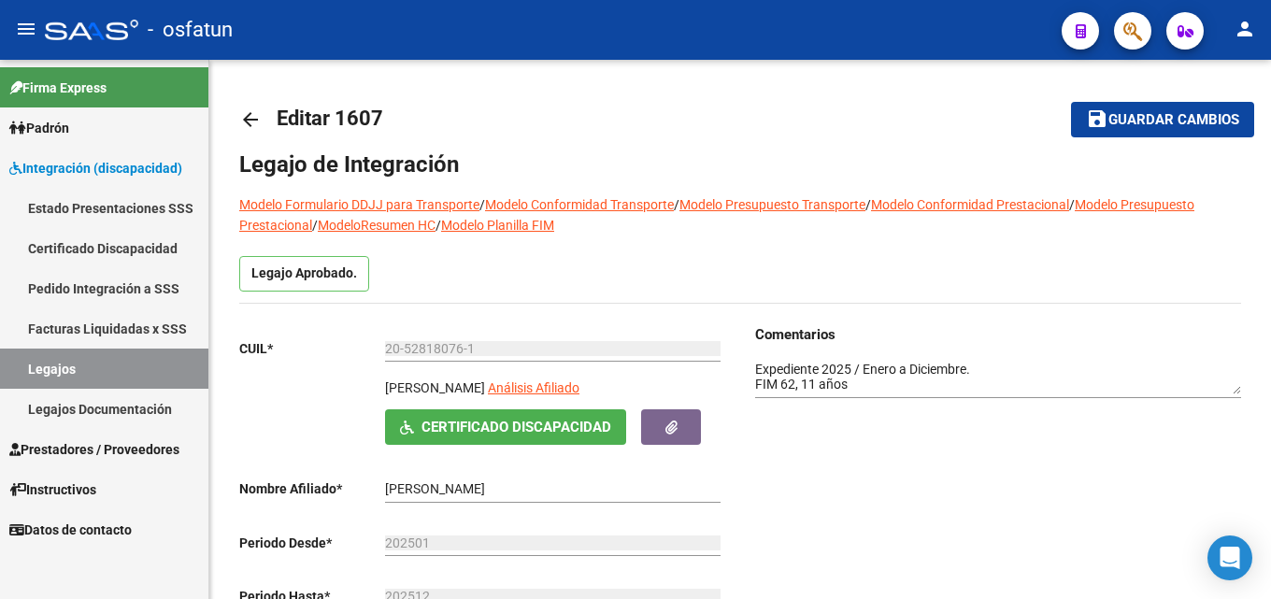
click at [49, 374] on link "Legajos" at bounding box center [104, 369] width 208 height 40
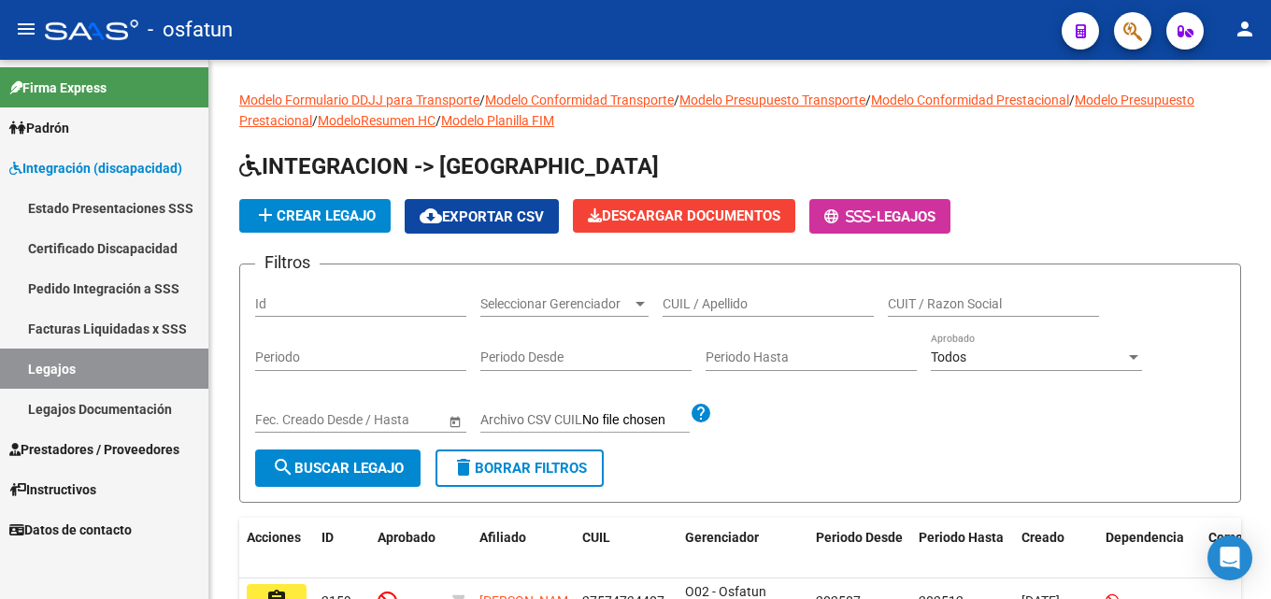
click at [87, 380] on link "Legajos" at bounding box center [104, 369] width 208 height 40
click at [65, 367] on link "Legajos" at bounding box center [104, 369] width 208 height 40
drag, startPoint x: 717, startPoint y: 284, endPoint x: 717, endPoint y: 299, distance: 15.0
click at [717, 286] on div "CUIL / Apellido" at bounding box center [767, 297] width 211 height 37
click at [718, 300] on input "CUIL / Apellido" at bounding box center [767, 304] width 211 height 16
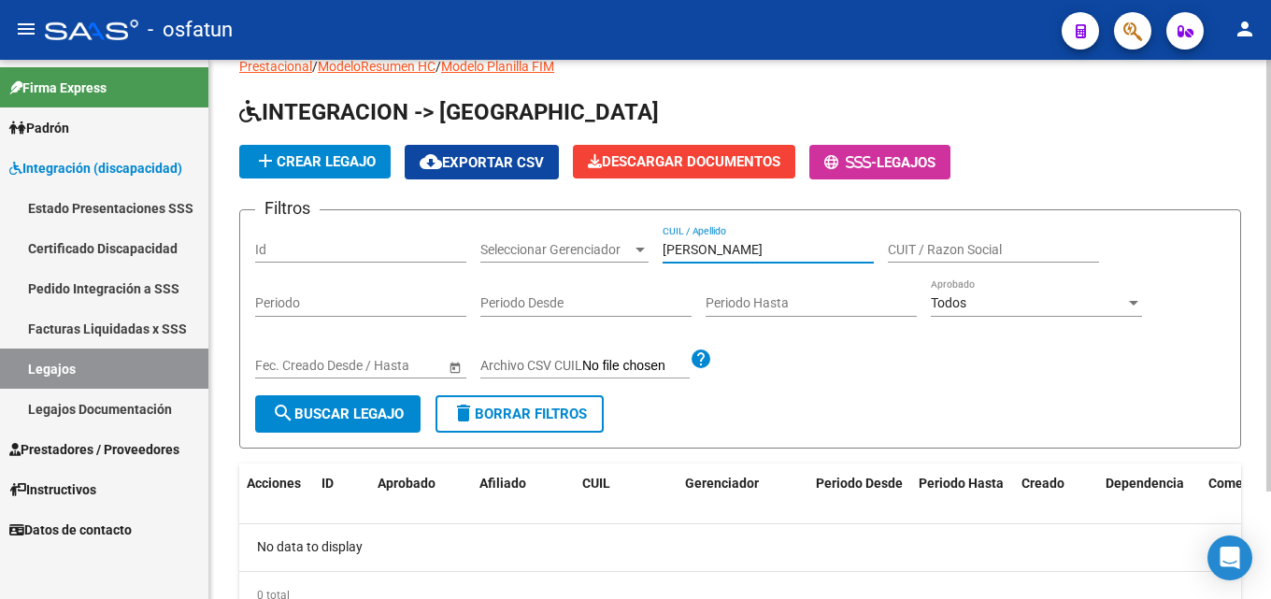
scroll to position [135, 0]
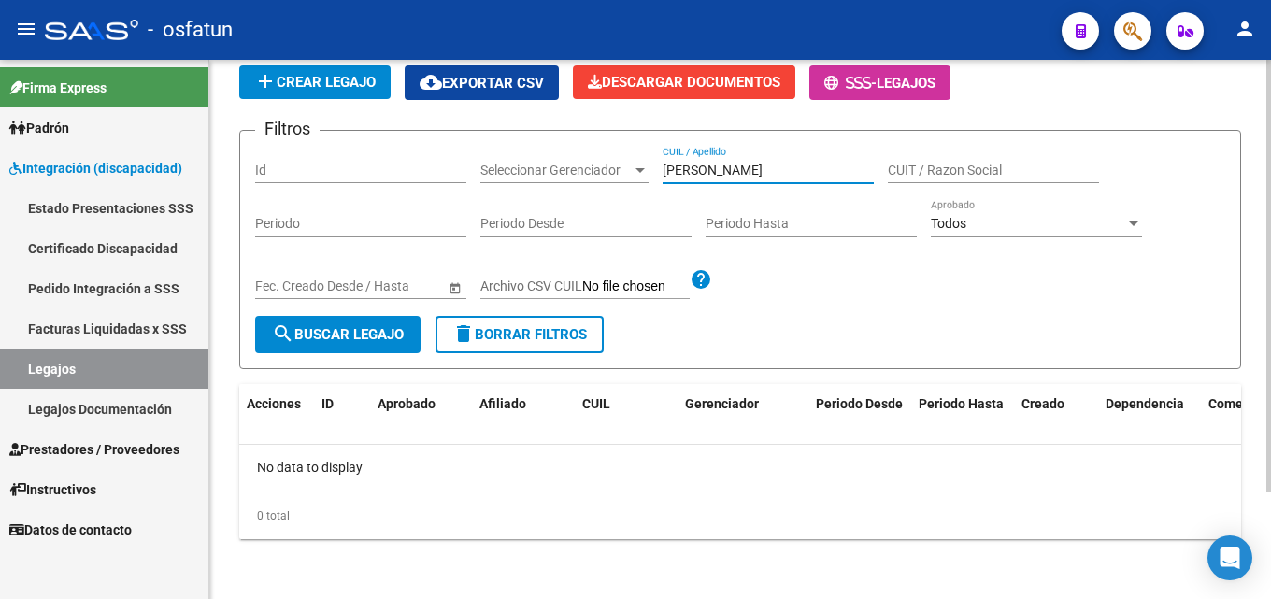
drag, startPoint x: 776, startPoint y: 172, endPoint x: 633, endPoint y: 169, distance: 143.0
click at [633, 169] on div "Filtros Id Seleccionar Gerenciador Seleccionar Gerenciador [PERSON_NAME] / Apel…" at bounding box center [740, 231] width 970 height 170
type input "[PERSON_NAME]"
